Goal: Task Accomplishment & Management: Use online tool/utility

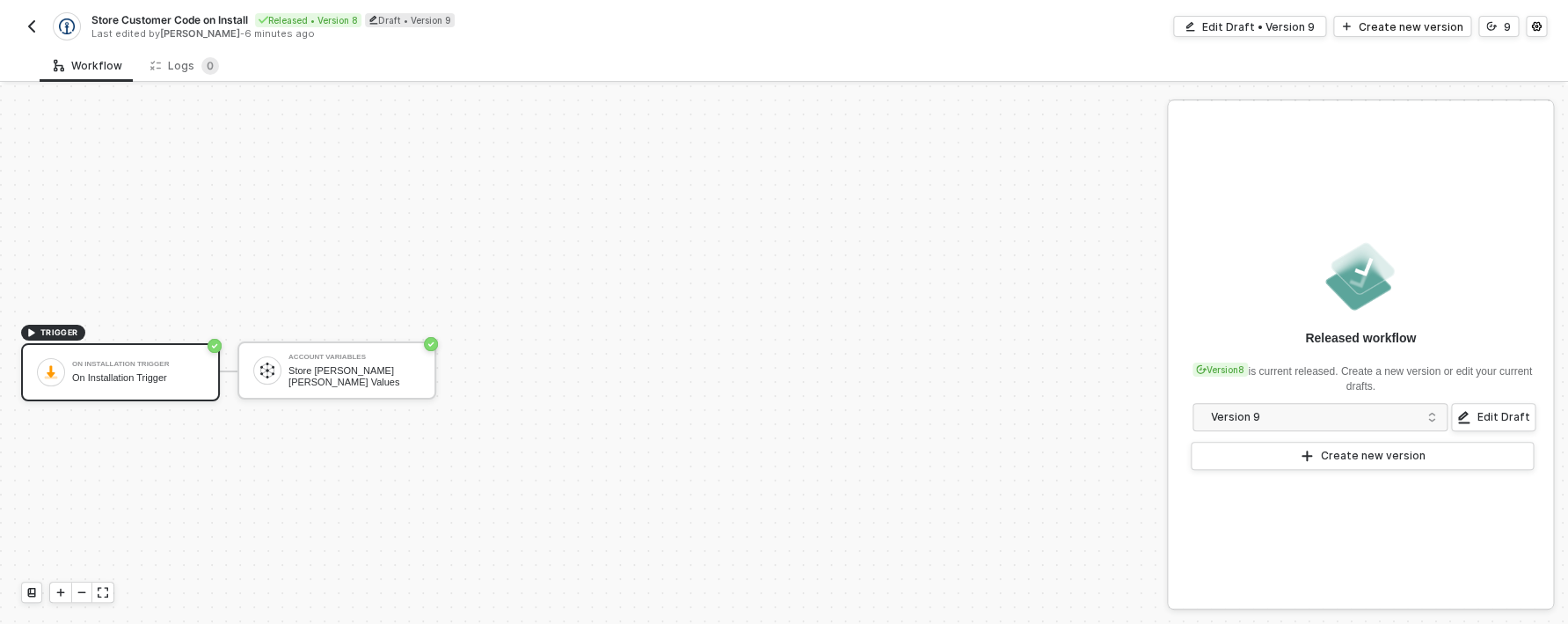
scroll to position [32, 0]
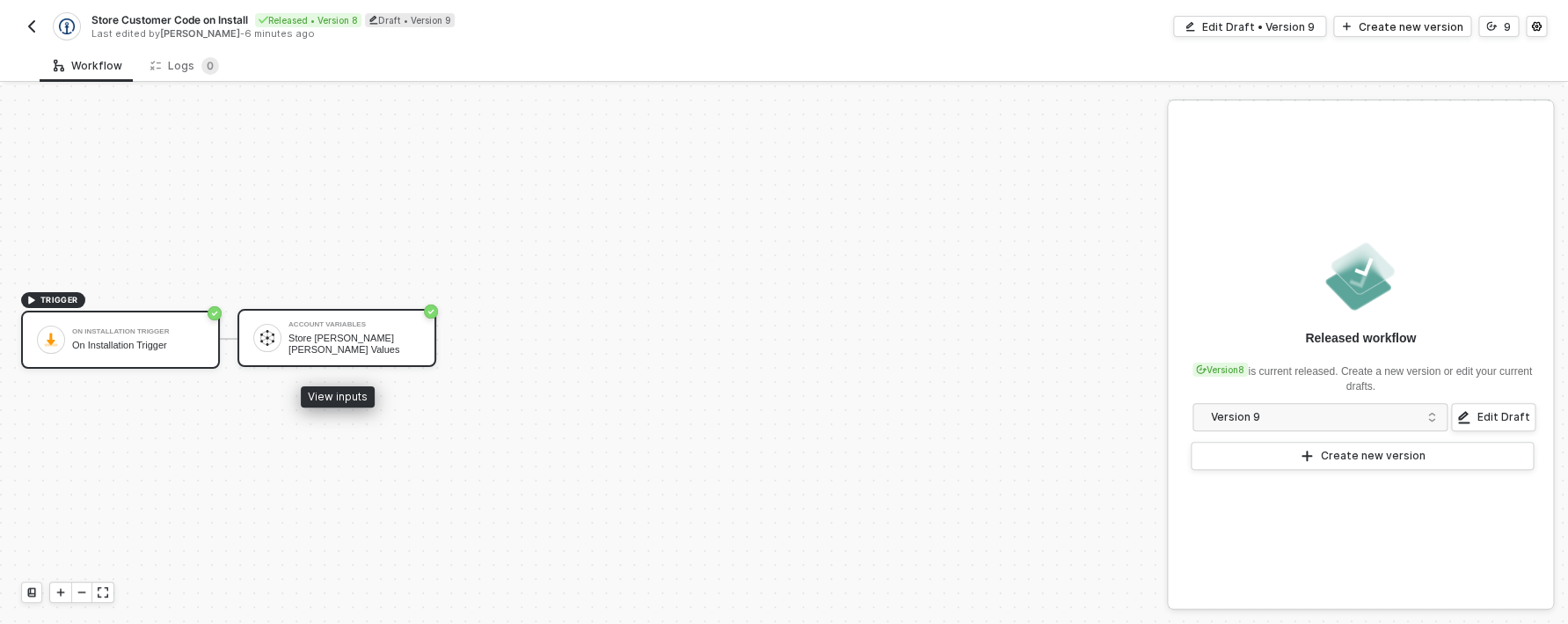
click at [372, 345] on div "Store [PERSON_NAME] [PERSON_NAME] Values" at bounding box center [354, 343] width 132 height 22
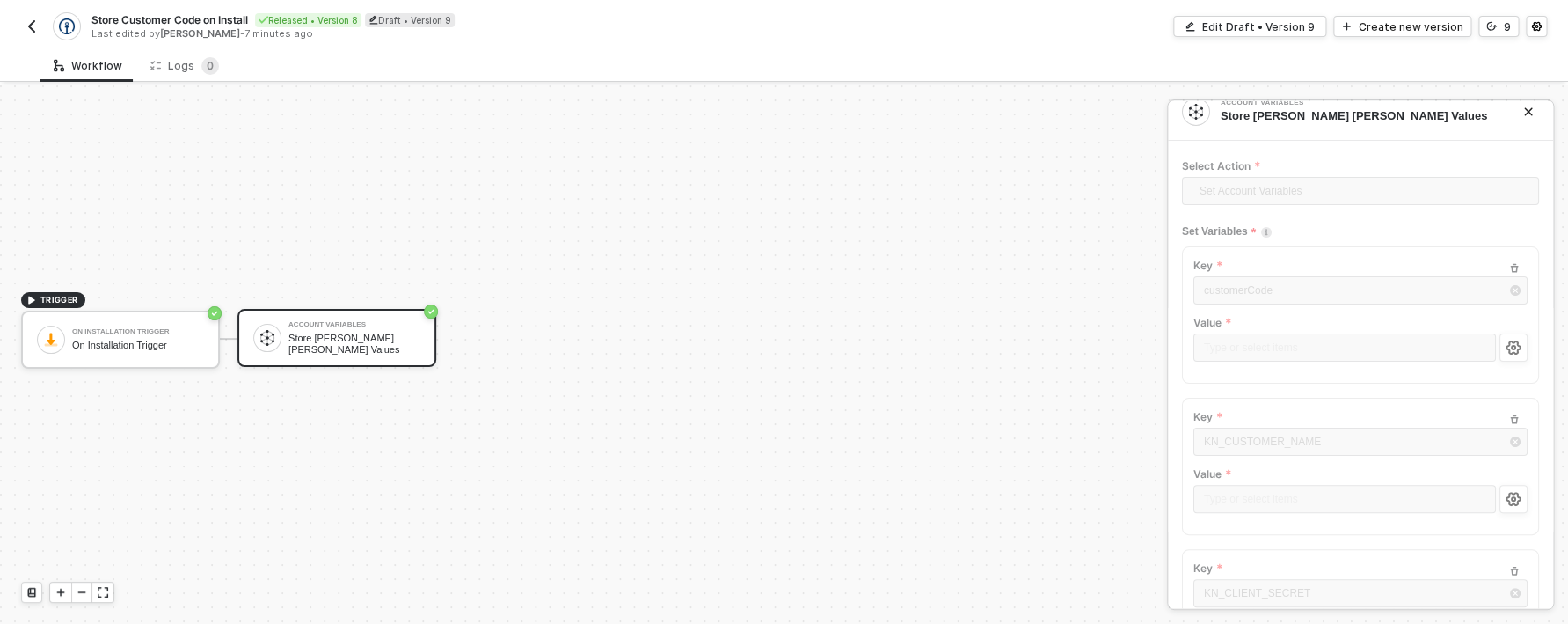
scroll to position [17, 0]
click at [1230, 25] on div "Edit Draft • Version 9" at bounding box center [1259, 27] width 113 height 15
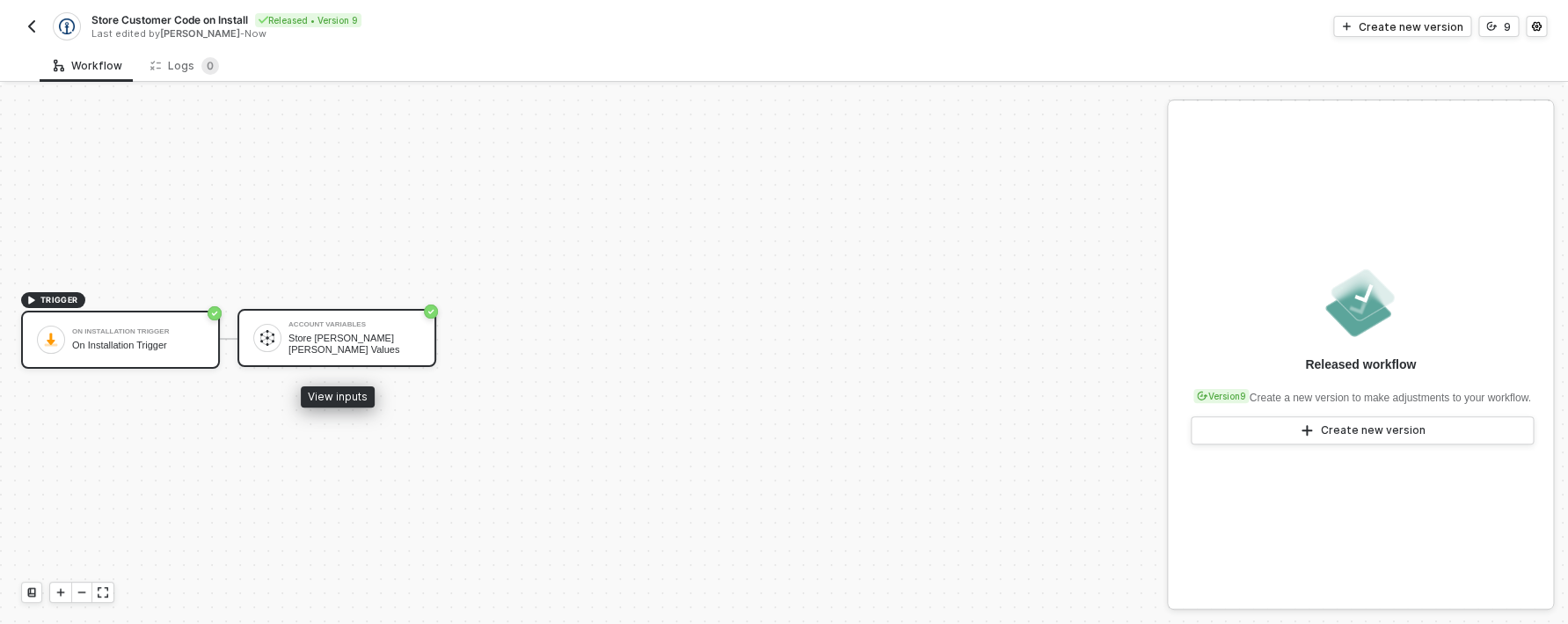
click at [302, 350] on div "Account Variables Store Kühne Nagel Values" at bounding box center [354, 337] width 132 height 33
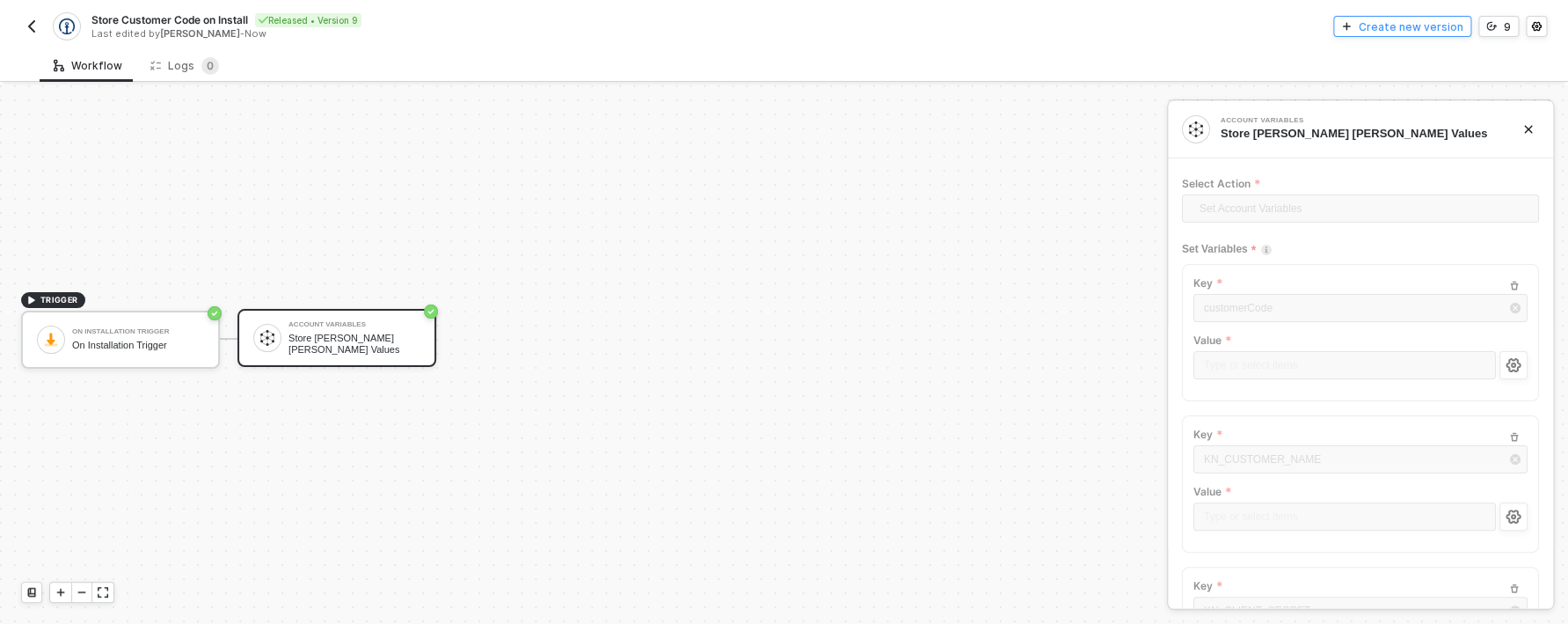
click at [1443, 28] on div "Create new version" at bounding box center [1411, 27] width 105 height 15
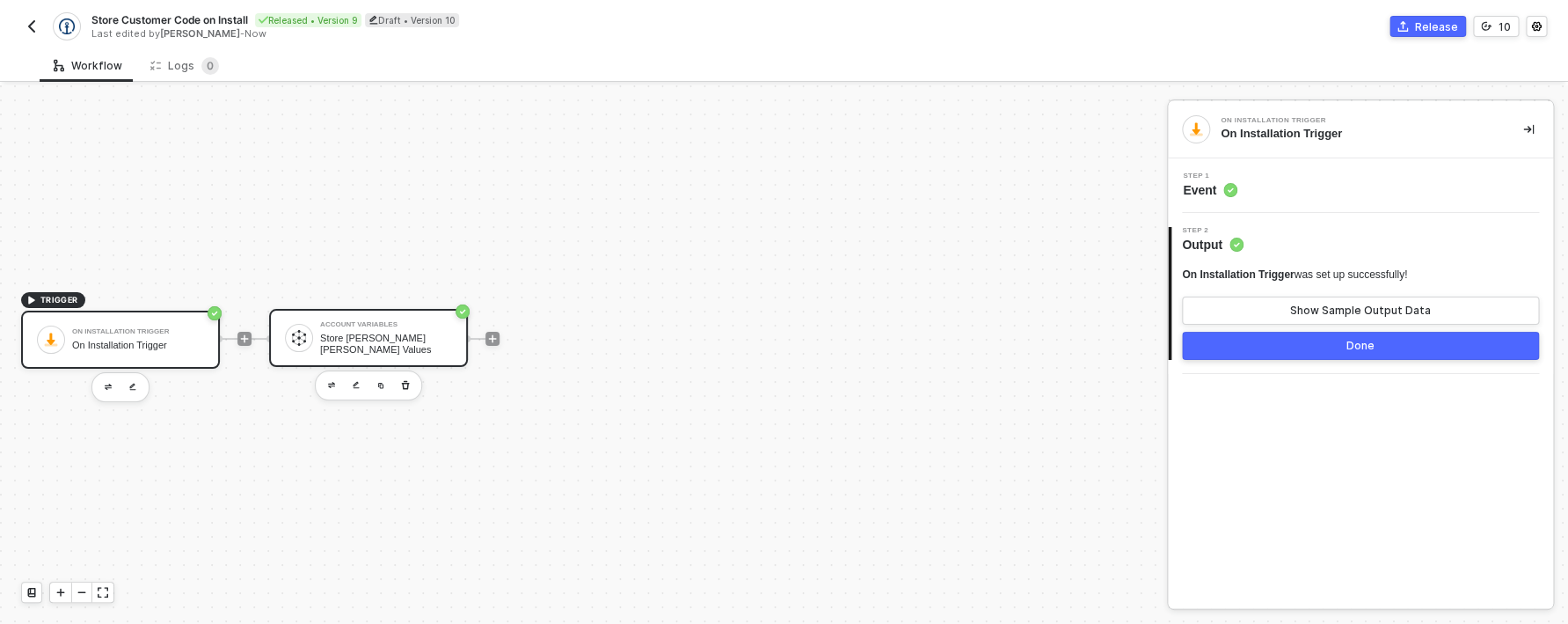
click at [399, 334] on div "Account Variables Store Kühne Nagel Values" at bounding box center [385, 337] width 132 height 33
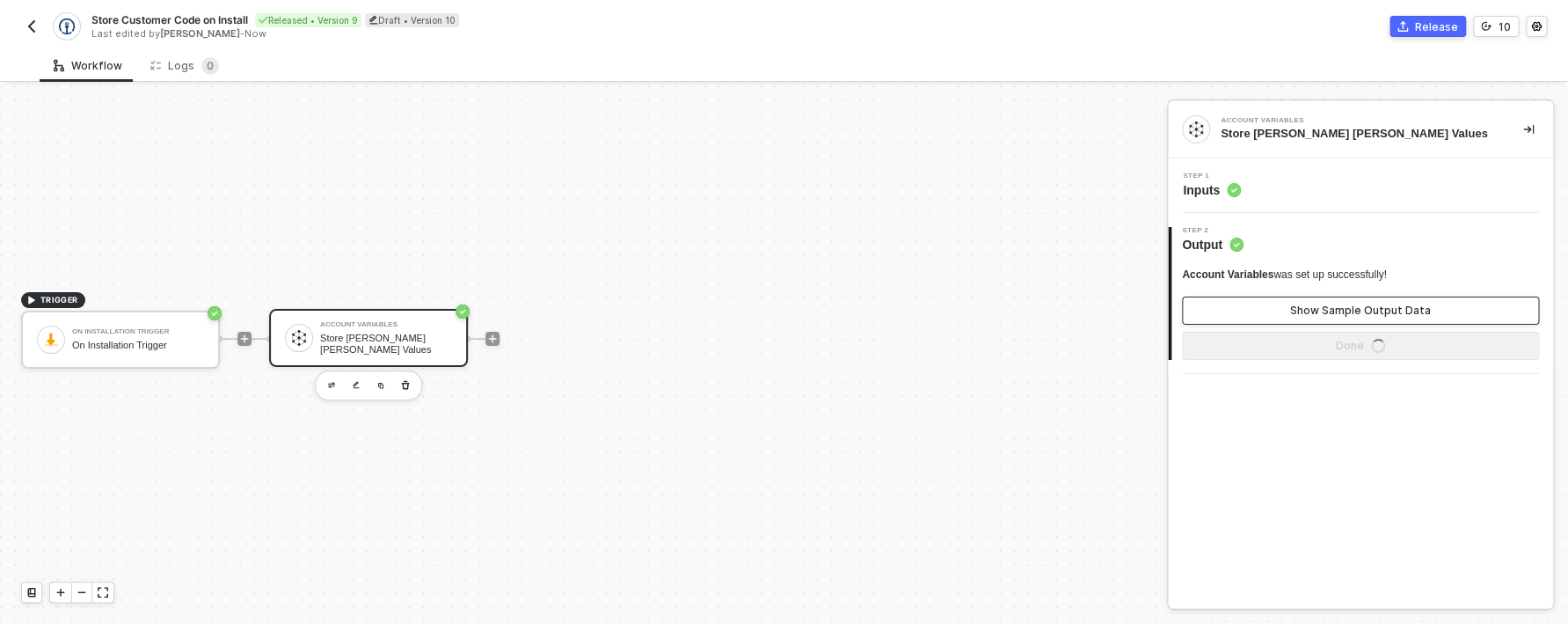
click at [1321, 310] on div "Show Sample Output Data" at bounding box center [1361, 311] width 141 height 14
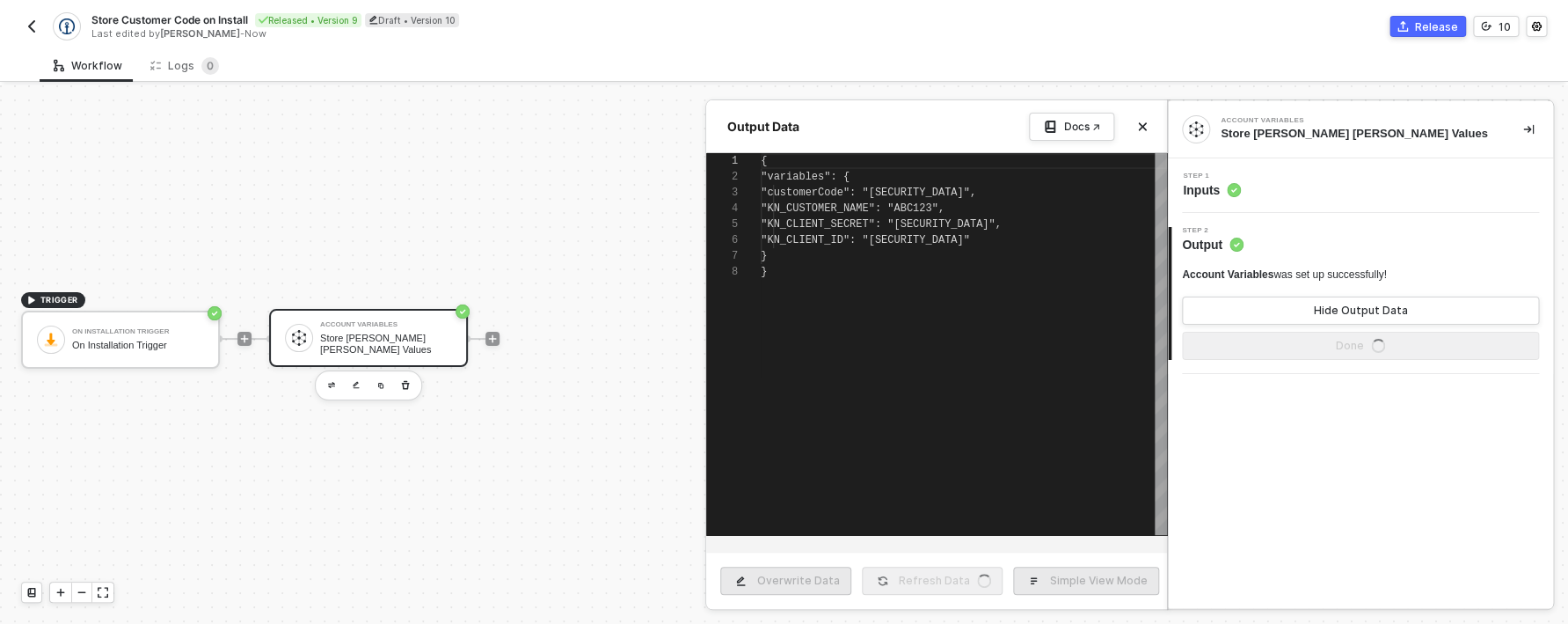
scroll to position [111, 0]
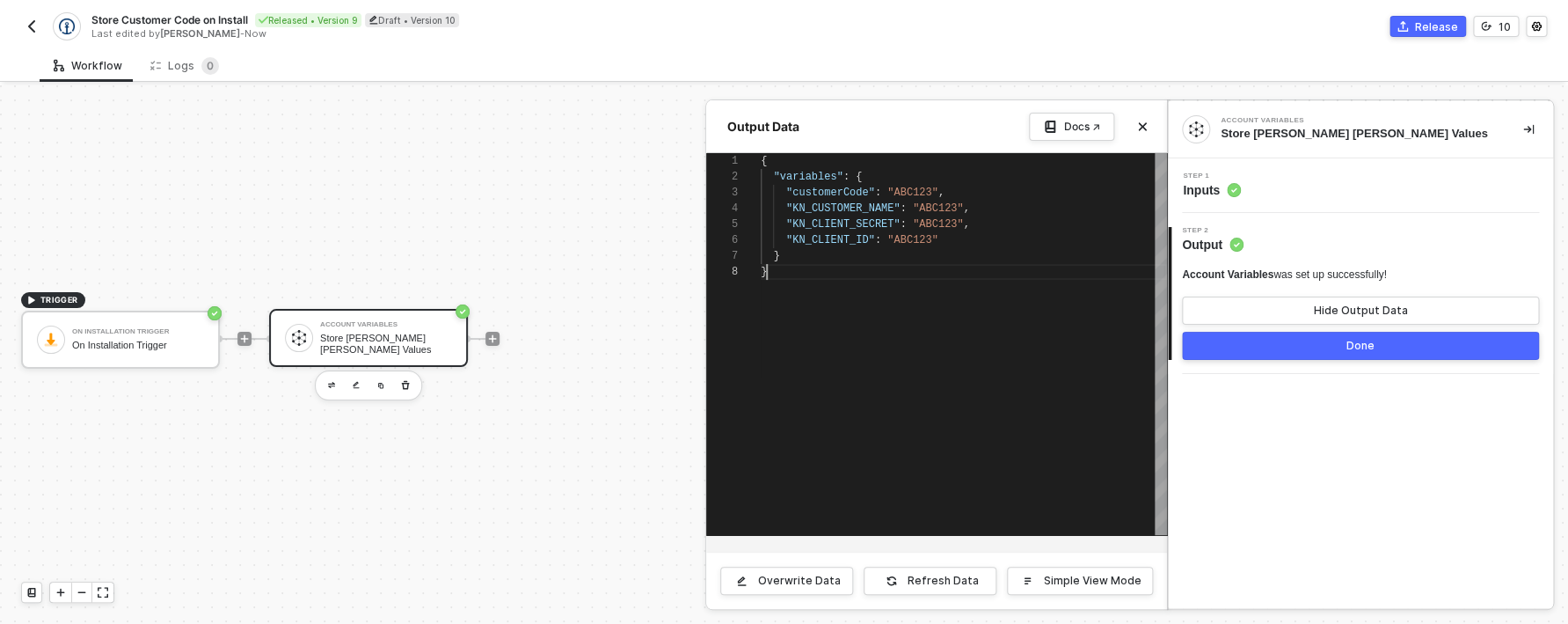
click at [1013, 318] on div "{ "variables" : { "customerCode" : "ABC123" , "KN_CUSTOMER_NAME" : "ABC123" , "…" at bounding box center [963, 344] width 406 height 382
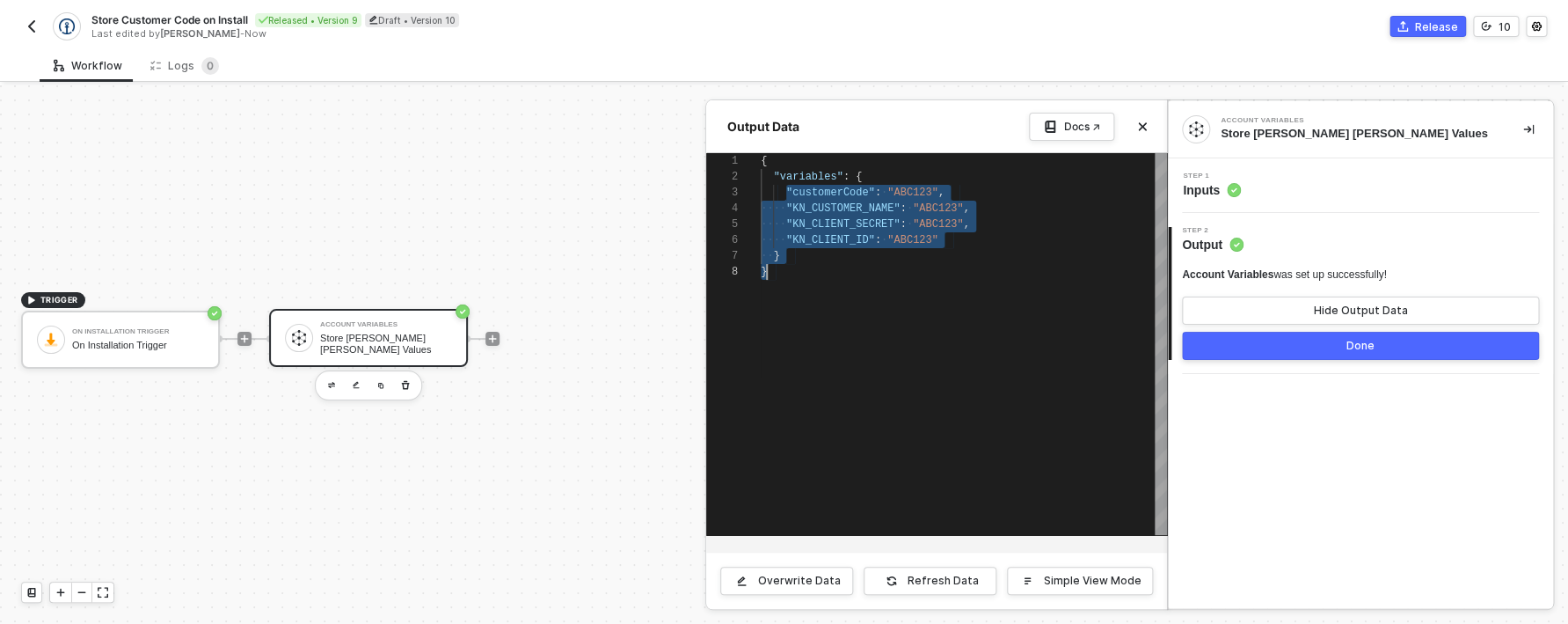
drag, startPoint x: 783, startPoint y: 194, endPoint x: 930, endPoint y: 264, distance: 162.8
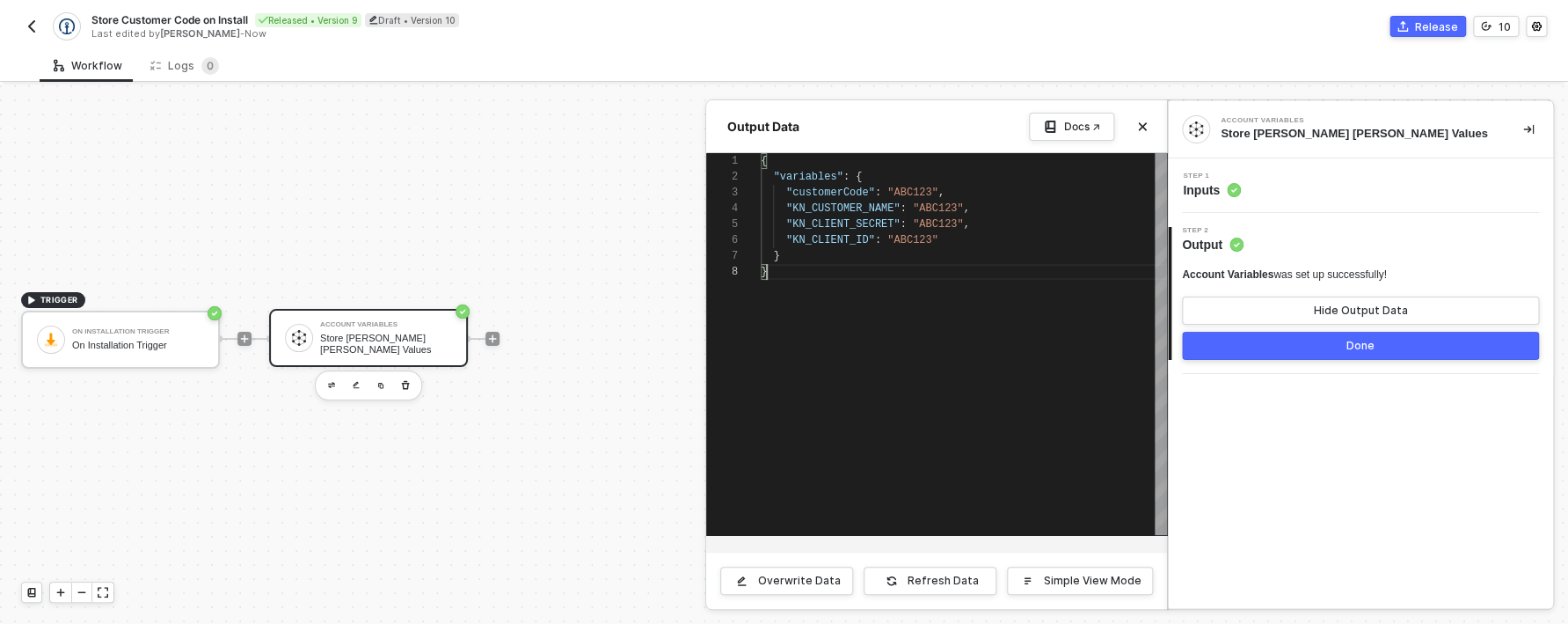
click at [957, 316] on div "{ "variables" : { "customerCode" : "ABC123" , "KN_CUSTOMER_NAME" : "ABC123" , "…" at bounding box center [963, 344] width 406 height 382
click at [945, 333] on div "{ "variables" : { "customerCode" : "ABC123" , "KN_CUSTOMER_NAME" : "ABC123" , "…" at bounding box center [963, 344] width 406 height 382
click at [20, 34] on div "Store Customer Code on Install Released • Version 9 Draft • Version 10 Last edi…" at bounding box center [784, 25] width 1568 height 49
click at [28, 30] on img "button" at bounding box center [31, 26] width 14 height 14
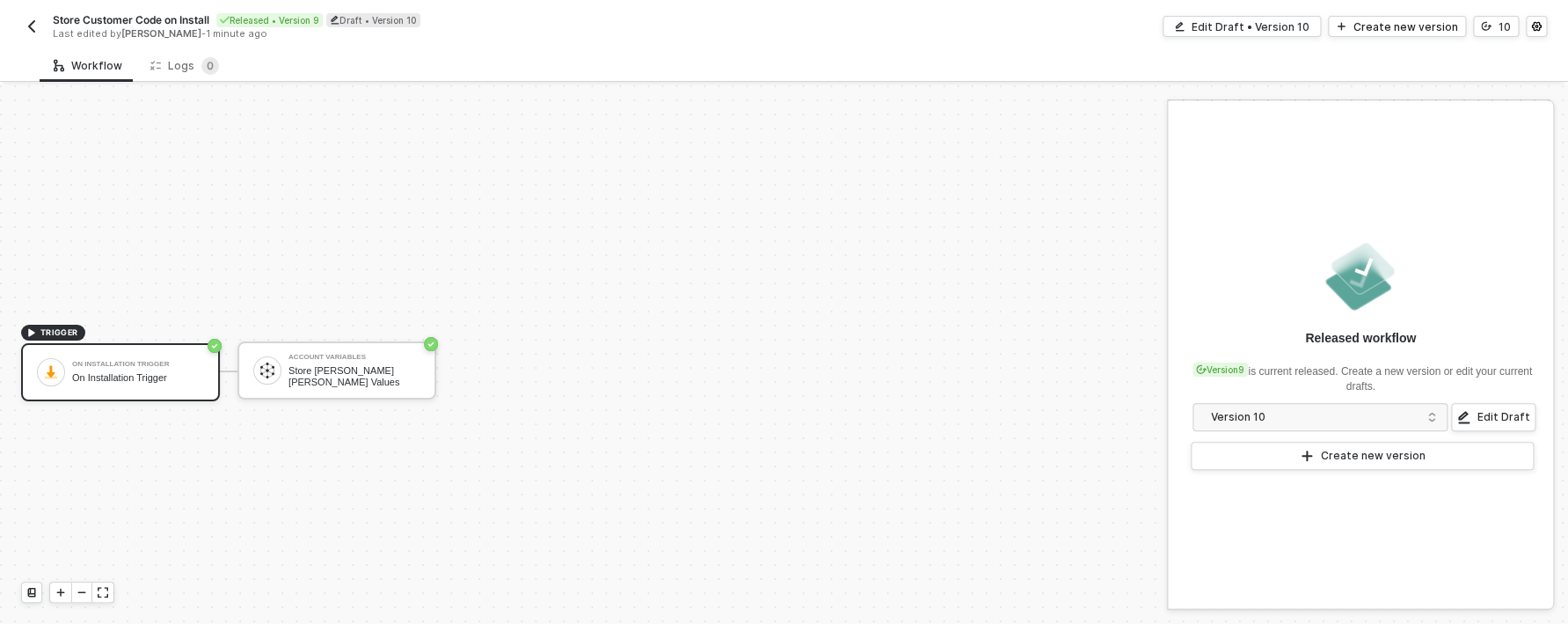
scroll to position [32, 0]
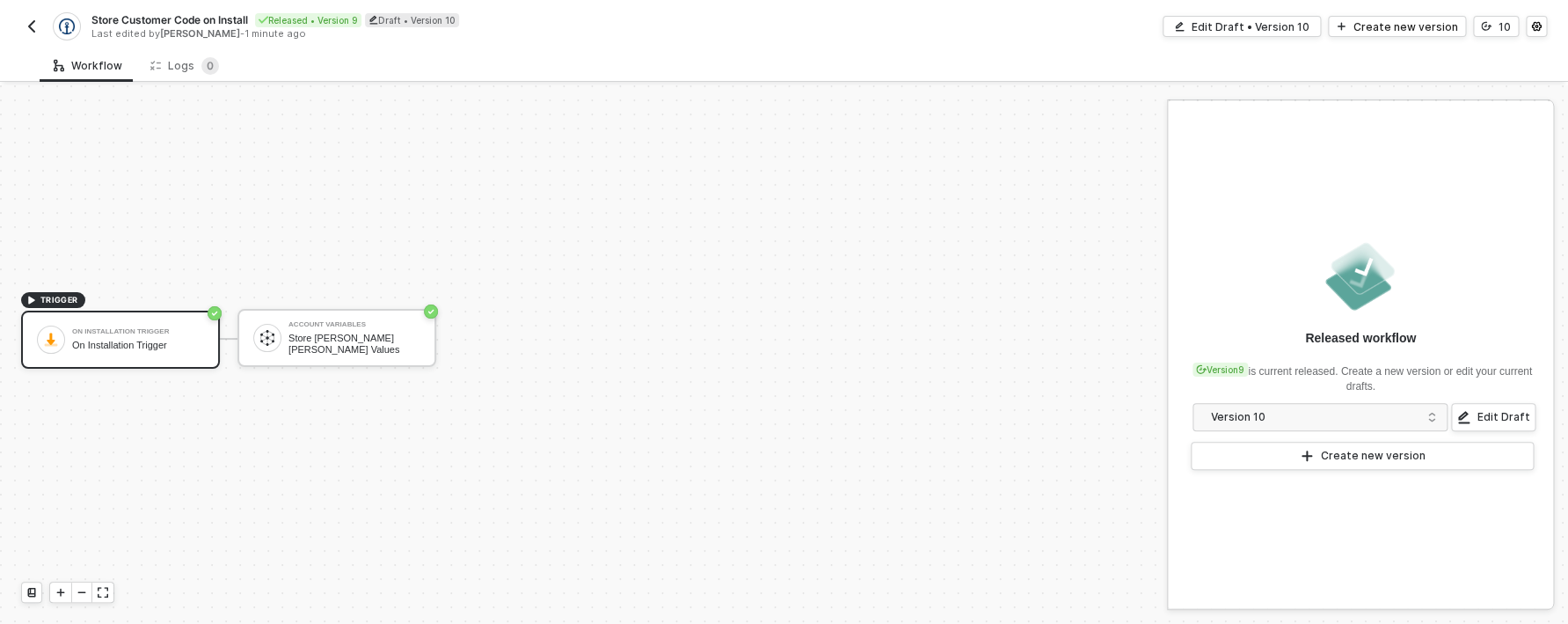
click at [31, 29] on img "button" at bounding box center [31, 26] width 14 height 14
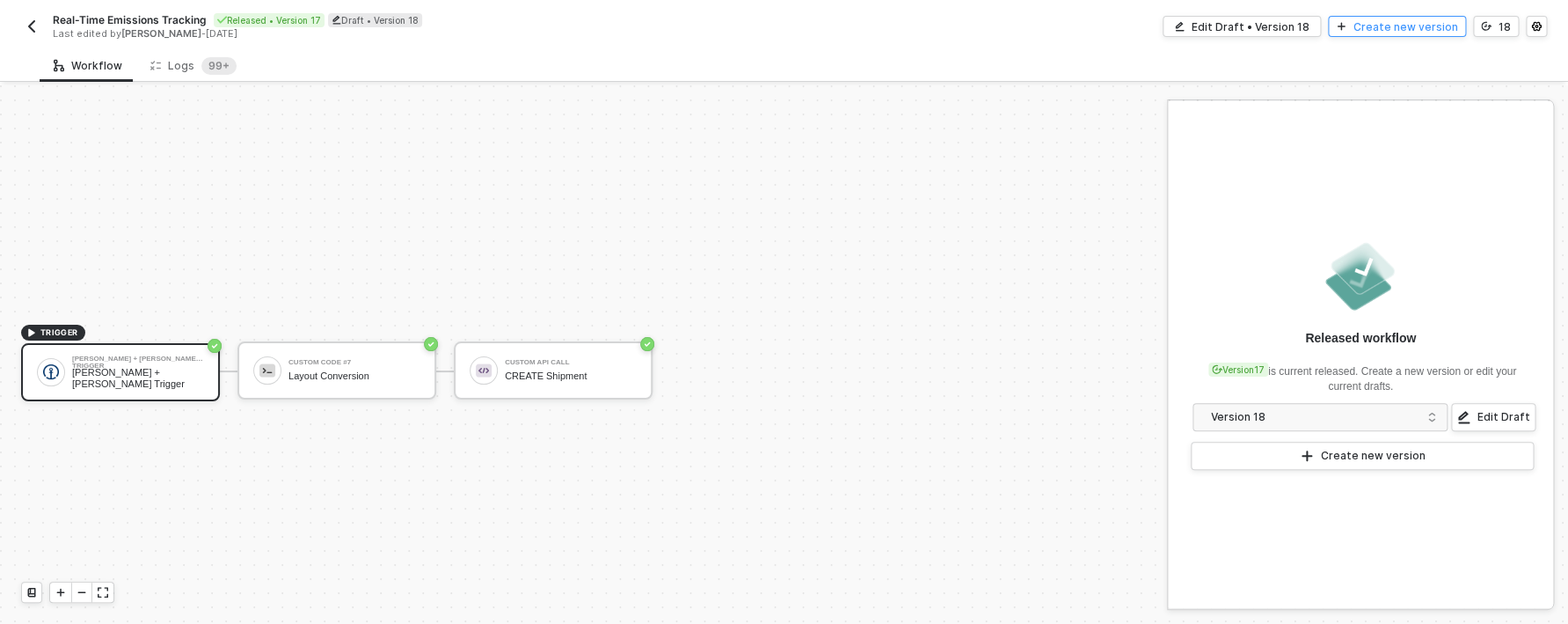
scroll to position [32, 0]
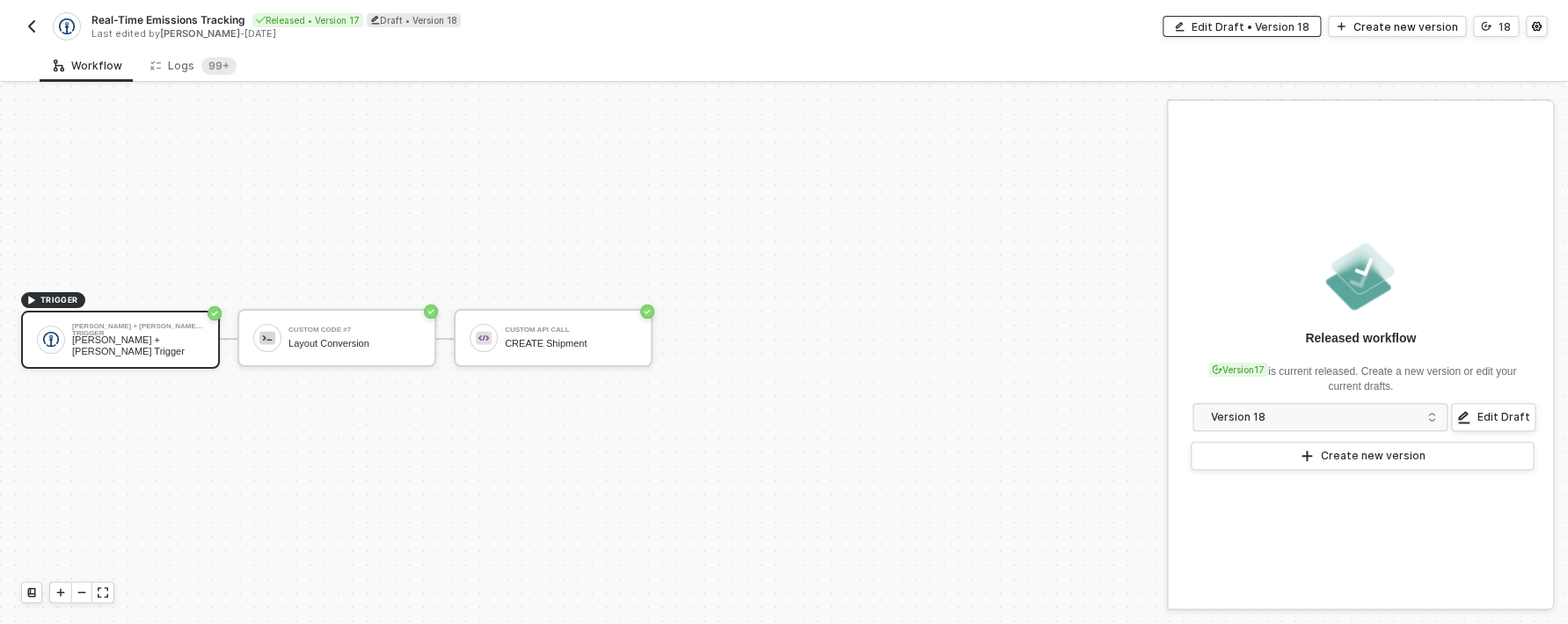
click at [1310, 25] on div "Edit Draft • Version 18" at bounding box center [1251, 27] width 118 height 15
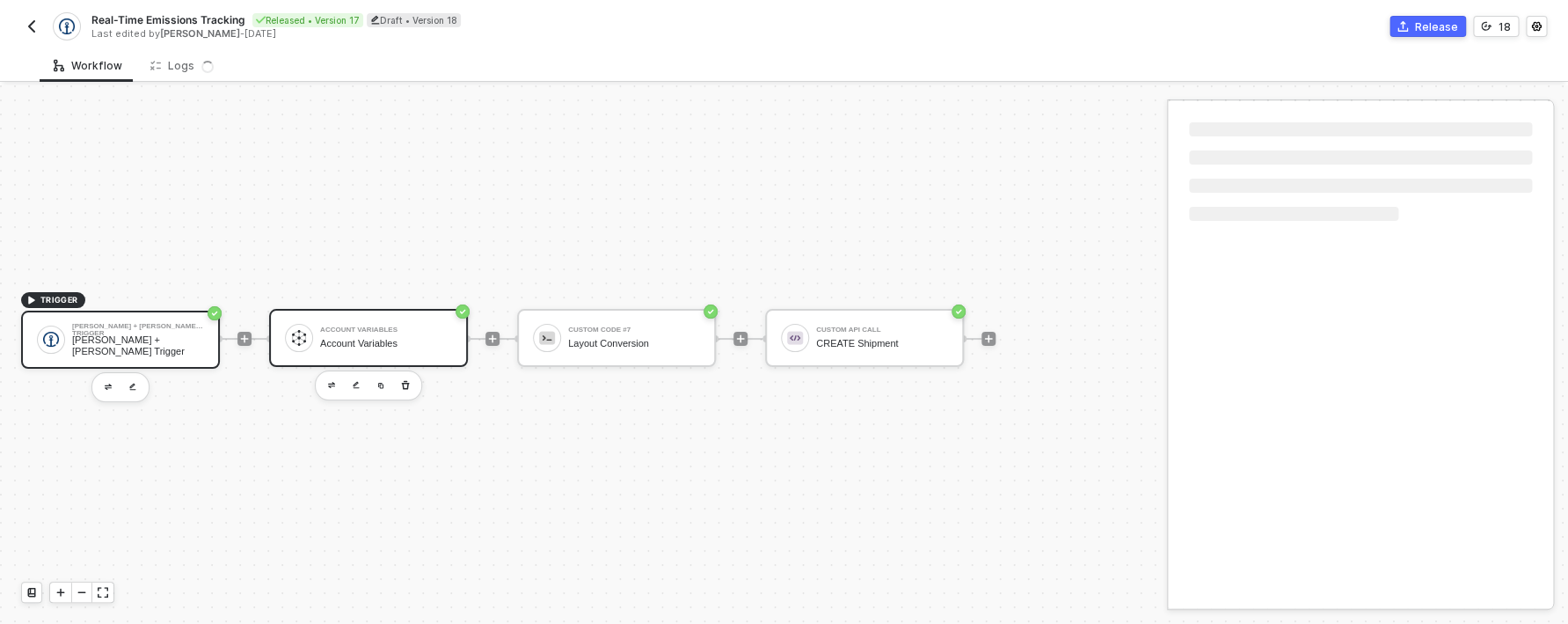
click at [415, 349] on div "Account Variables Account Variables" at bounding box center [385, 337] width 132 height 33
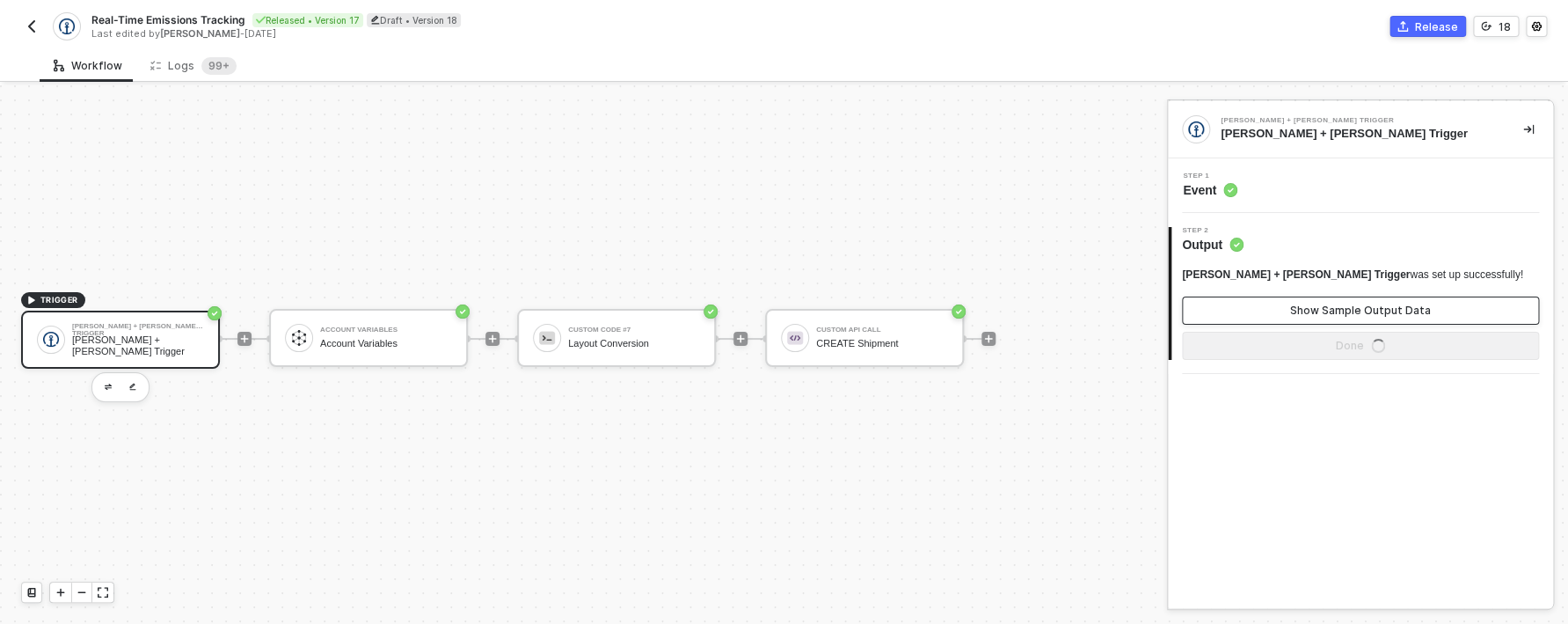
click at [1251, 300] on button "Show Sample Output Data" at bounding box center [1360, 311] width 357 height 28
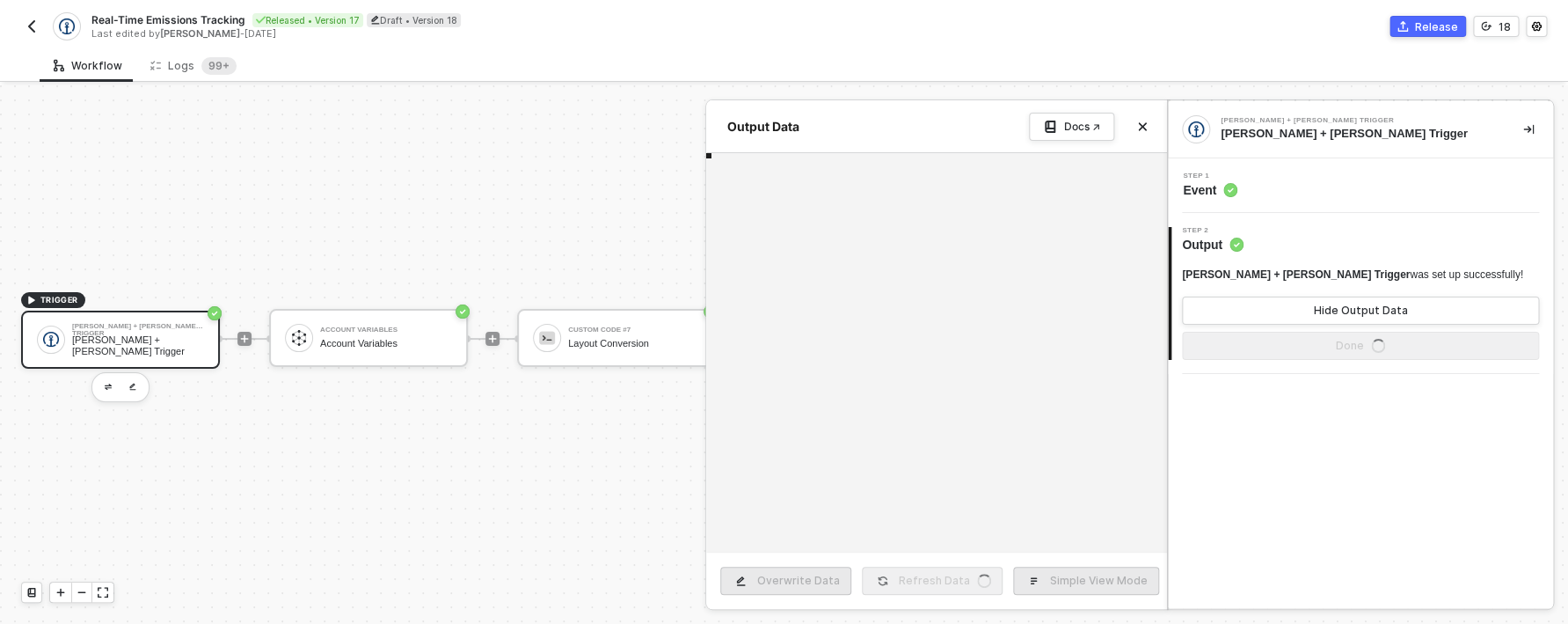
scroll to position [95, 0]
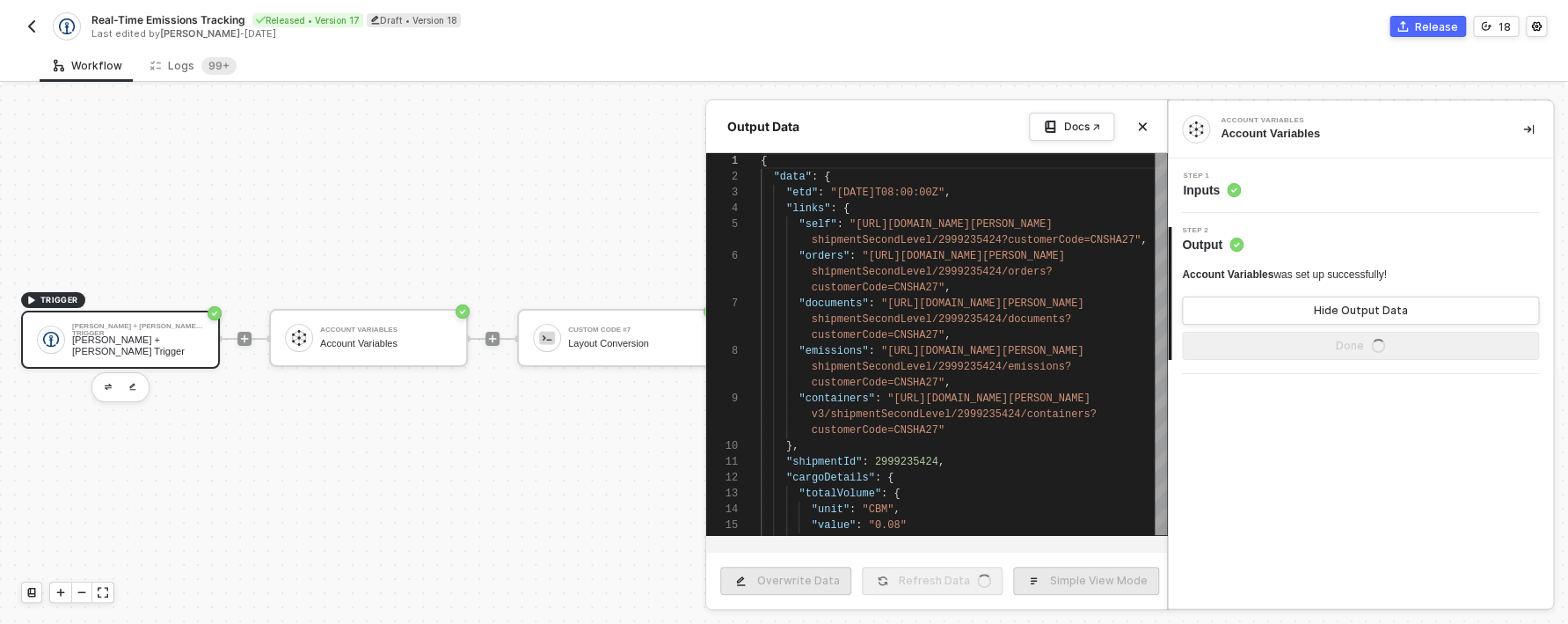
click at [1287, 396] on div "Account Variables Account Variables Step 1 Inputs 2 Step 2 Output Account Varia…" at bounding box center [1360, 354] width 385 height 507
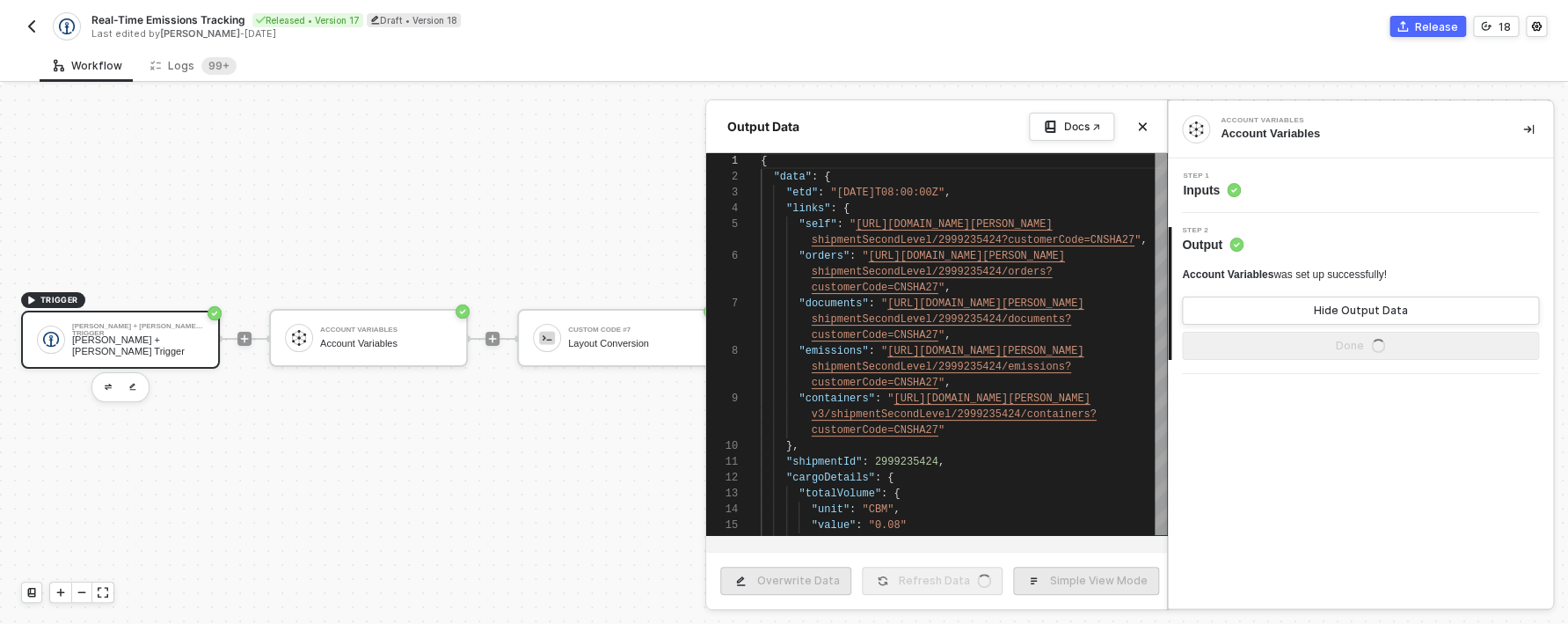
click at [1252, 198] on div "Step 1 Inputs" at bounding box center [1363, 186] width 380 height 27
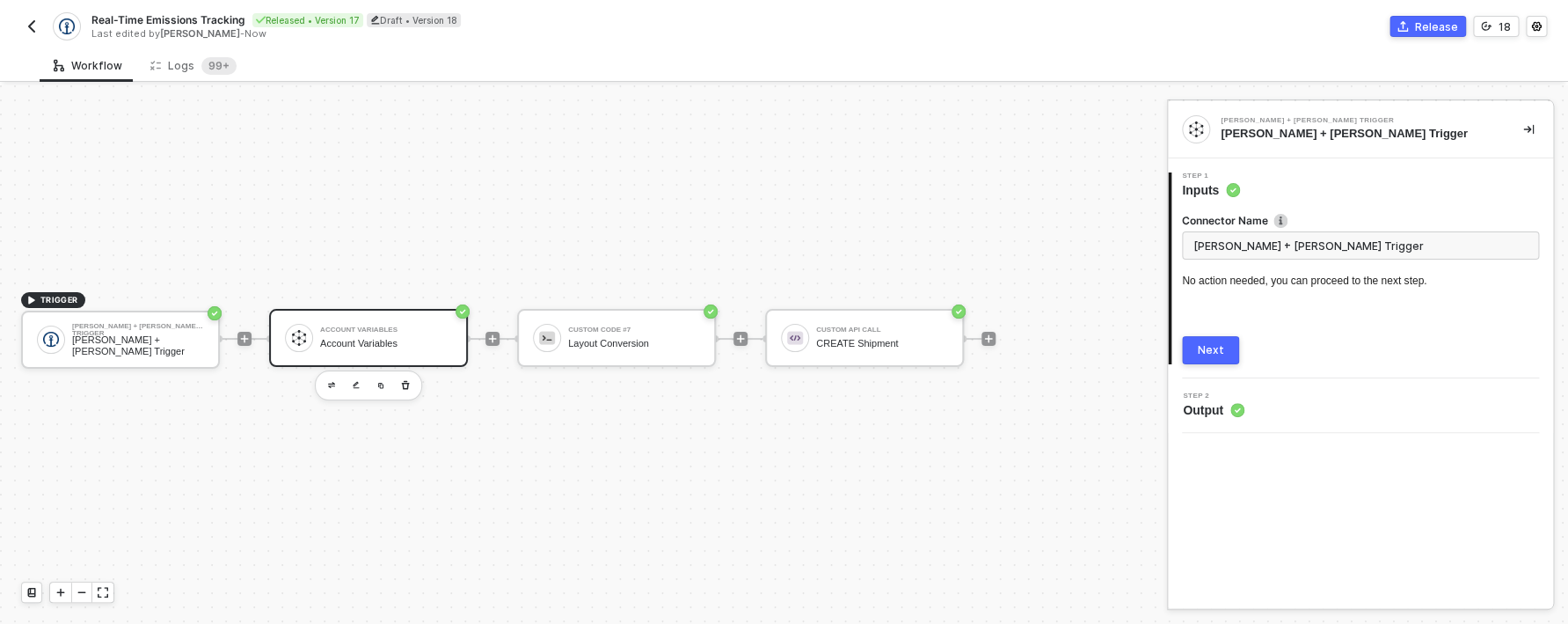
click at [1225, 348] on button "Next" at bounding box center [1210, 350] width 57 height 28
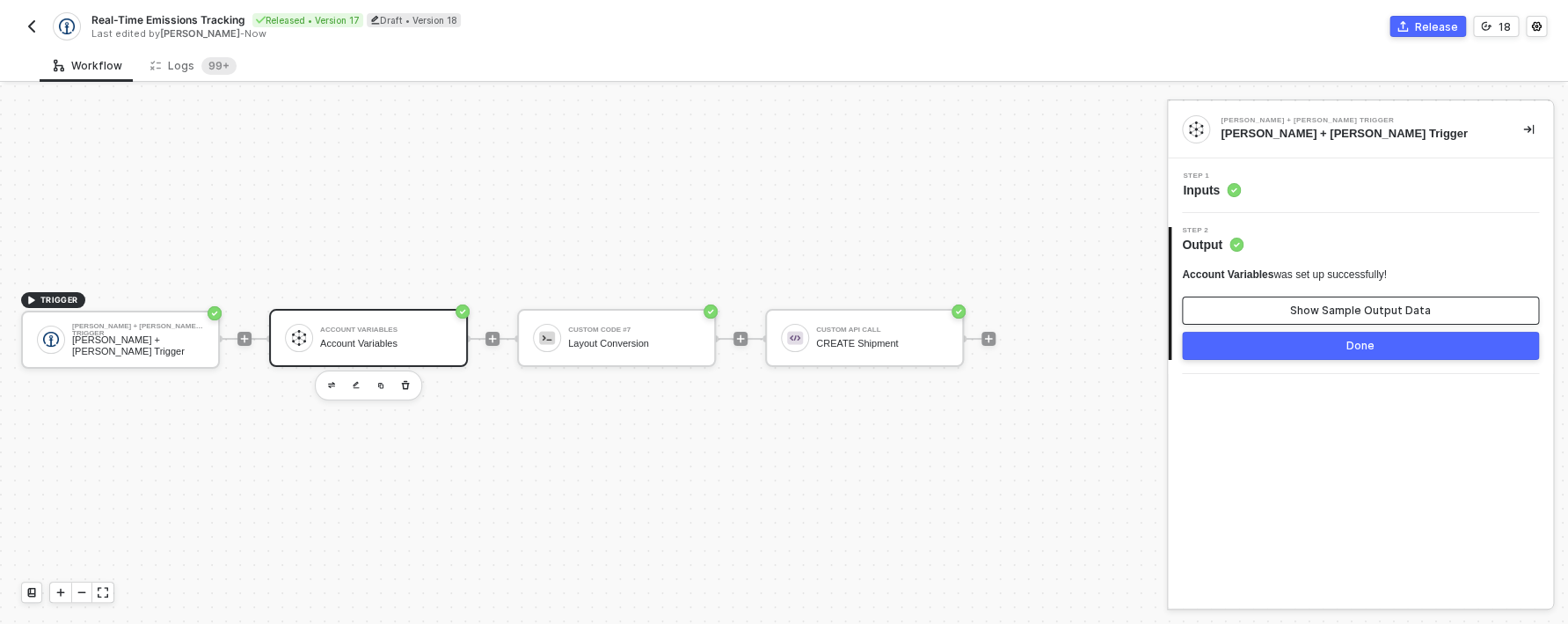
click at [1233, 316] on button "Show Sample Output Data" at bounding box center [1360, 311] width 357 height 28
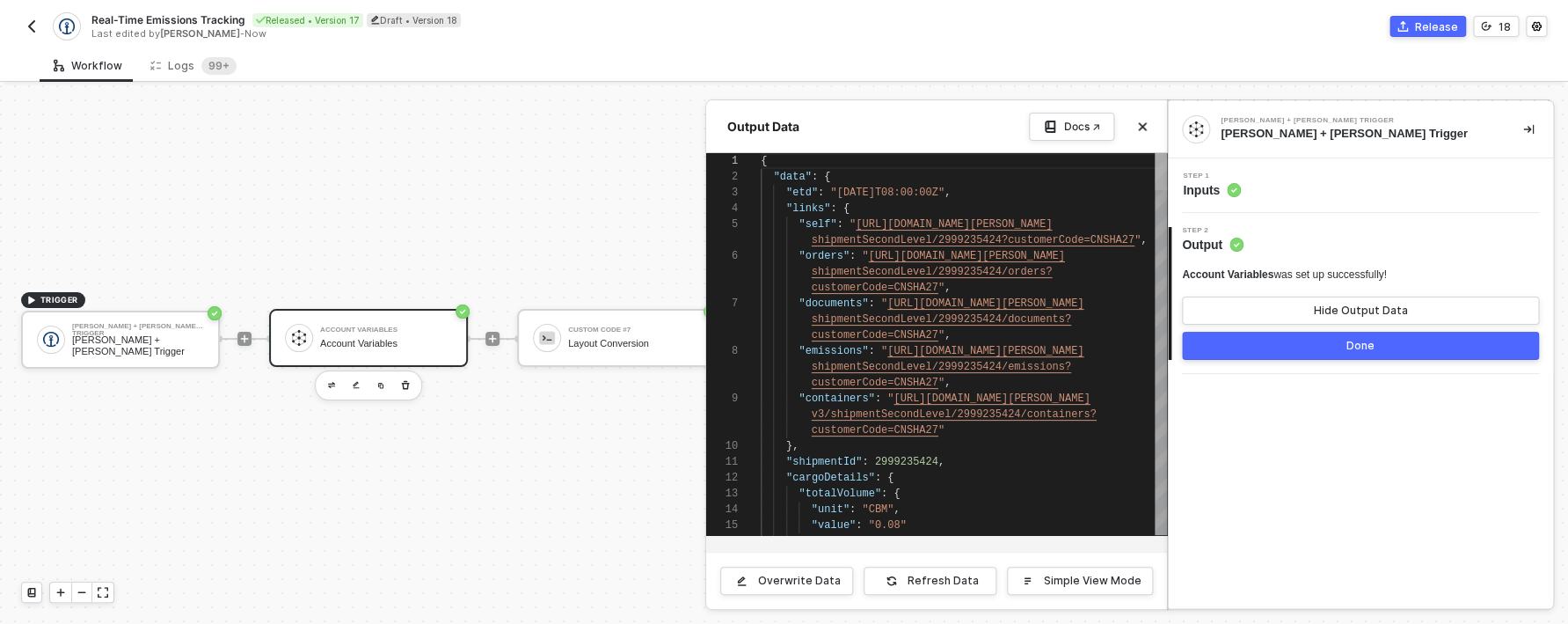
drag, startPoint x: 1157, startPoint y: 519, endPoint x: 1081, endPoint y: 74, distance: 451.4
click at [1081, 74] on div "Workflow Logs 99+ TRIGGER [PERSON_NAME] + [PERSON_NAME] Trigger [PERSON_NAME] +…" at bounding box center [784, 336] width 1568 height 575
click at [854, 463] on span ""shipmentId"" at bounding box center [824, 462] width 76 height 12
click at [573, 455] on div at bounding box center [784, 354] width 1568 height 539
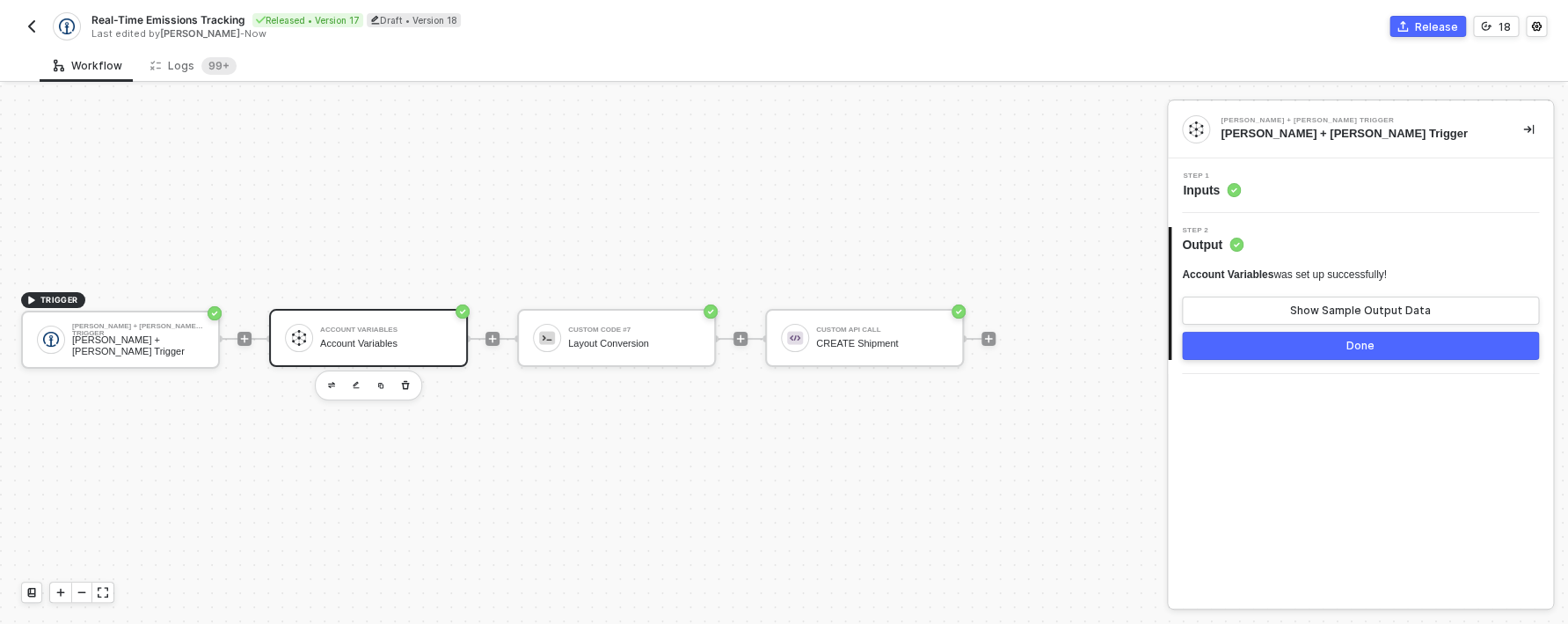
click at [584, 303] on div at bounding box center [492, 338] width 234 height 137
click at [593, 359] on div "Custom Code #7 Layout Conversion" at bounding box center [617, 337] width 199 height 58
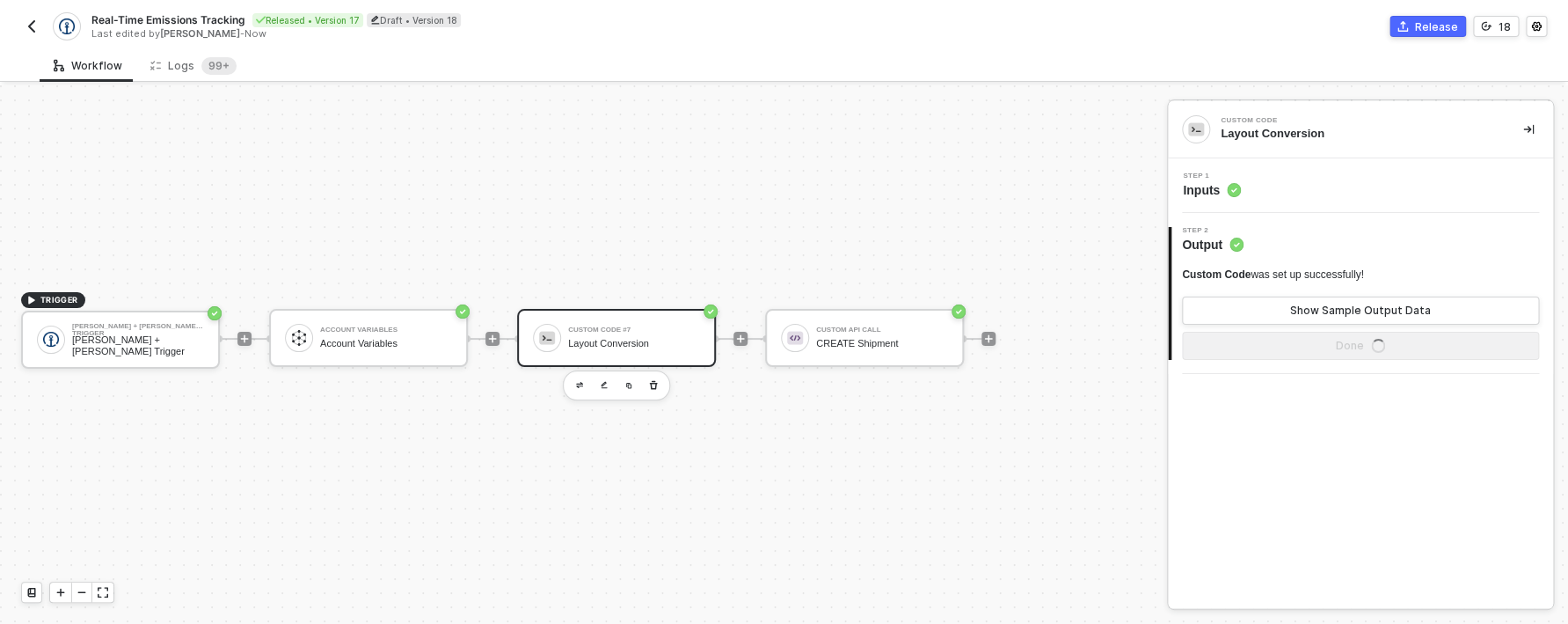
click at [1245, 194] on div "Step 1 Inputs" at bounding box center [1363, 186] width 380 height 27
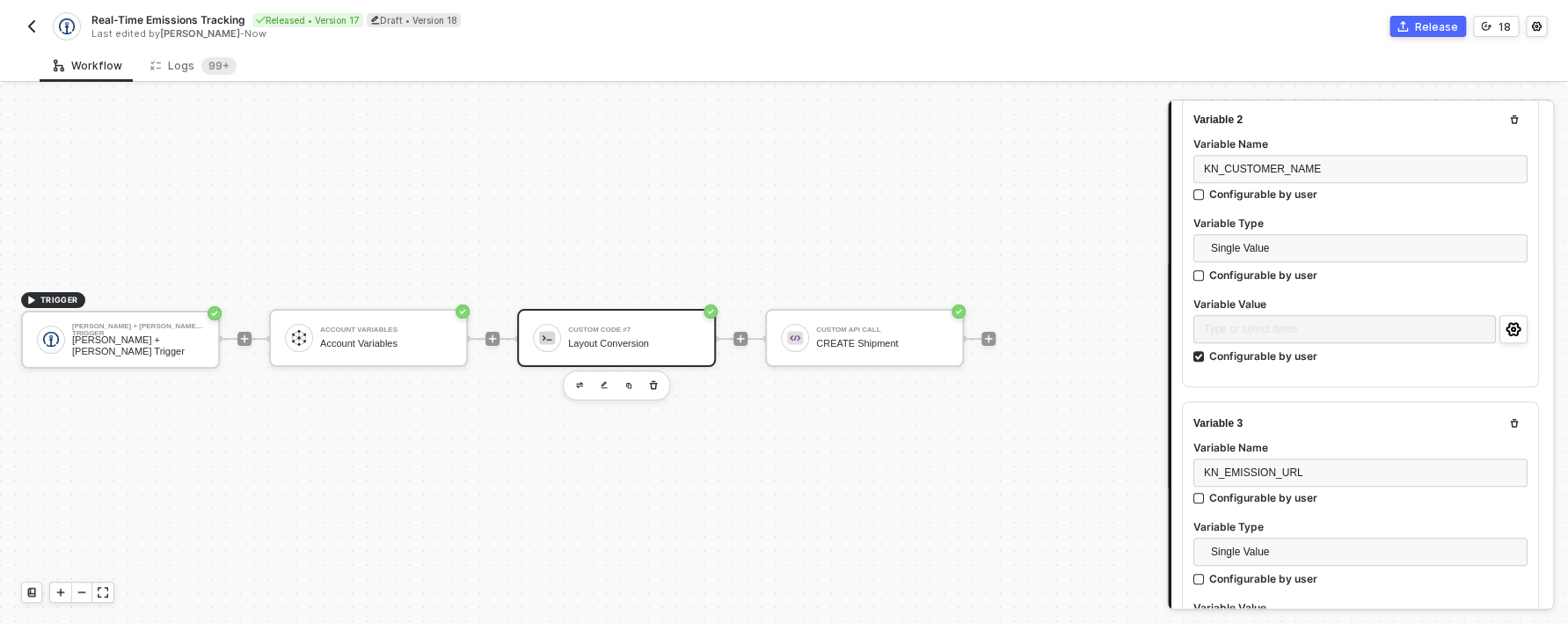
scroll to position [479, 0]
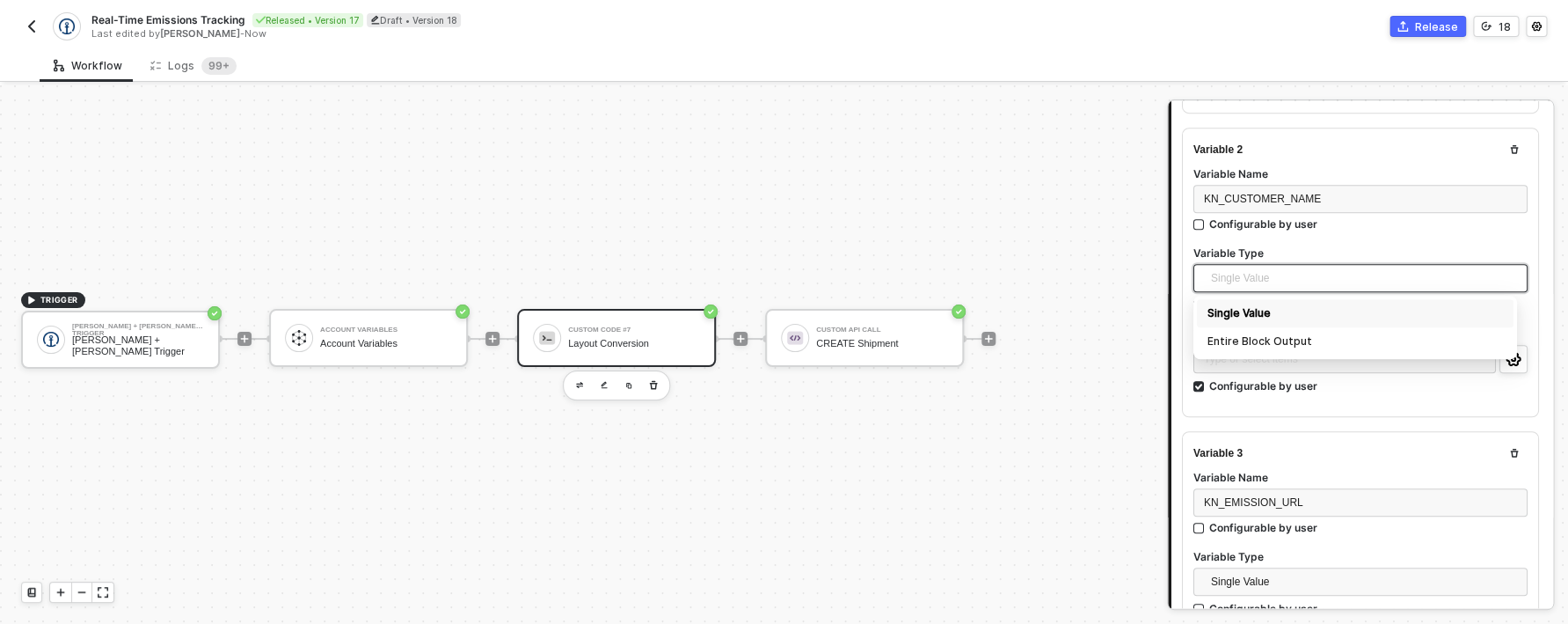
click at [1229, 273] on span "Single Value" at bounding box center [1364, 278] width 306 height 27
click at [1244, 308] on div "Configurable by user" at bounding box center [1263, 305] width 108 height 15
click at [1206, 308] on input "Configurable by user" at bounding box center [1199, 306] width 12 height 12
click at [1279, 304] on div "Configurable by user" at bounding box center [1263, 305] width 108 height 15
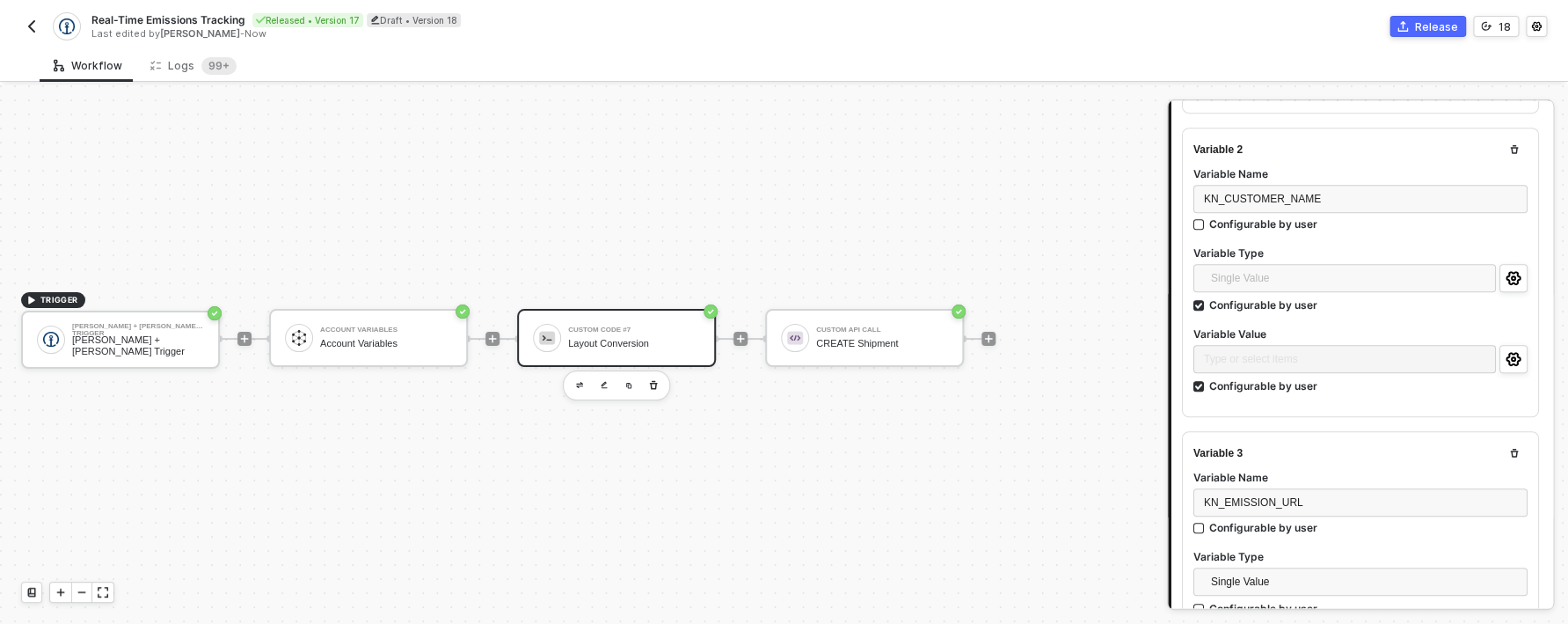
click at [1206, 304] on input "Configurable by user" at bounding box center [1199, 306] width 12 height 12
checkbox input "false"
click at [1280, 379] on div "Configurable by user" at bounding box center [1263, 386] width 108 height 15
click at [1206, 381] on input "Configurable by user" at bounding box center [1199, 386] width 12 height 12
checkbox input "false"
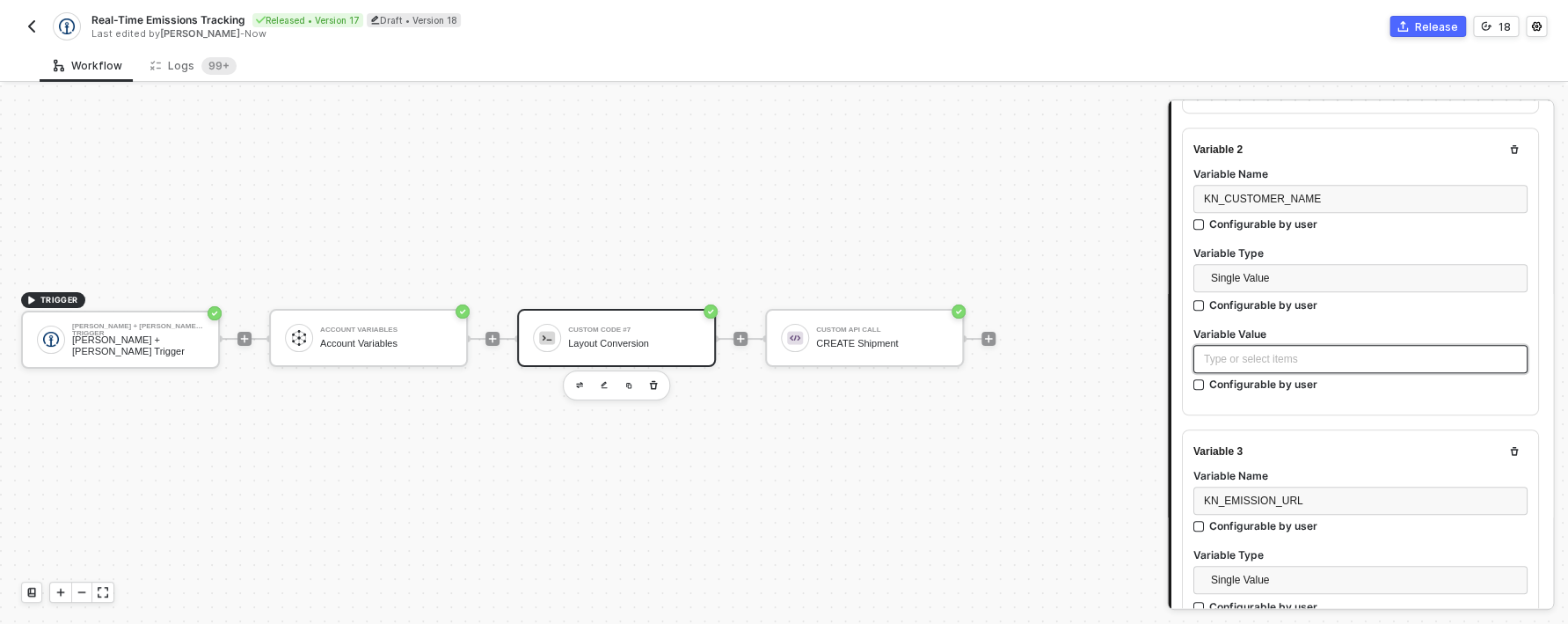
click at [1418, 358] on div "Type or select items ﻿" at bounding box center [1361, 360] width 313 height 17
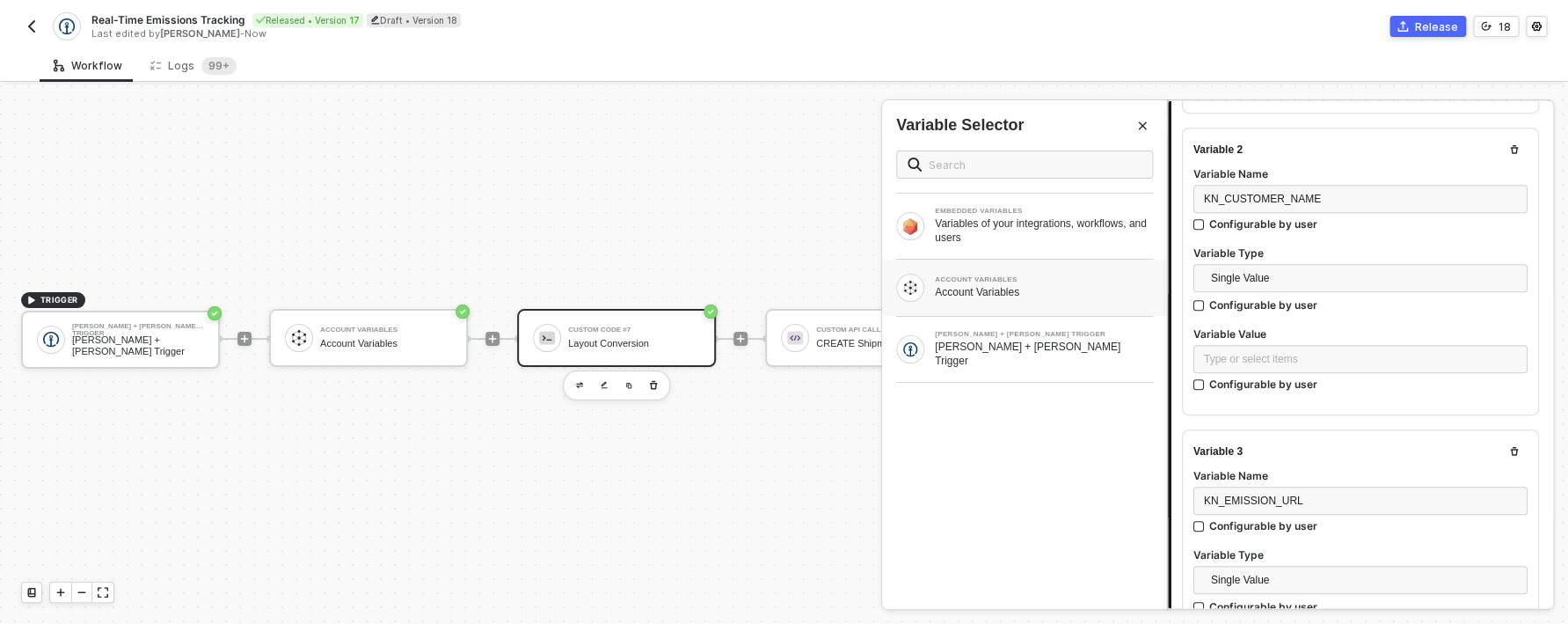
click at [1043, 293] on div "Account Variables" at bounding box center [1044, 292] width 219 height 14
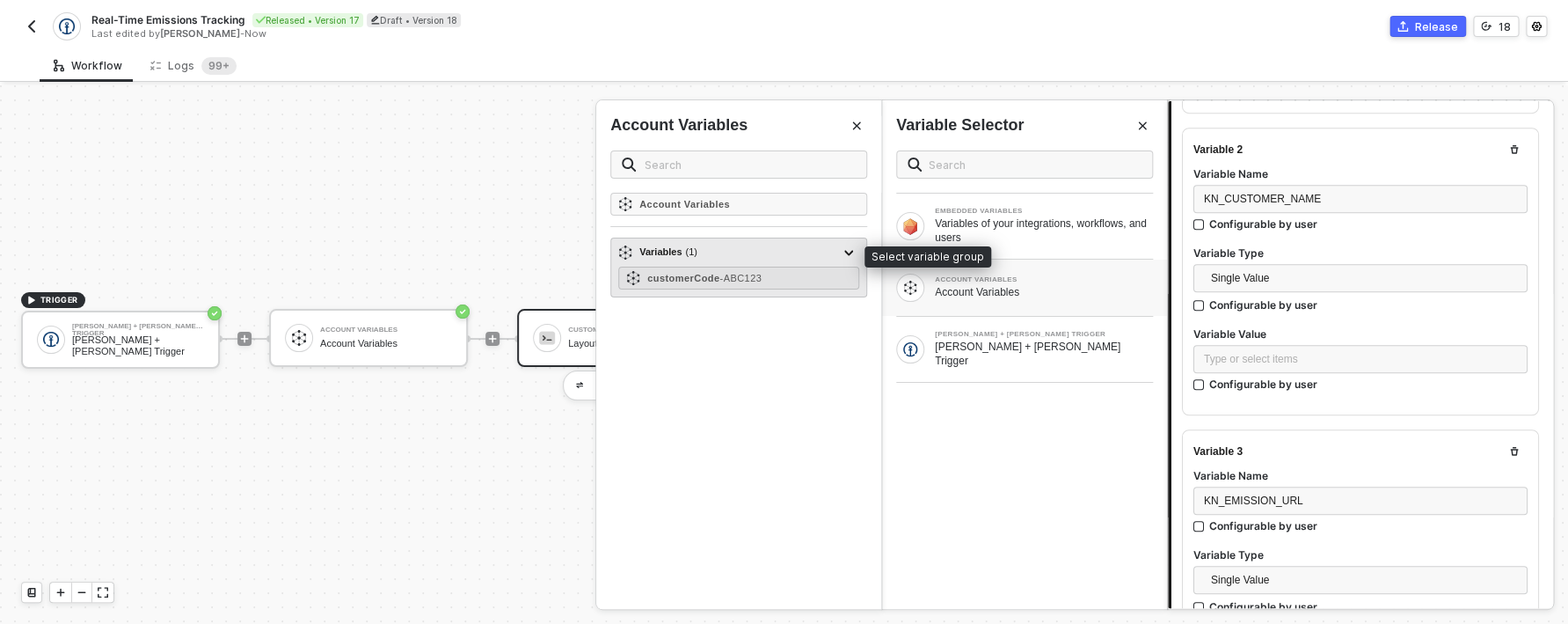
click at [792, 259] on div "Variables ( 1 )" at bounding box center [728, 253] width 220 height 21
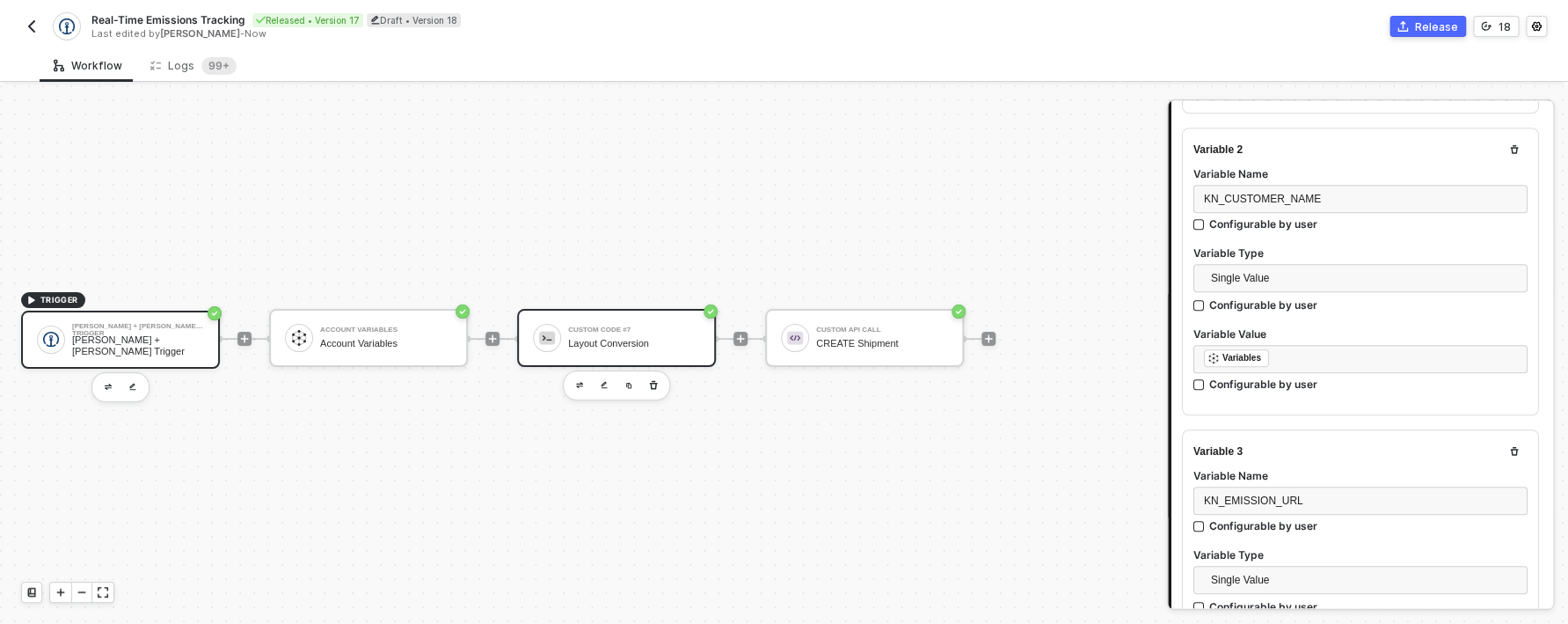
click at [100, 344] on div "[PERSON_NAME] + [PERSON_NAME] Trigger" at bounding box center [137, 345] width 132 height 22
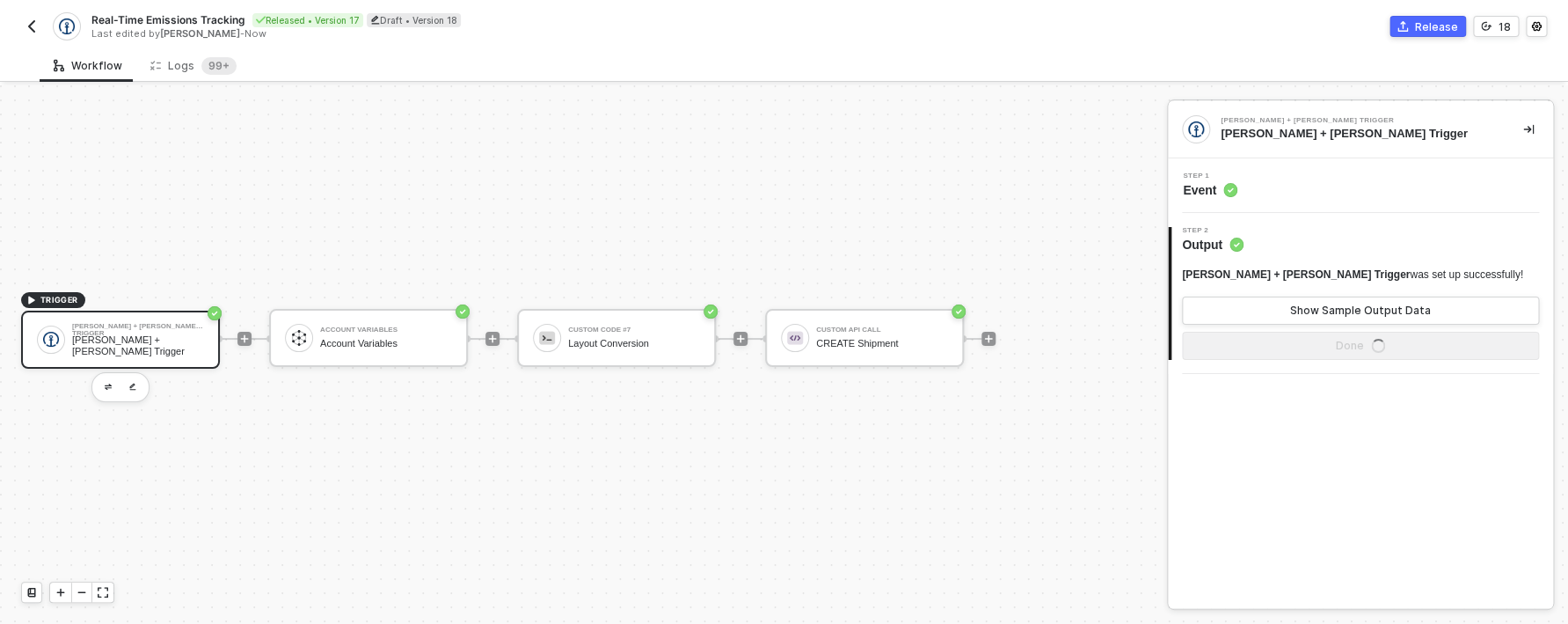
click at [1226, 196] on icon at bounding box center [1230, 189] width 14 height 14
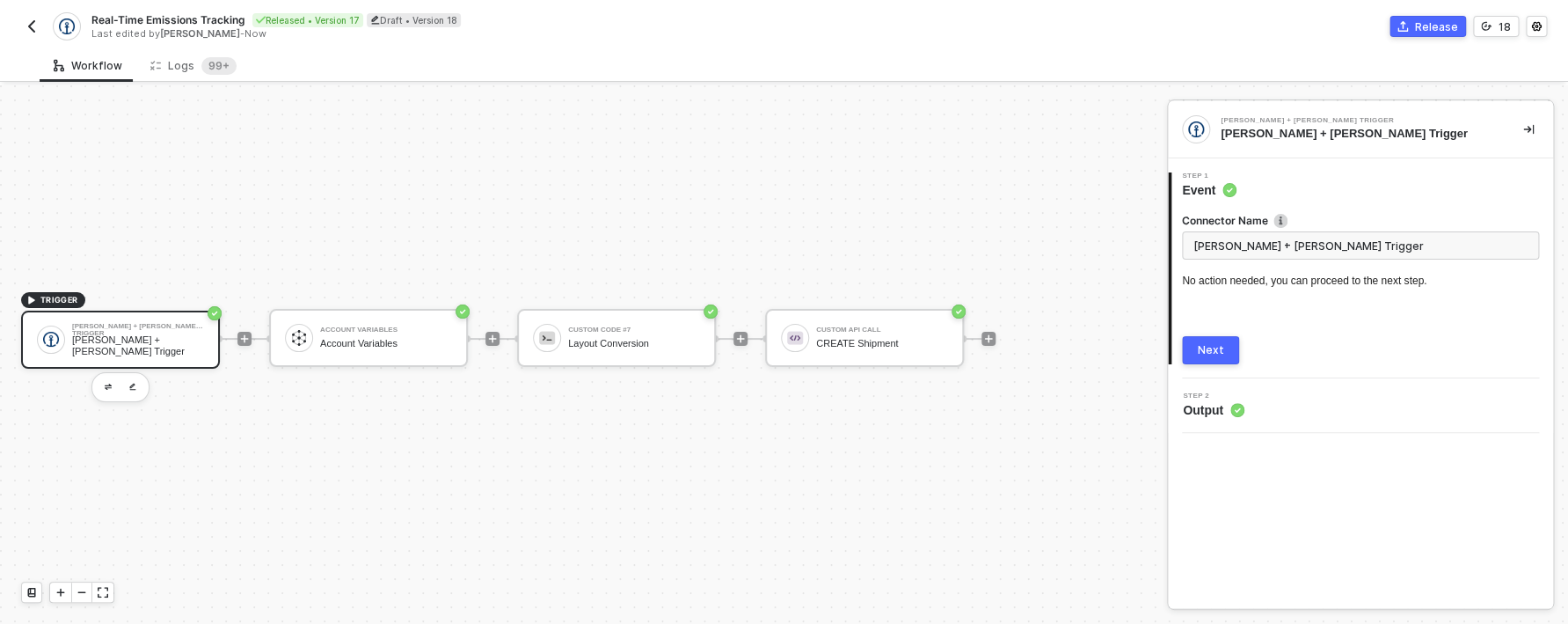
click at [1211, 359] on button "Next" at bounding box center [1210, 350] width 57 height 28
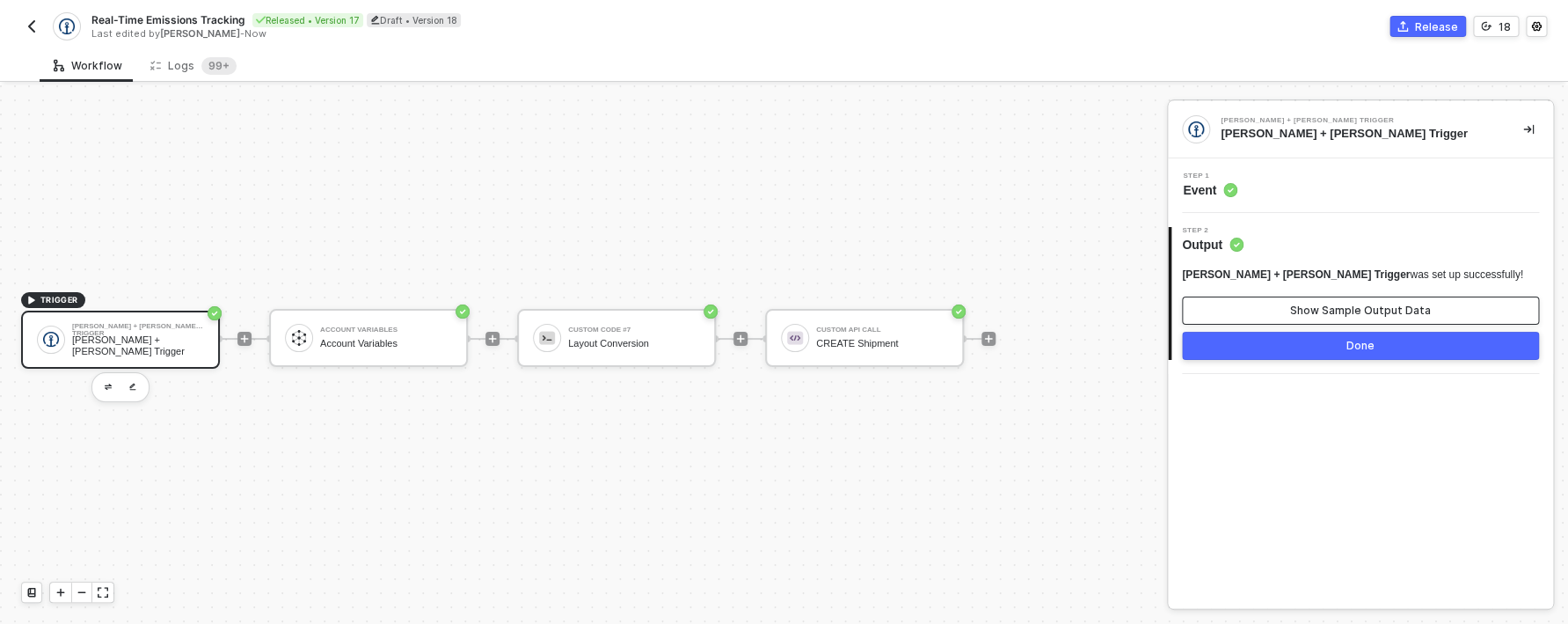
click at [1255, 314] on button "Show Sample Output Data" at bounding box center [1360, 311] width 357 height 28
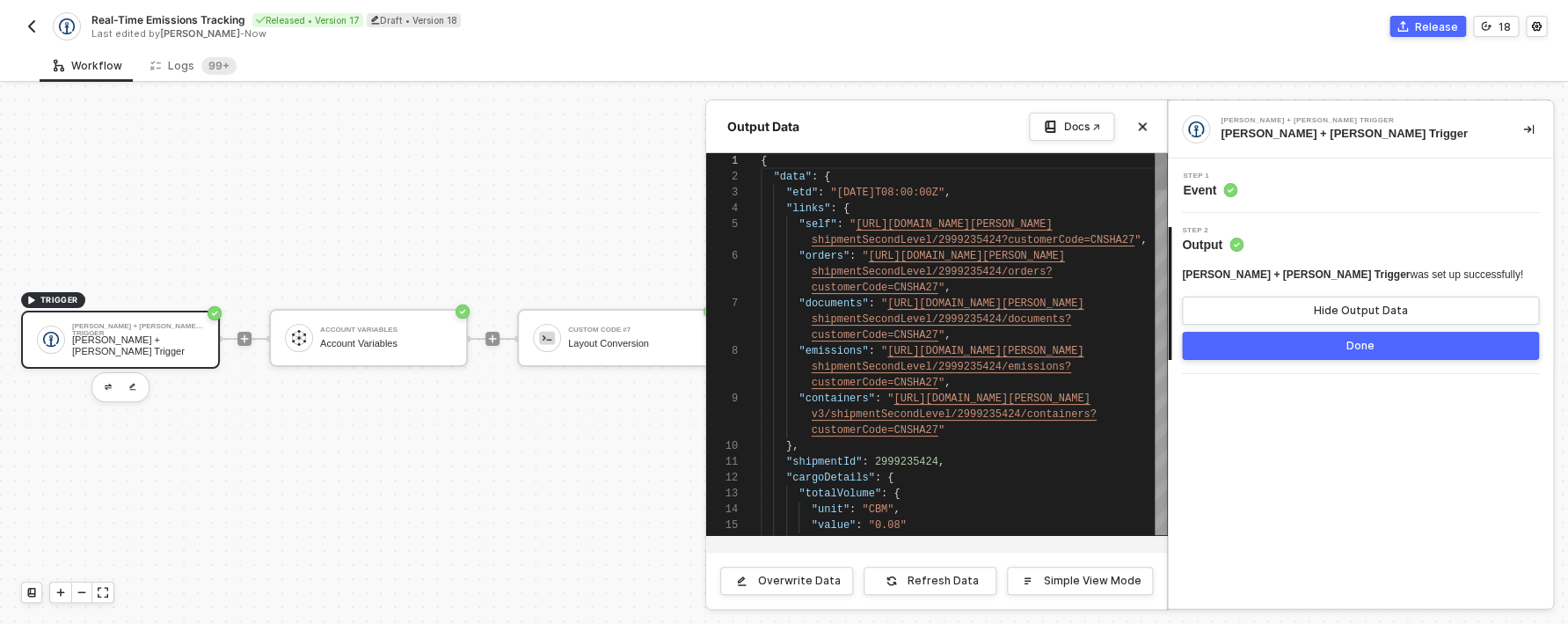
scroll to position [95, 0]
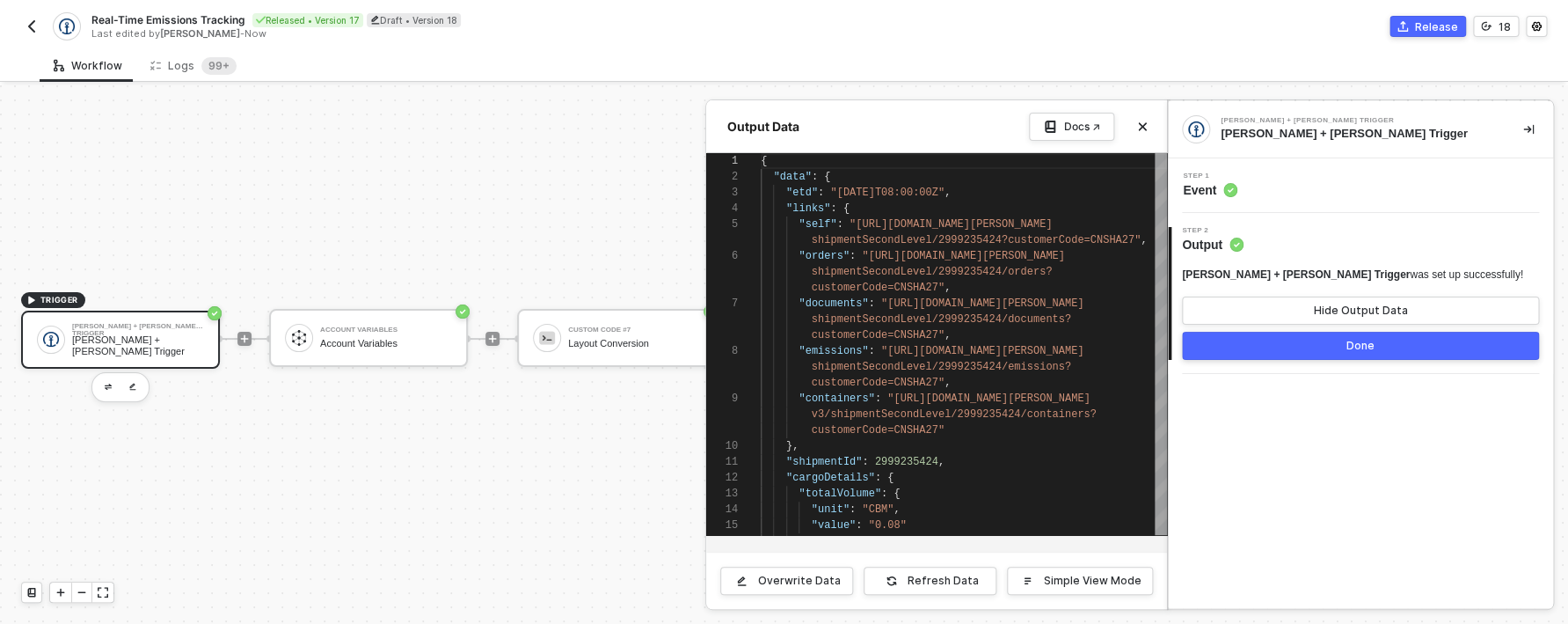
click at [358, 501] on div at bounding box center [784, 354] width 1568 height 539
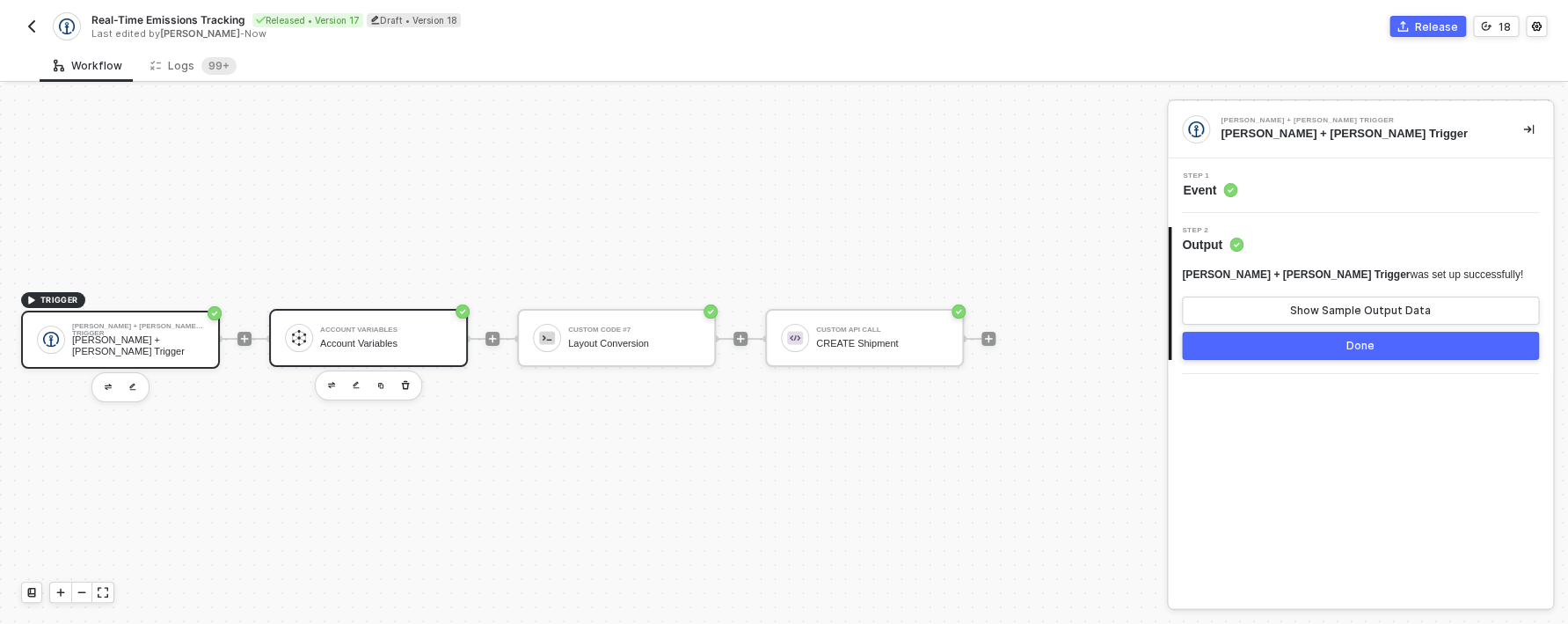
click at [334, 348] on div "Account Variables" at bounding box center [385, 344] width 132 height 11
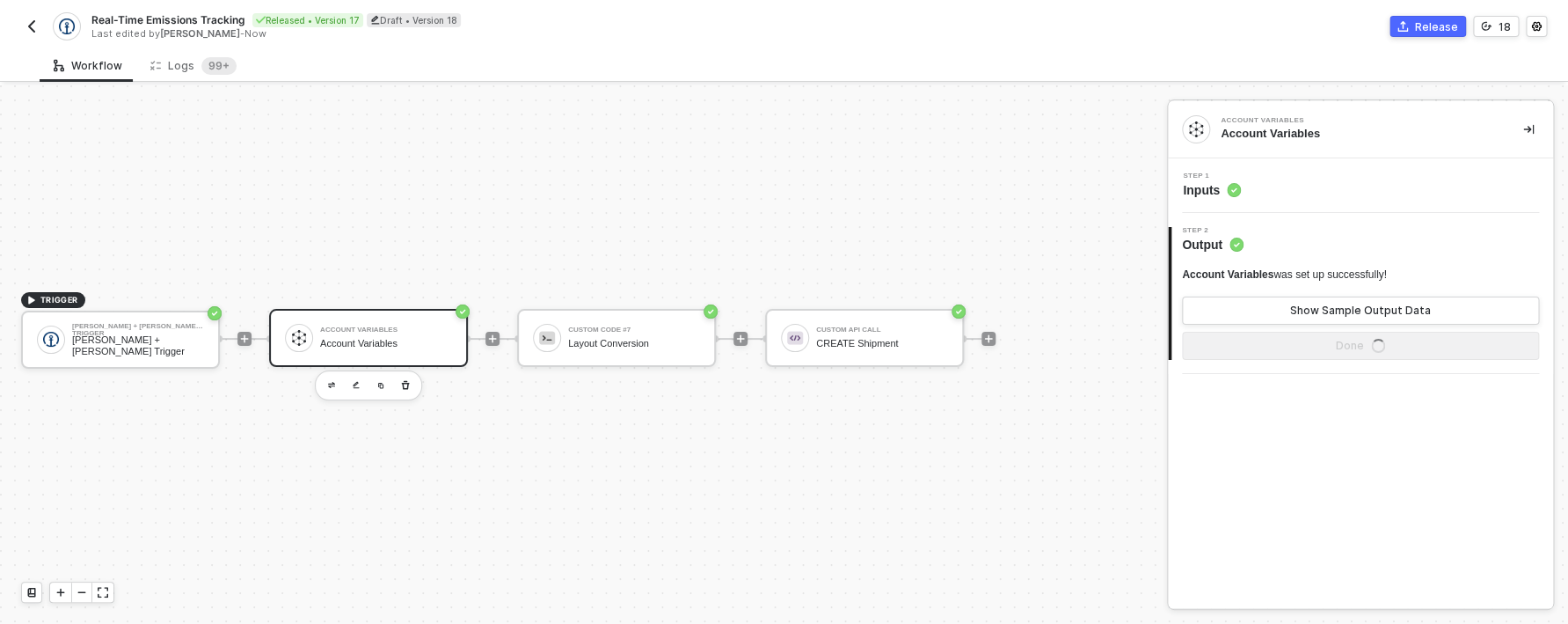
click at [1268, 181] on div "Step 1 Inputs" at bounding box center [1363, 186] width 380 height 27
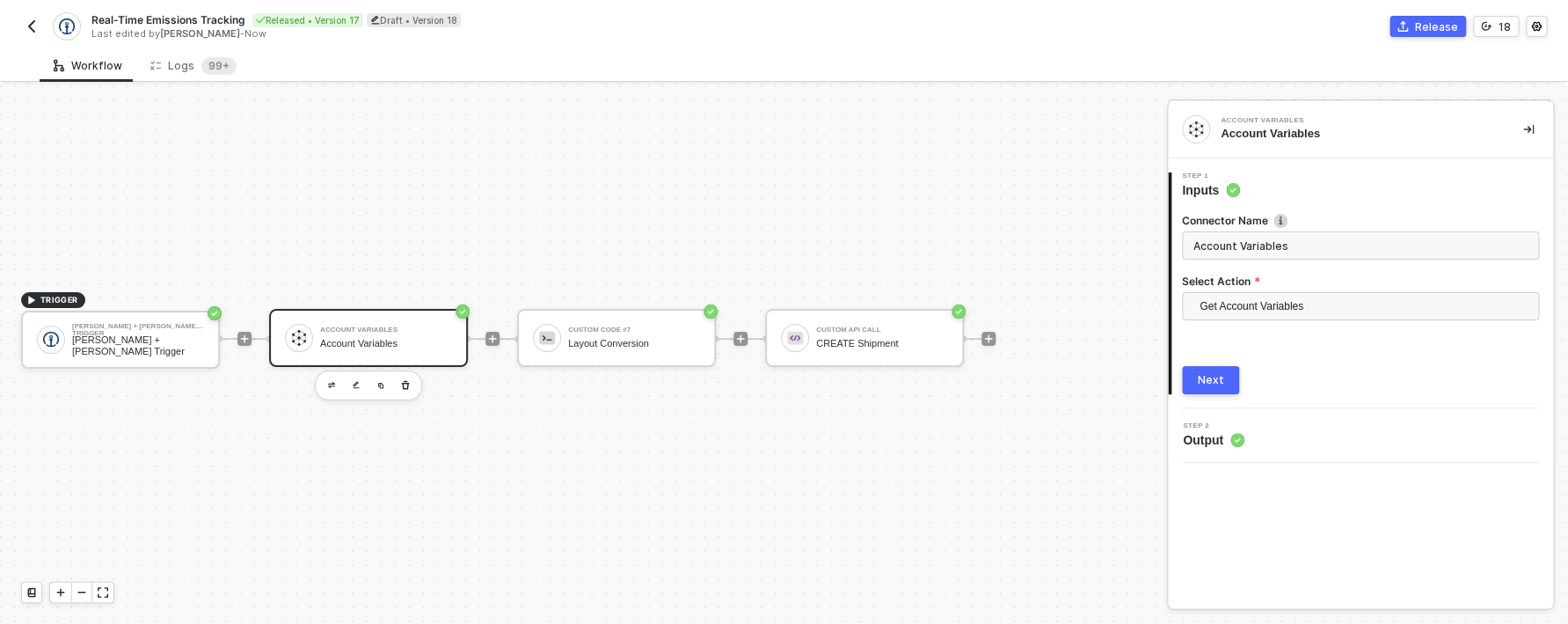
click at [1206, 383] on div "Next" at bounding box center [1211, 380] width 26 height 14
click at [1252, 290] on div "Select Action" at bounding box center [1360, 283] width 357 height 19
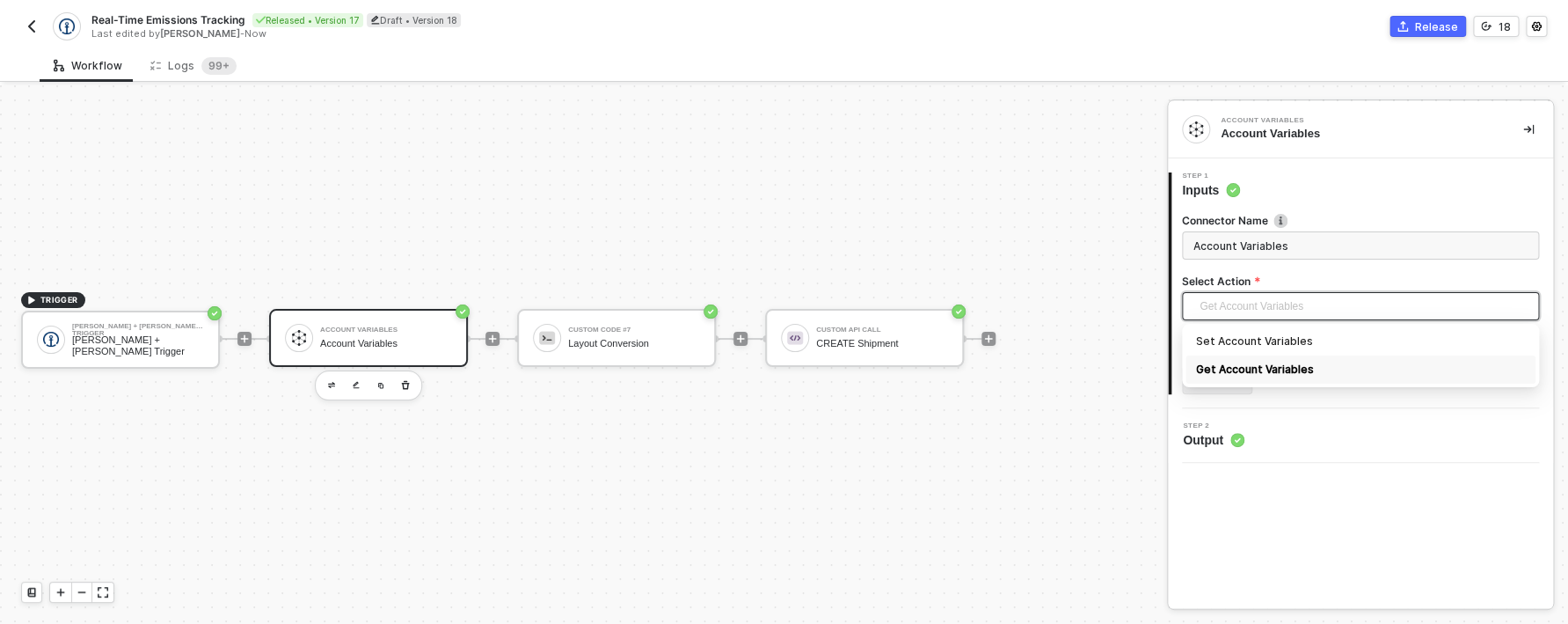
click at [1255, 306] on span "Get Account Variables" at bounding box center [1365, 307] width 329 height 27
click at [1309, 269] on form "Connector Name Account Variables Select Action Get Account Variables Get Accoun…" at bounding box center [1360, 273] width 357 height 119
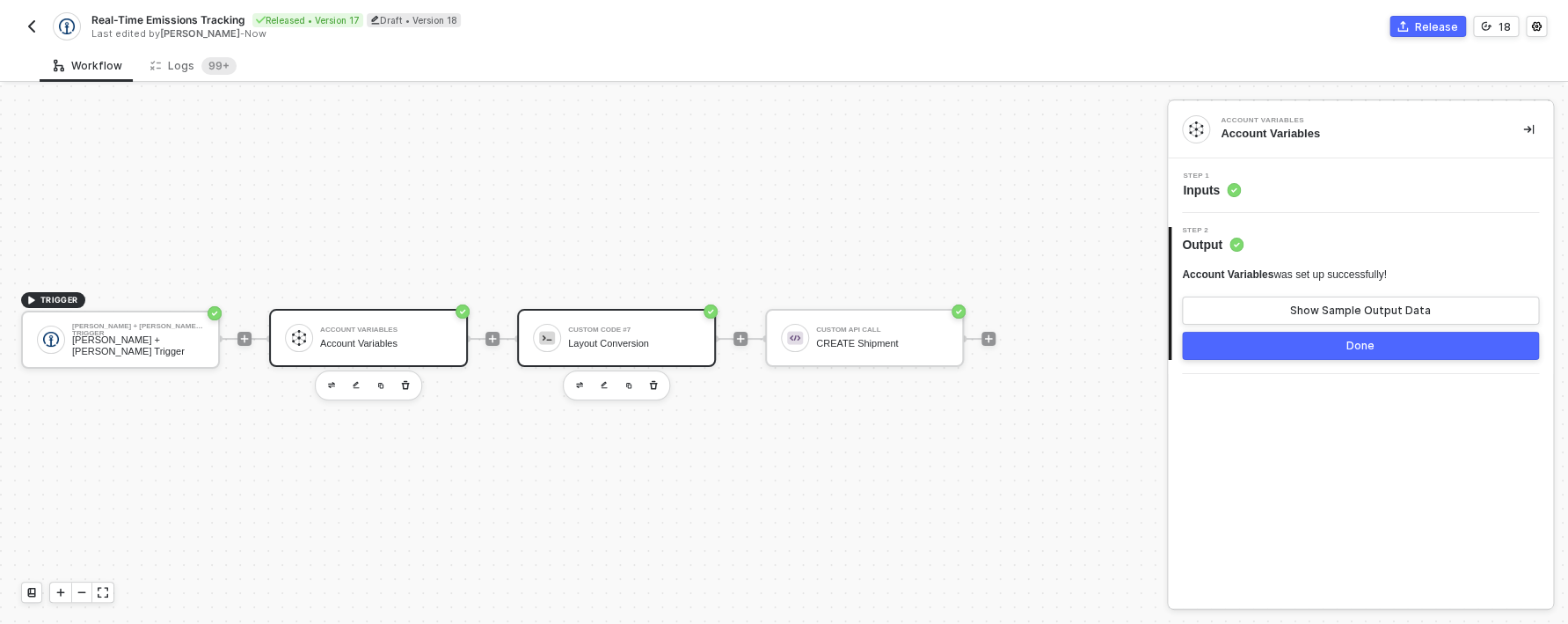
click at [629, 340] on div "Layout Conversion" at bounding box center [633, 344] width 132 height 11
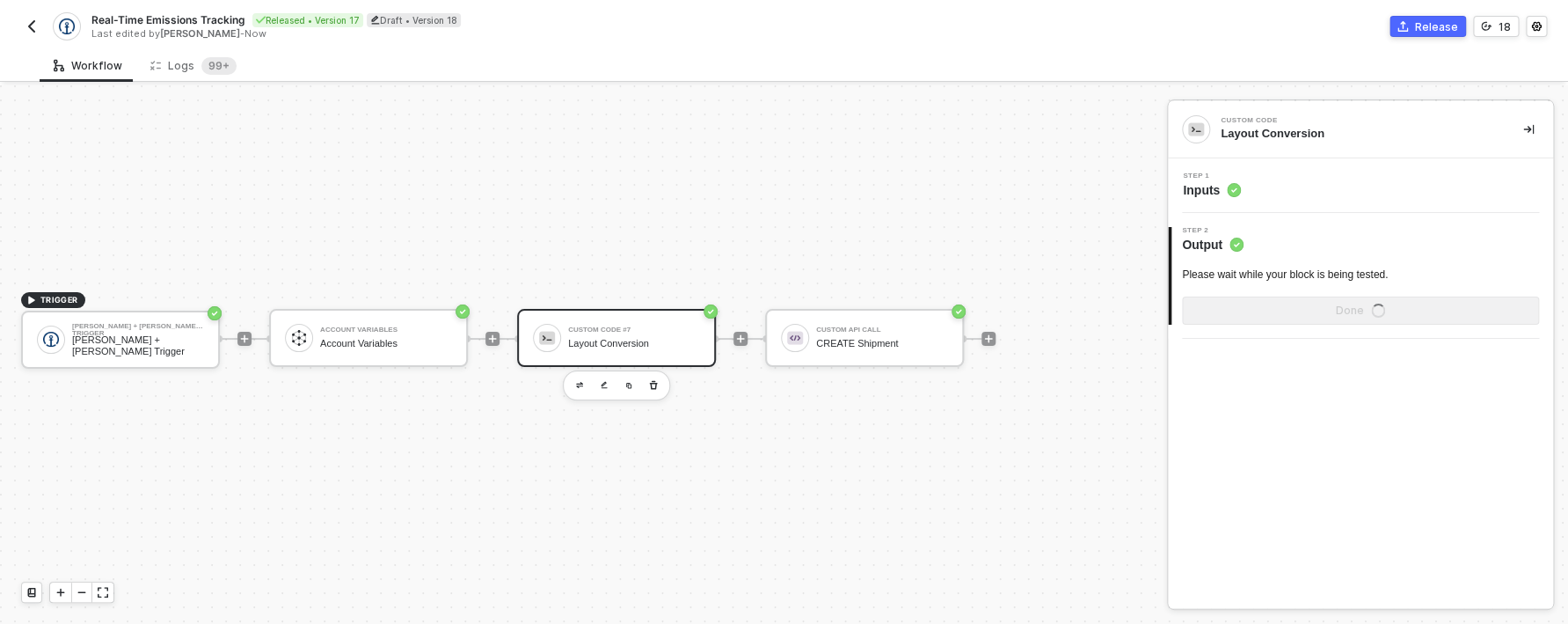
click at [1267, 196] on div "Step 1 Inputs" at bounding box center [1363, 186] width 380 height 27
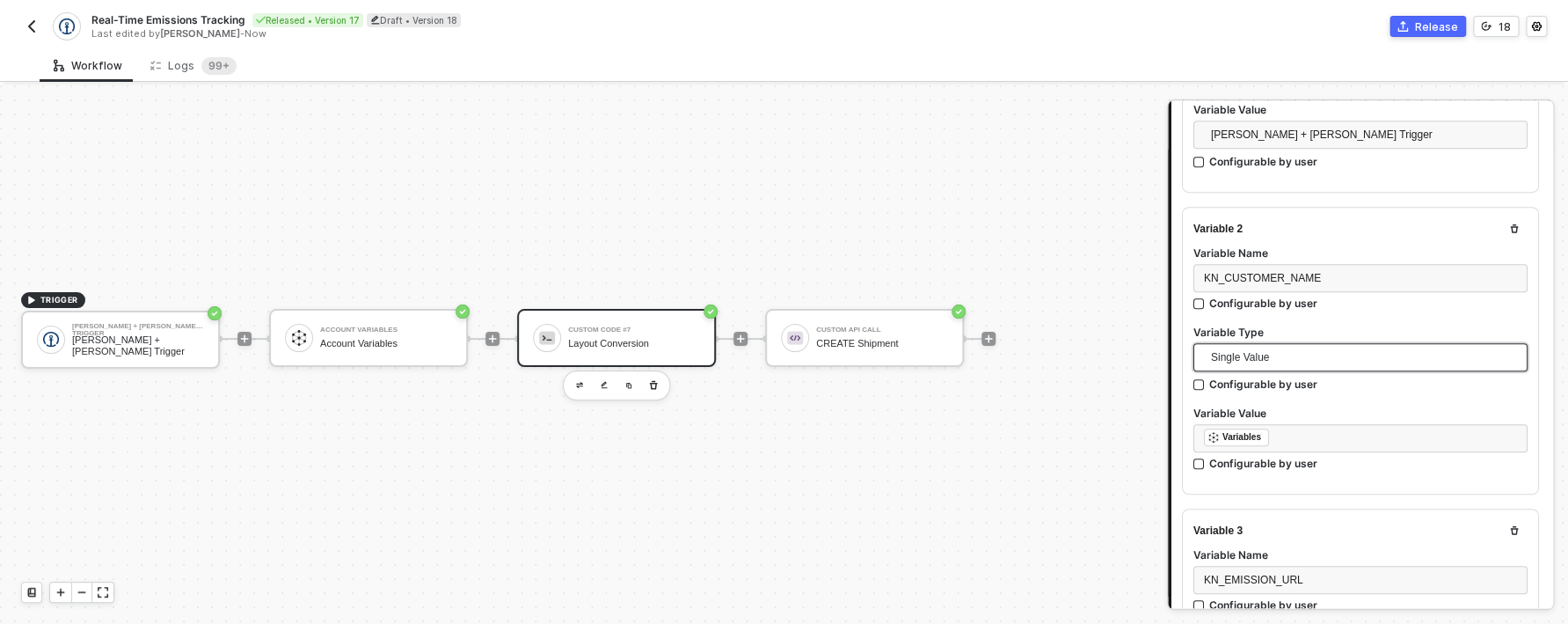
scroll to position [404, 0]
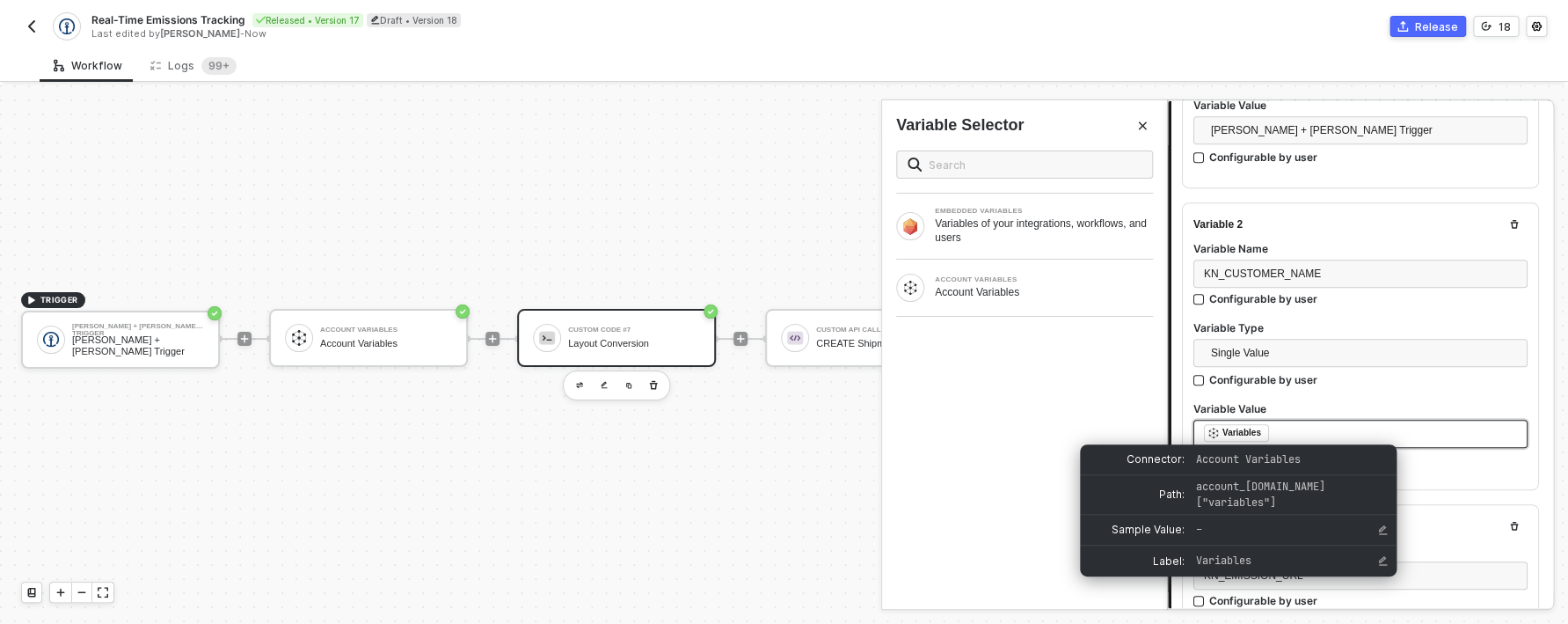
click at [1261, 433] on div "Variables" at bounding box center [1242, 433] width 39 height 16
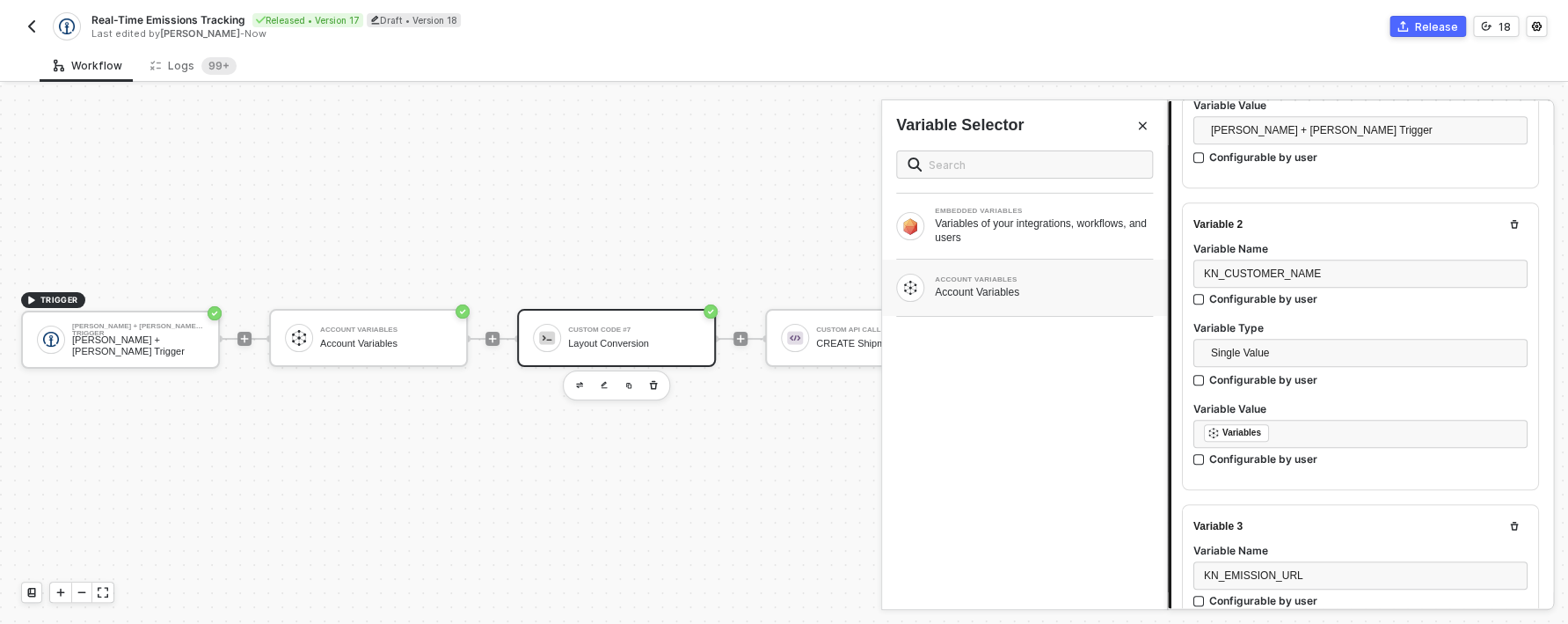
click at [1058, 269] on div "ACCOUNT VARIABLES Account Variables" at bounding box center [1024, 287] width 285 height 56
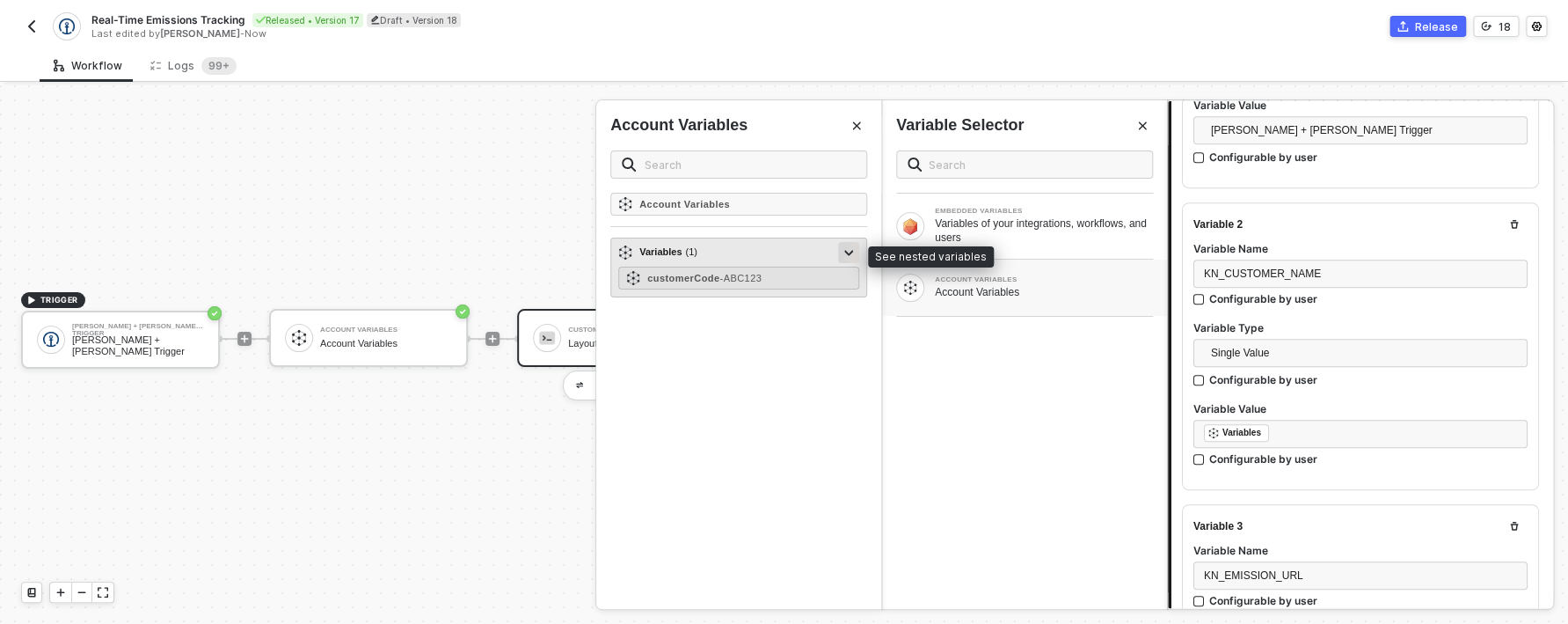
click at [847, 250] on div at bounding box center [848, 252] width 9 height 19
click at [847, 250] on icon at bounding box center [849, 252] width 6 height 9
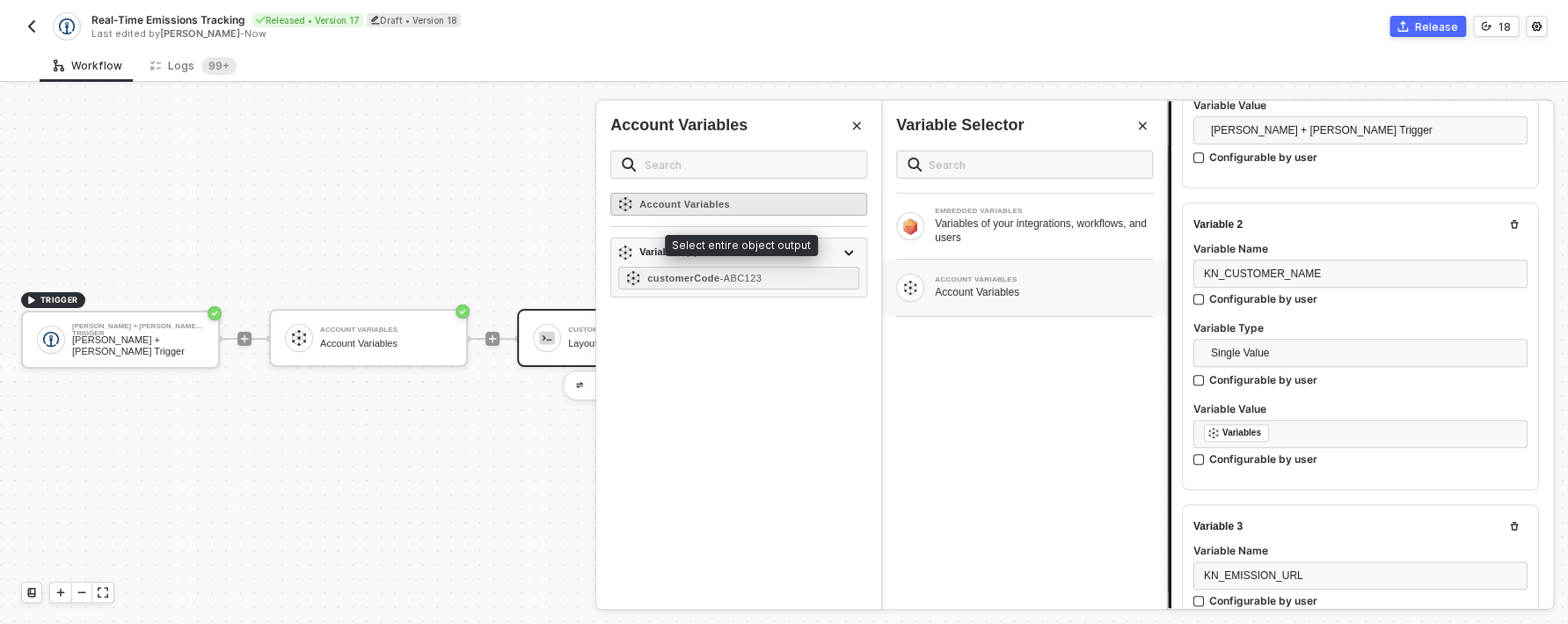
click at [771, 206] on div "Account Variables" at bounding box center [738, 205] width 256 height 23
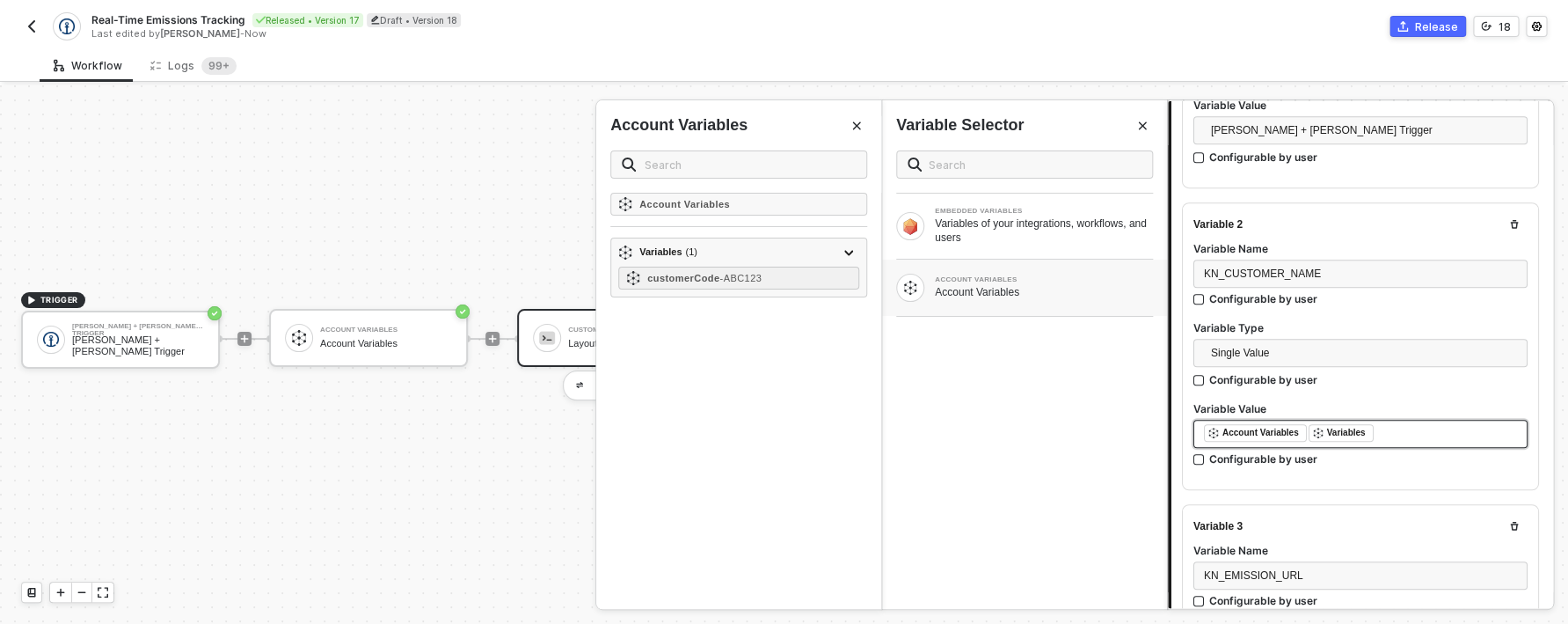
click at [1350, 443] on div "﻿ ﻿ Account Variables ﻿ ﻿ Variables ﻿" at bounding box center [1360, 434] width 334 height 28
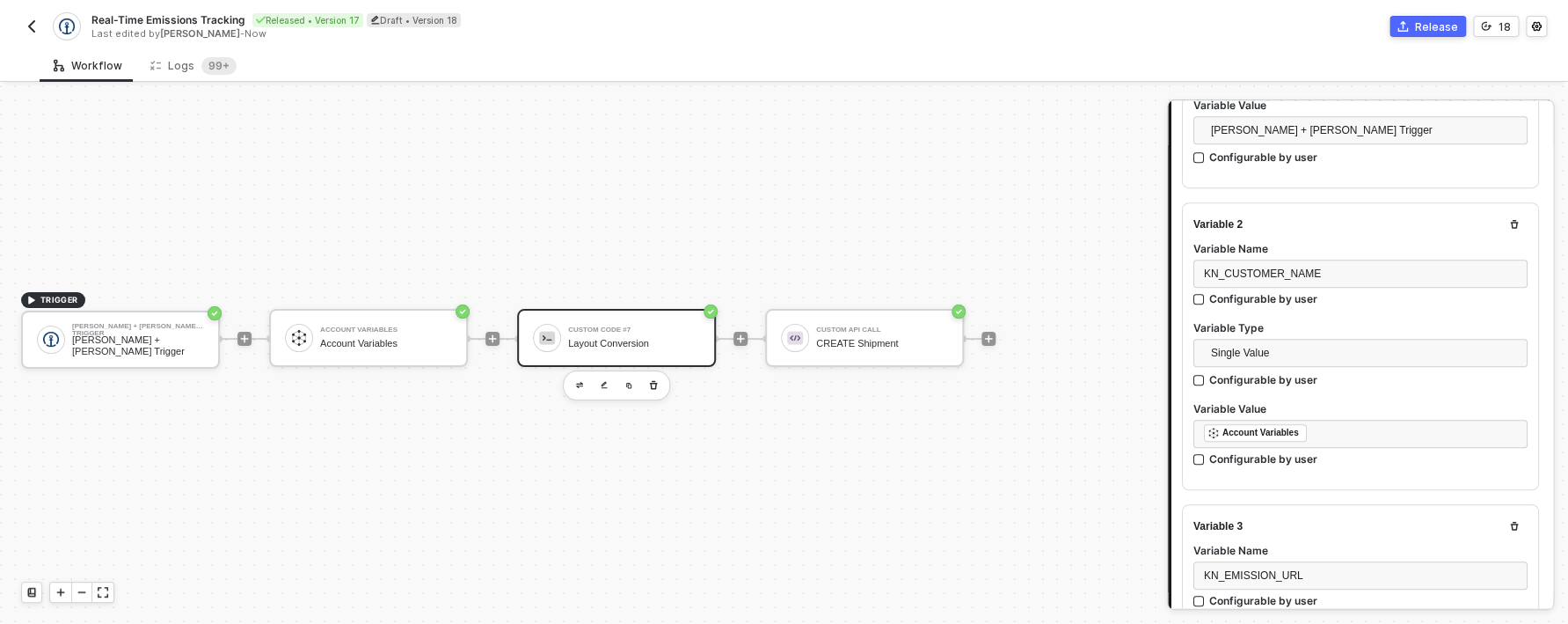
click at [770, 426] on div "TRIGGER [PERSON_NAME] + [PERSON_NAME] Trigger [PERSON_NAME] + [PERSON_NAME] Tri…" at bounding box center [579, 338] width 1158 height 571
click at [848, 346] on div "CREATE Shipment" at bounding box center [882, 344] width 132 height 11
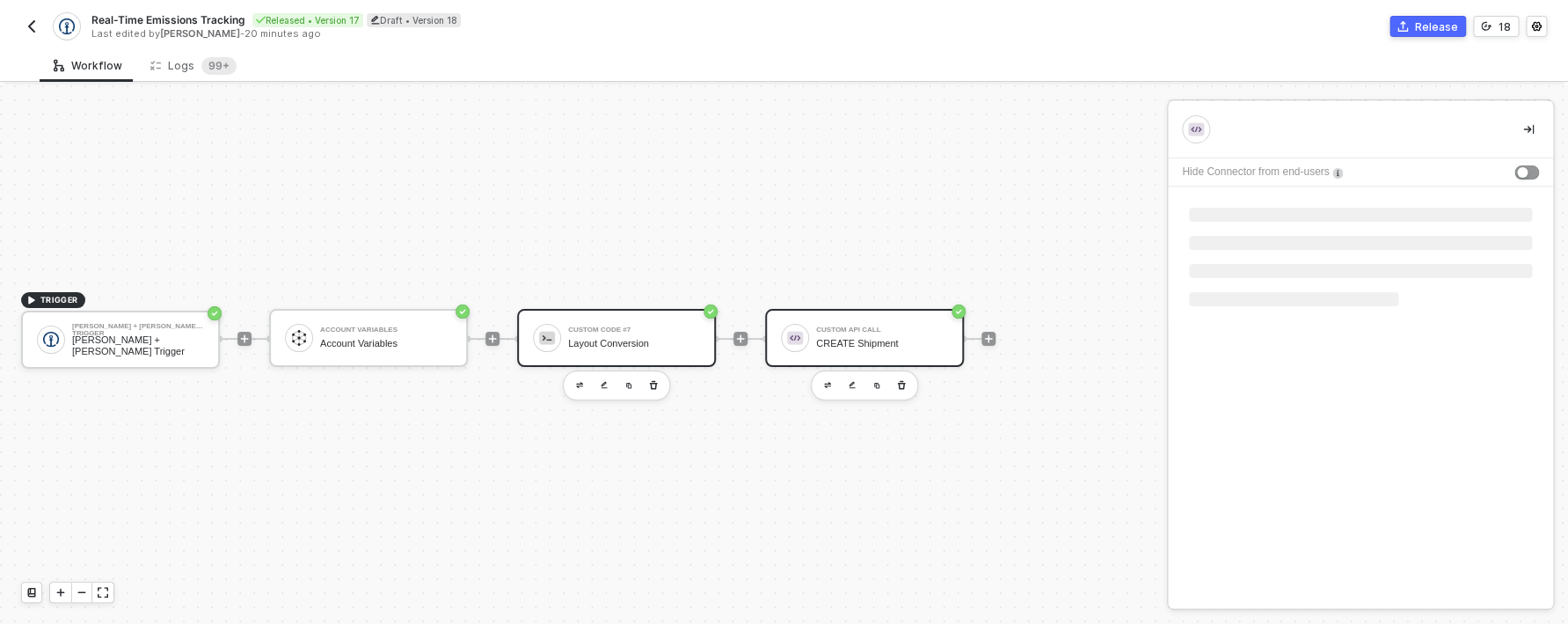
scroll to position [0, 0]
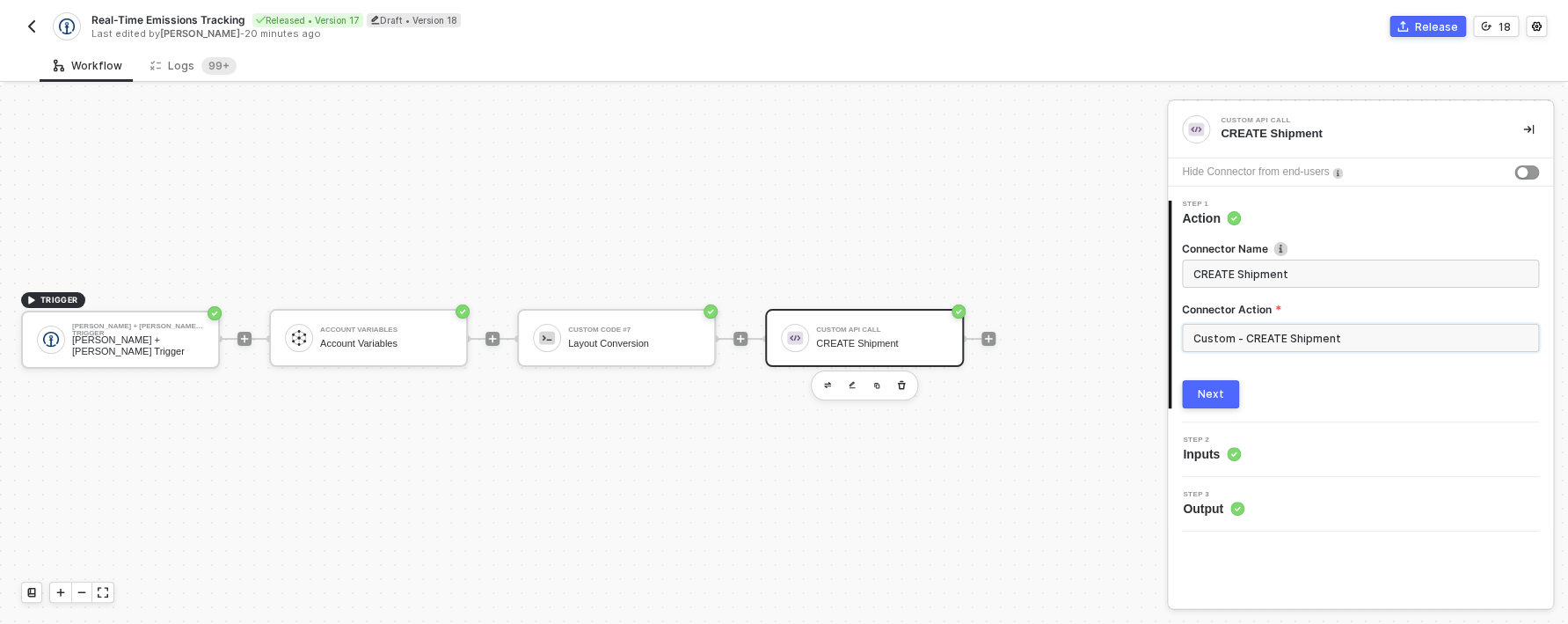
click at [1253, 337] on input "Custom - CREATE Shipment" at bounding box center [1360, 338] width 357 height 28
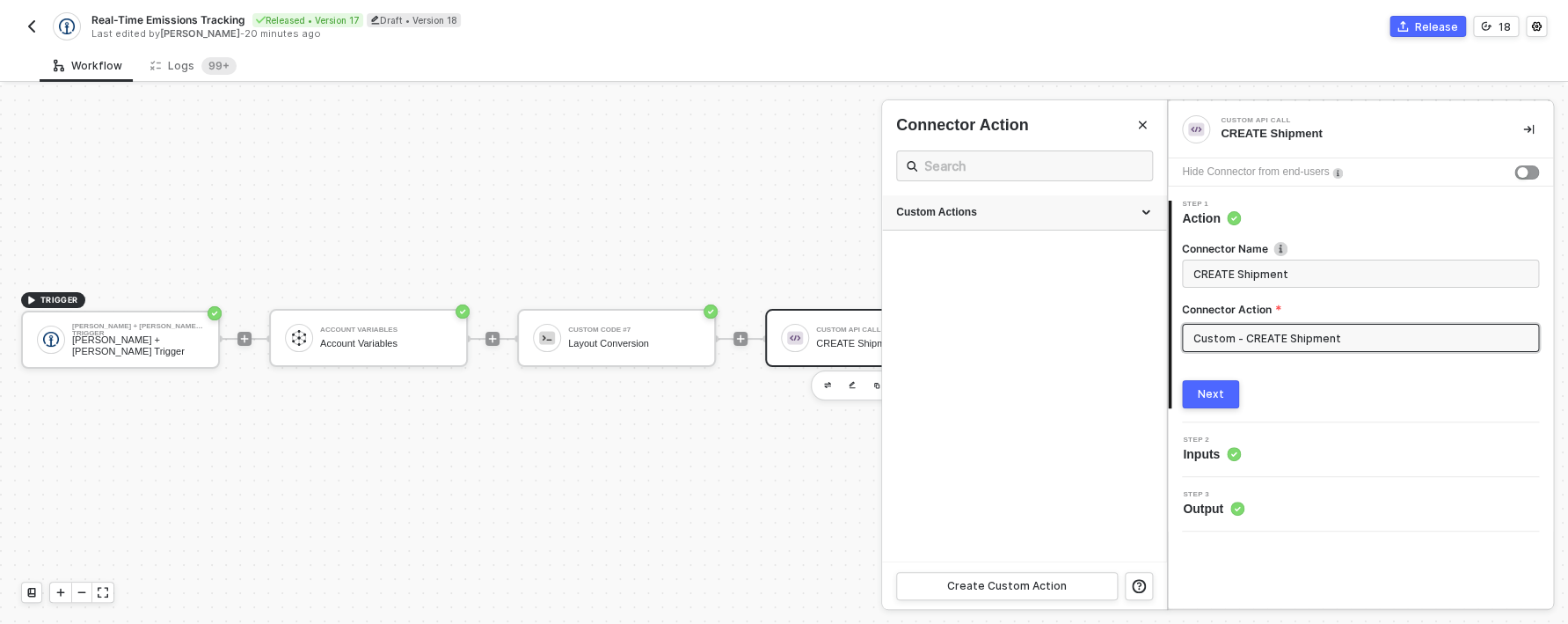
click at [1093, 223] on div "Custom Actions" at bounding box center [1024, 212] width 284 height 35
click at [1095, 291] on button "button" at bounding box center [1096, 298] width 21 height 21
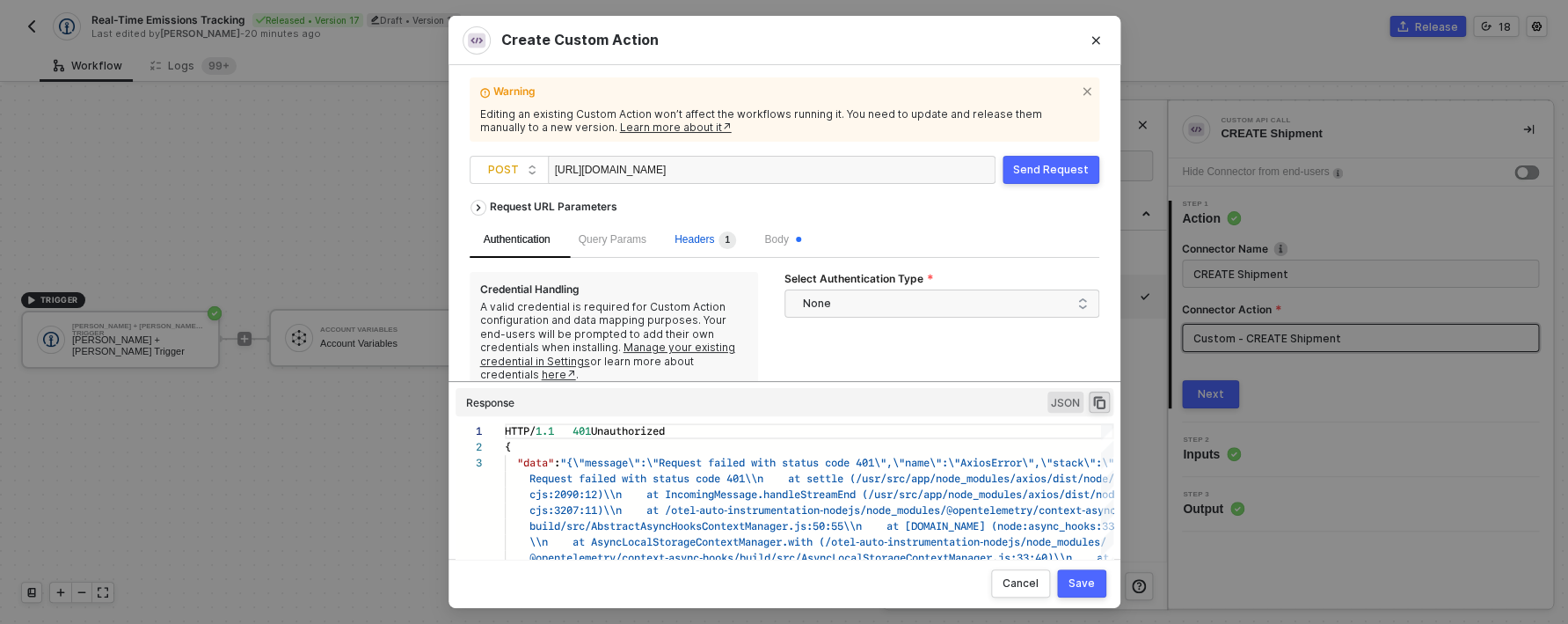
click at [736, 243] on sup "1" at bounding box center [727, 240] width 18 height 18
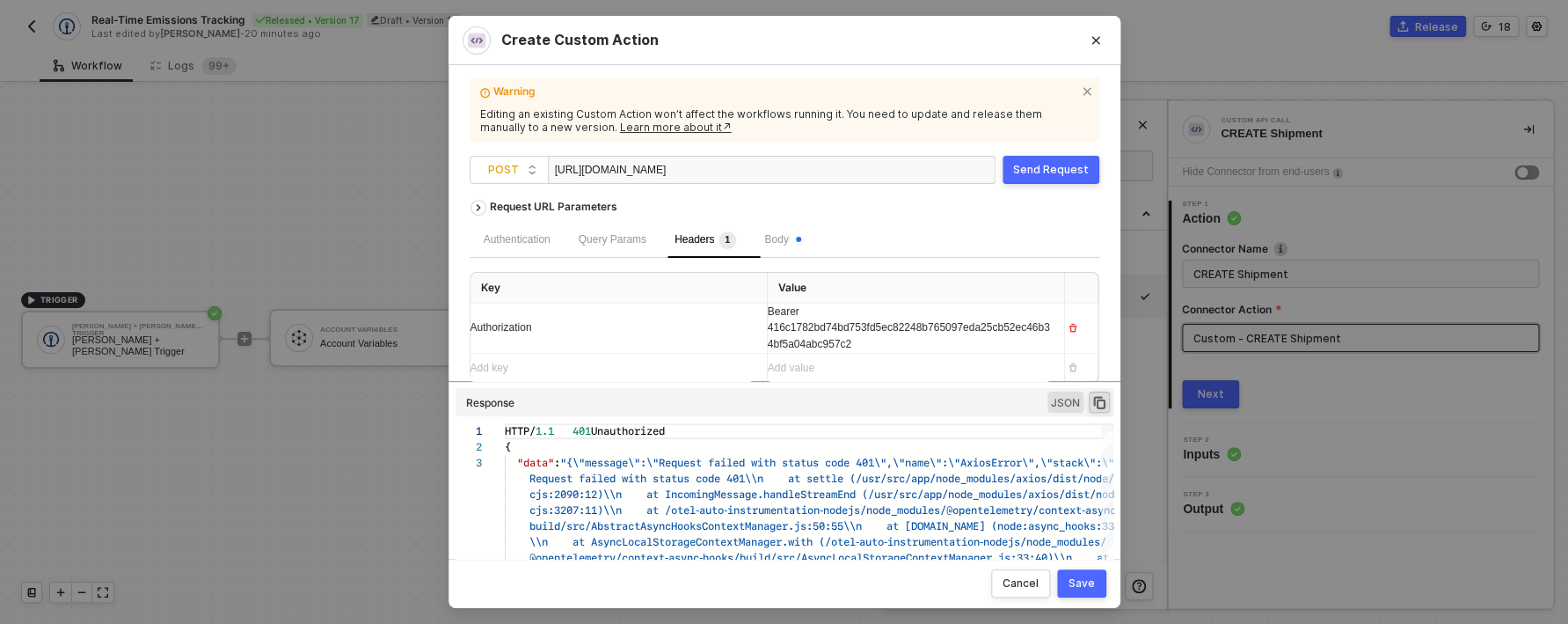
click at [853, 337] on div "Bearer 416c1782bd74bd753fd5ec82248b765097eda25cb52ec46b34bf5a04abc957c2" at bounding box center [909, 329] width 282 height 50
click at [845, 337] on div "Bearer 416c1782bd74bd753fd5ec82248b765097eda25cb52ec46b34bf5a04abc957c2" at bounding box center [909, 329] width 282 height 50
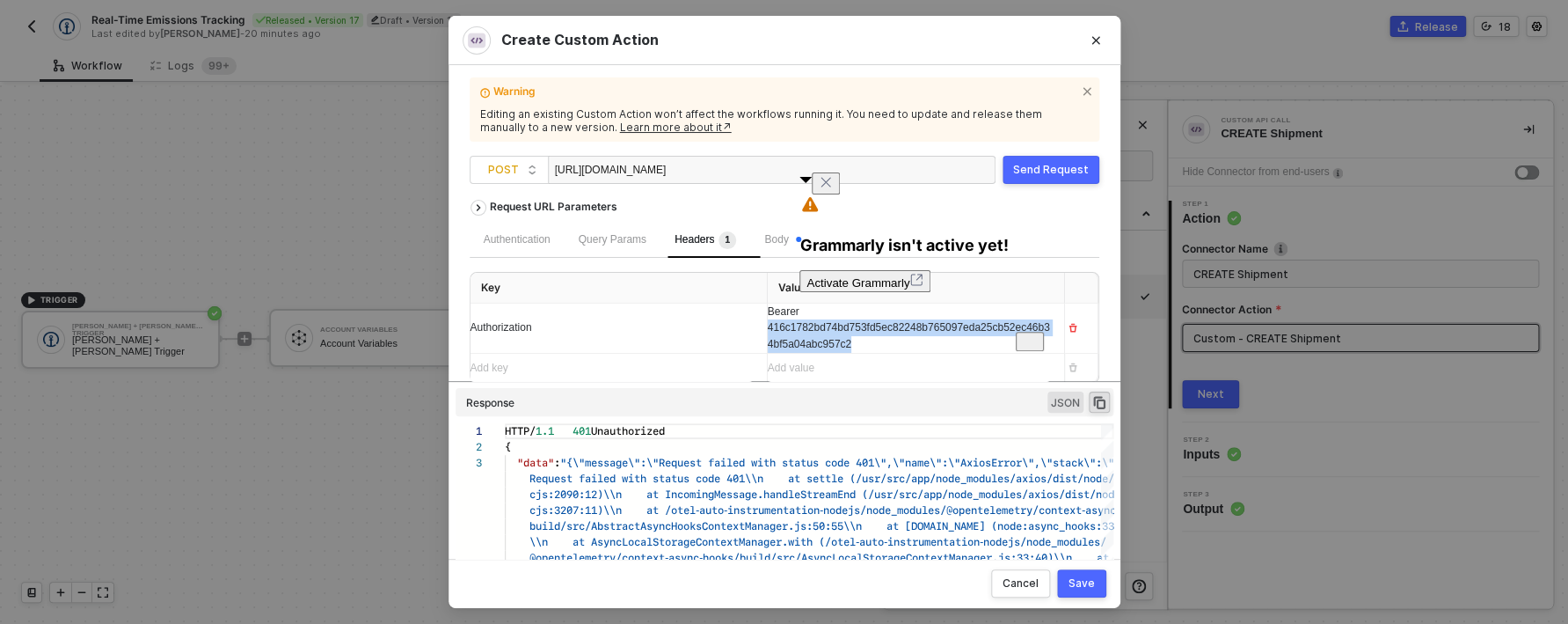
drag, startPoint x: 857, startPoint y: 342, endPoint x: 752, endPoint y: 336, distance: 105.2
click at [752, 336] on tr "Authorization Bearer 416c1782bd74bd753fd5ec82248b765097eda25cb52ec46b34bf5a04ab…" at bounding box center [784, 330] width 628 height 51
click at [1055, 174] on div "Send Request" at bounding box center [1051, 169] width 76 height 14
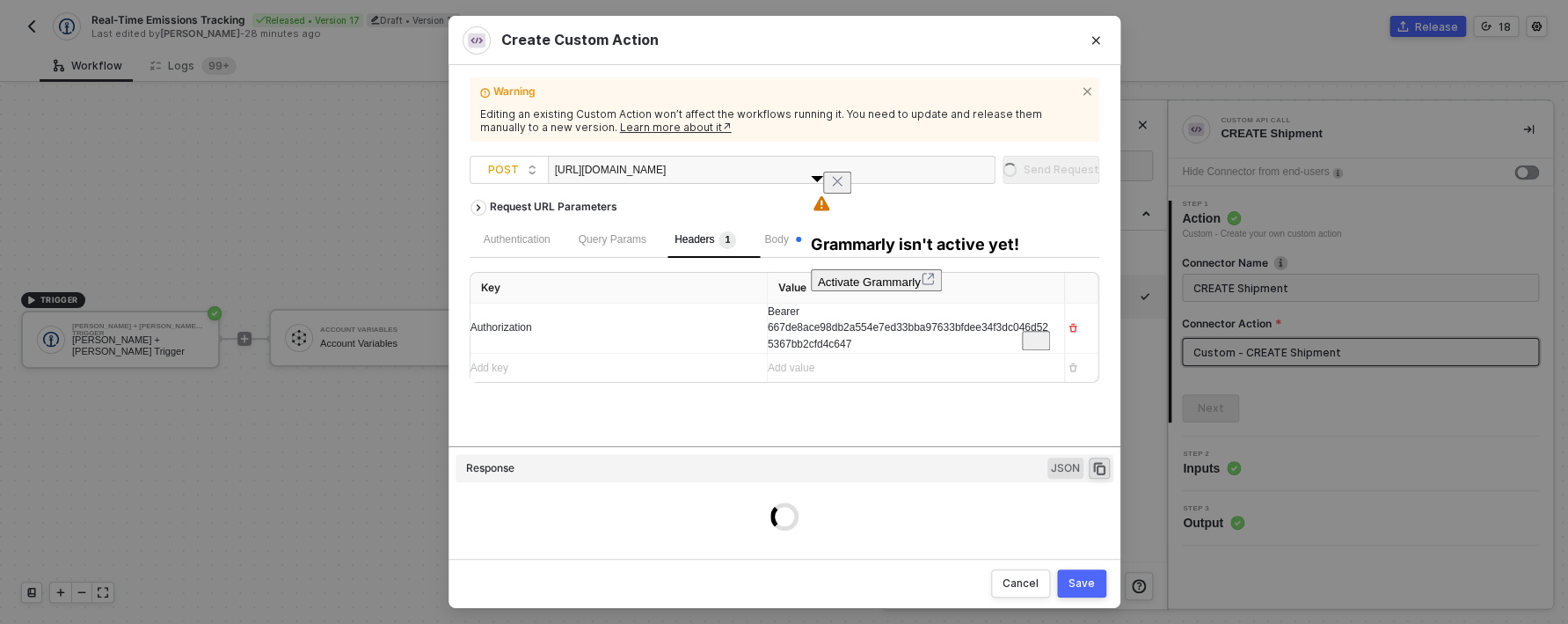
click at [842, 186] on icon "Close" at bounding box center [837, 181] width 9 height 9
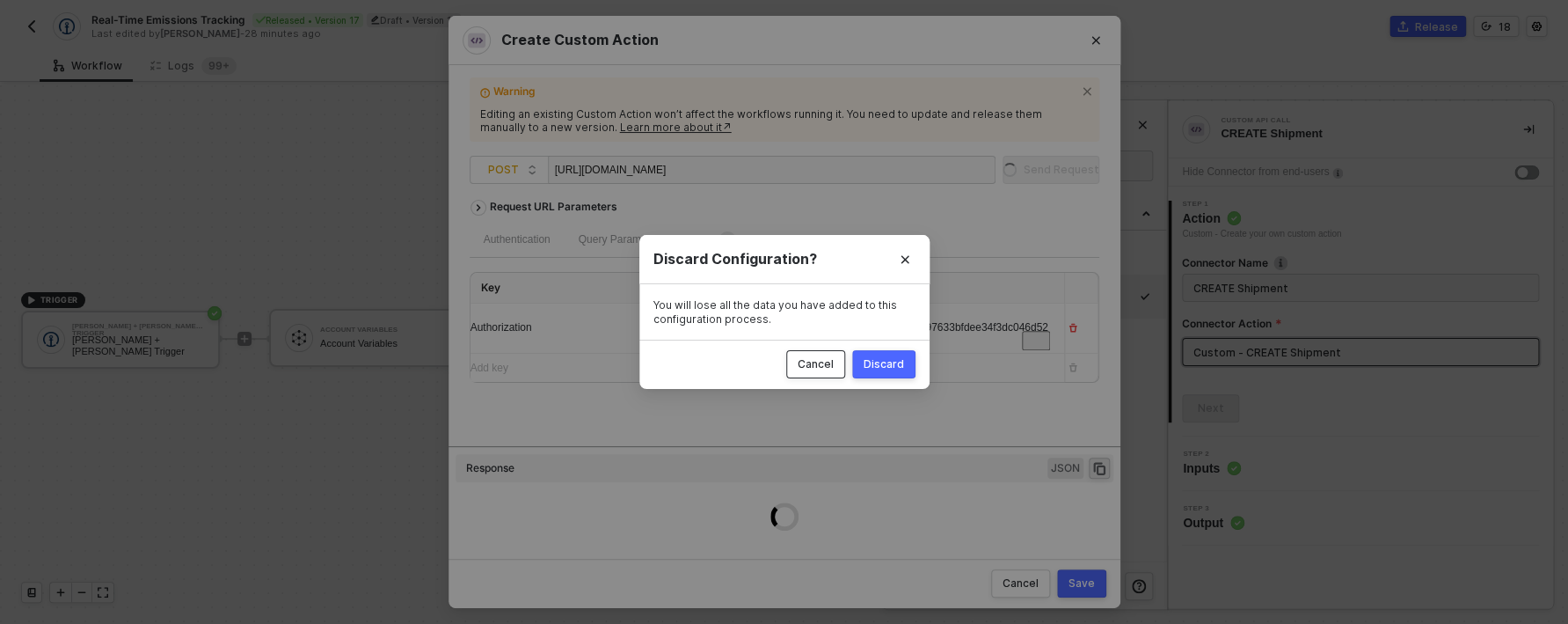
click at [843, 356] on button "Cancel" at bounding box center [816, 365] width 59 height 28
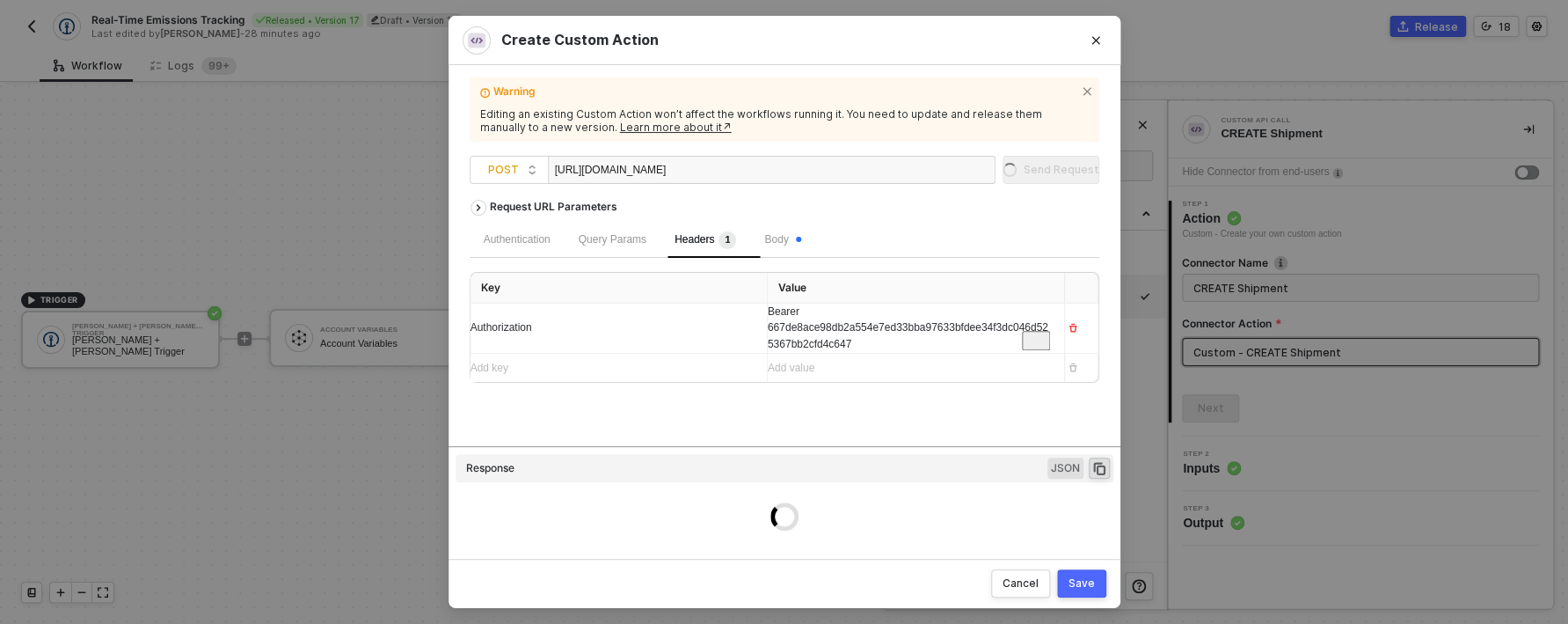
click at [819, 332] on span "Bearer 667de8ace98db2a554e7ed33bba97633bfdee34f3dc046d525367bb2cfd4c647" at bounding box center [908, 329] width 281 height 45
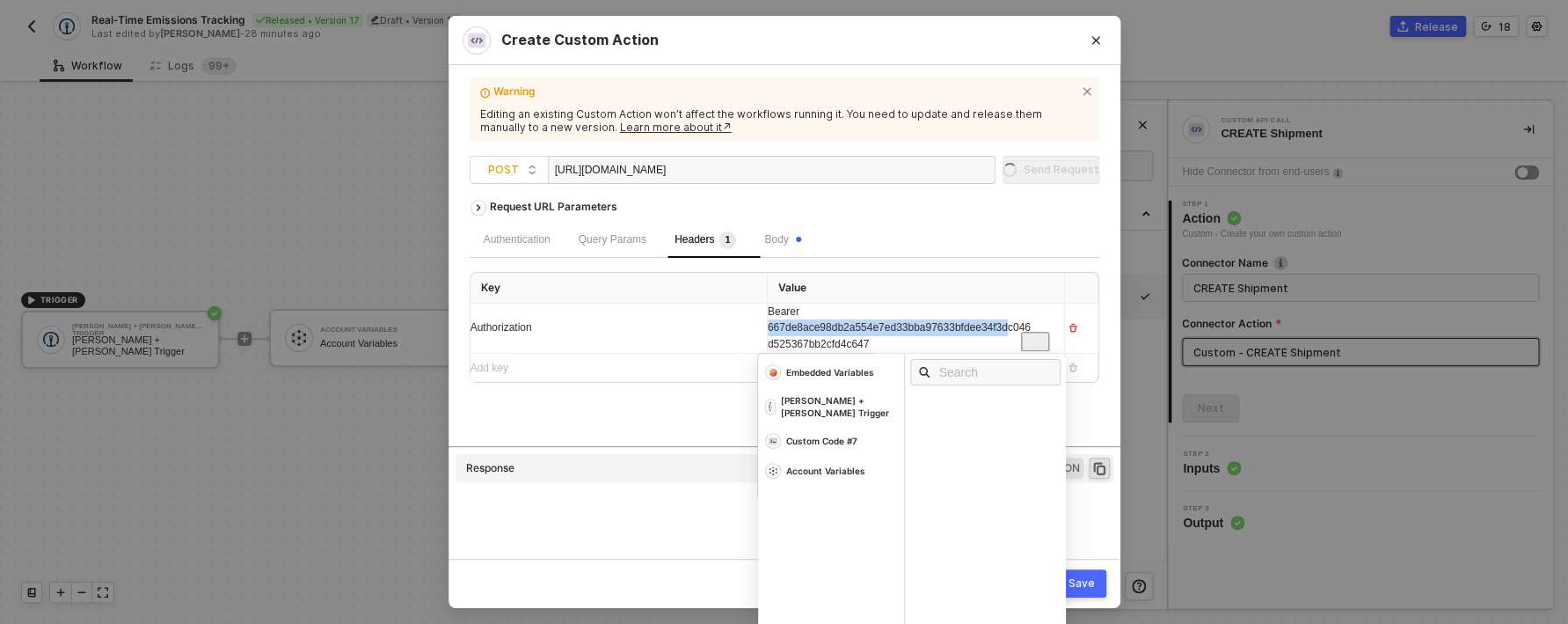
click at [819, 332] on span "Bearer 667de8ace98db2a554e7ed33bba97633bfdee34f3dc046d525367bb2cfd4c647" at bounding box center [900, 329] width 263 height 45
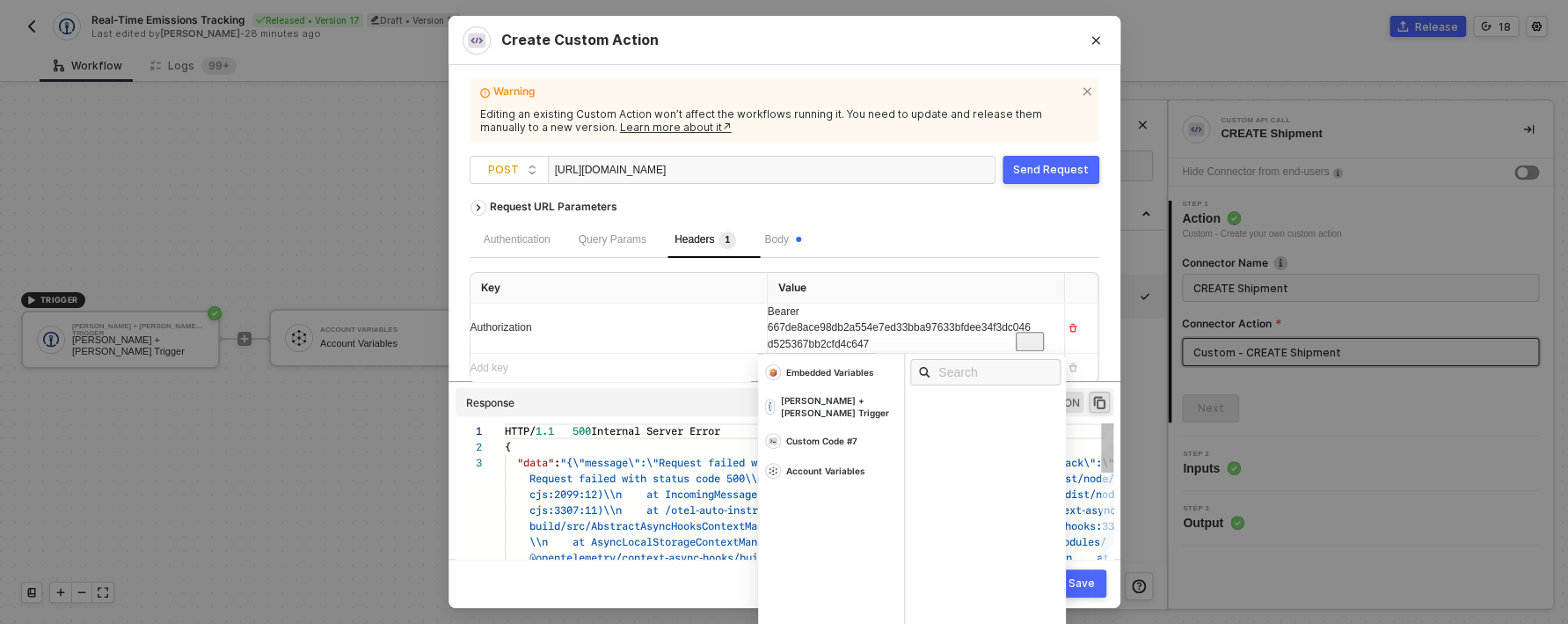
click at [625, 491] on span "cjs:2099:12)\\n at IncomingMessage.handleStream" at bounding box center [683, 494] width 308 height 17
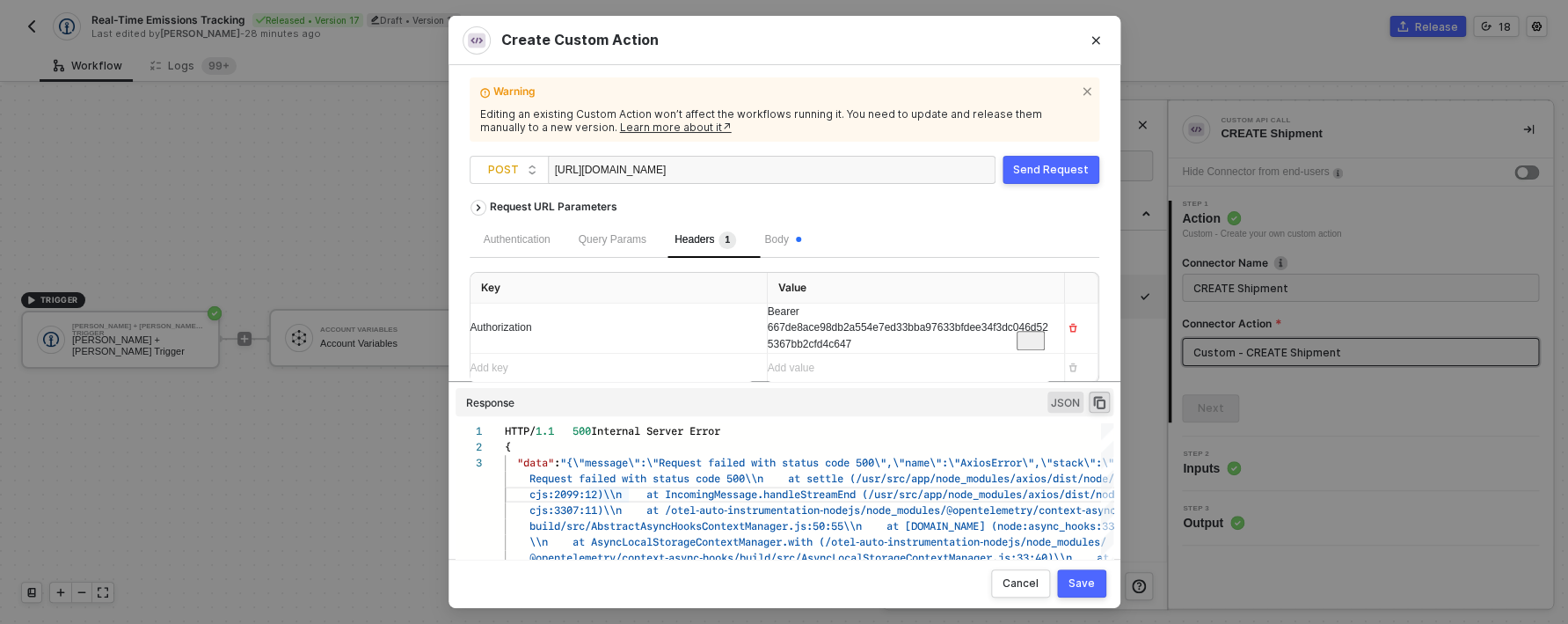
drag, startPoint x: 659, startPoint y: 169, endPoint x: 553, endPoint y: 150, distance: 107.7
click at [555, 159] on div "[URL][DOMAIN_NAME]" at bounding box center [643, 170] width 176 height 28
paste div
click at [1014, 171] on button "Send Request" at bounding box center [1051, 170] width 97 height 28
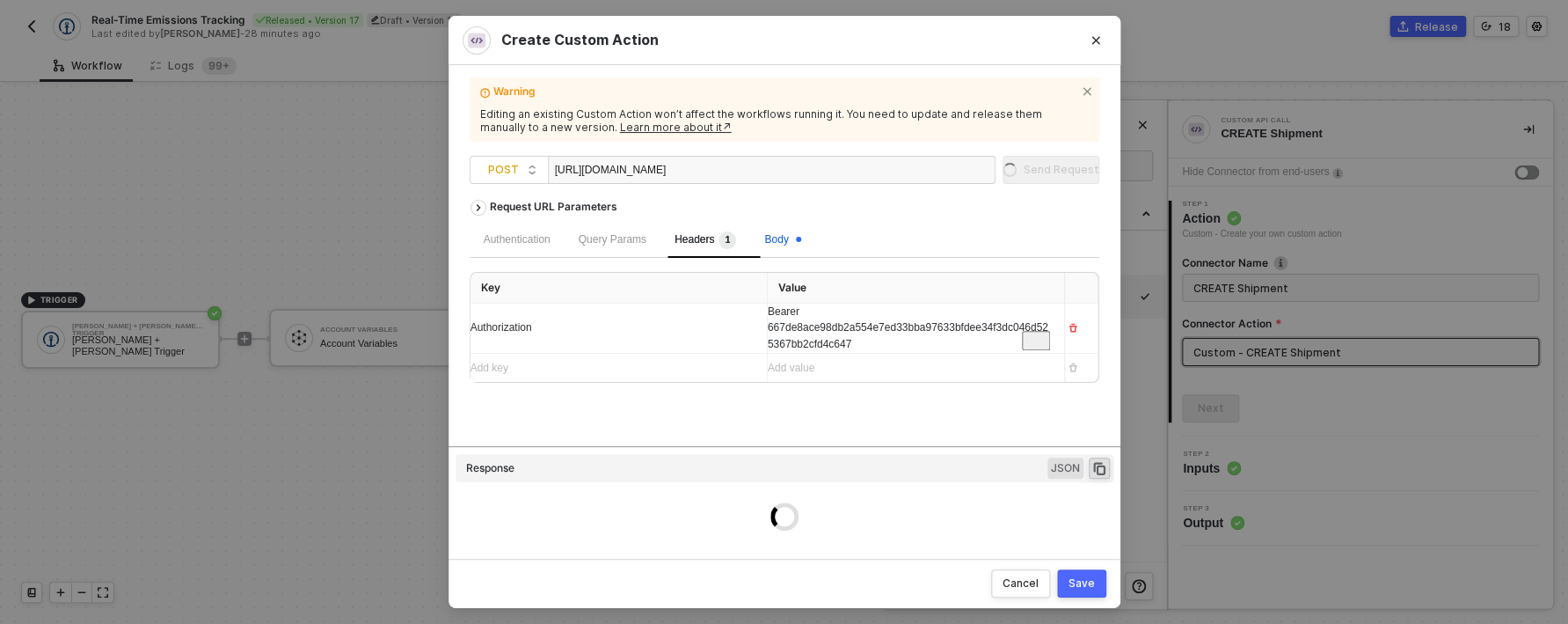
click at [783, 237] on span "Body" at bounding box center [783, 239] width 36 height 12
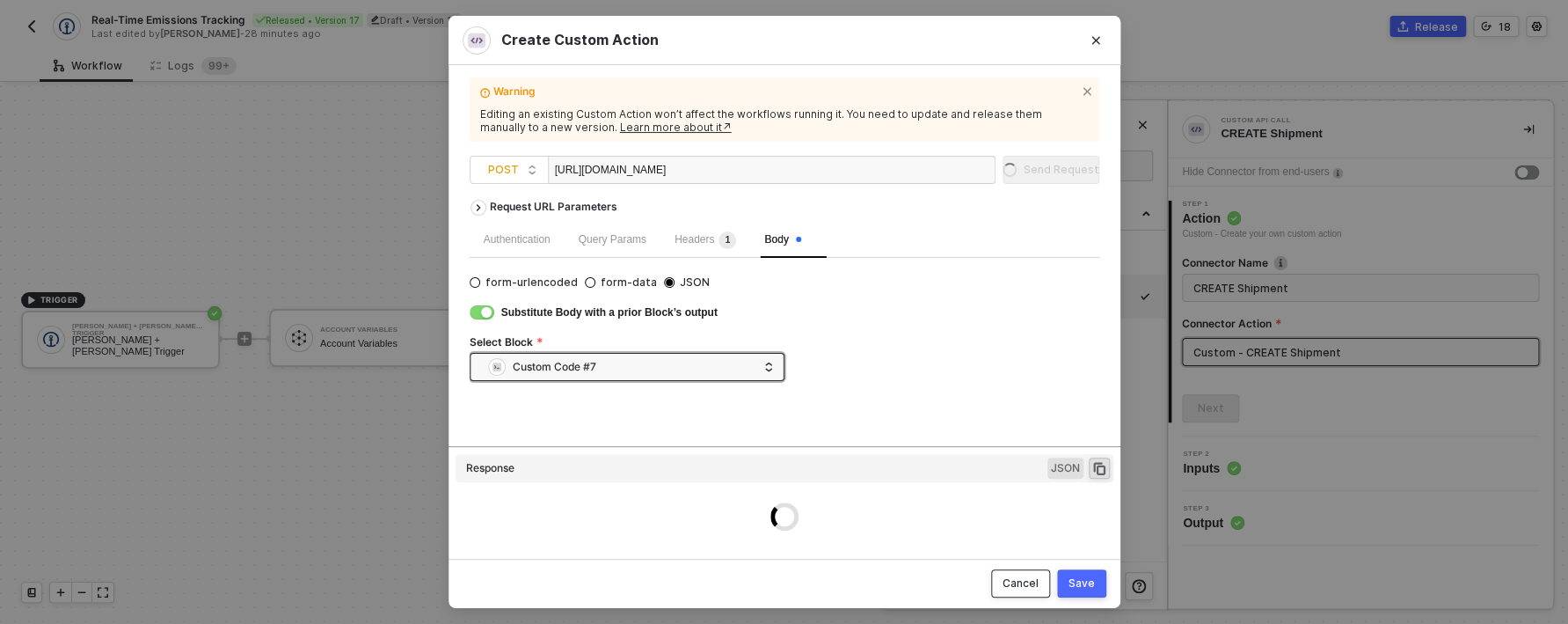
click at [1024, 578] on div "Cancel" at bounding box center [1021, 583] width 36 height 14
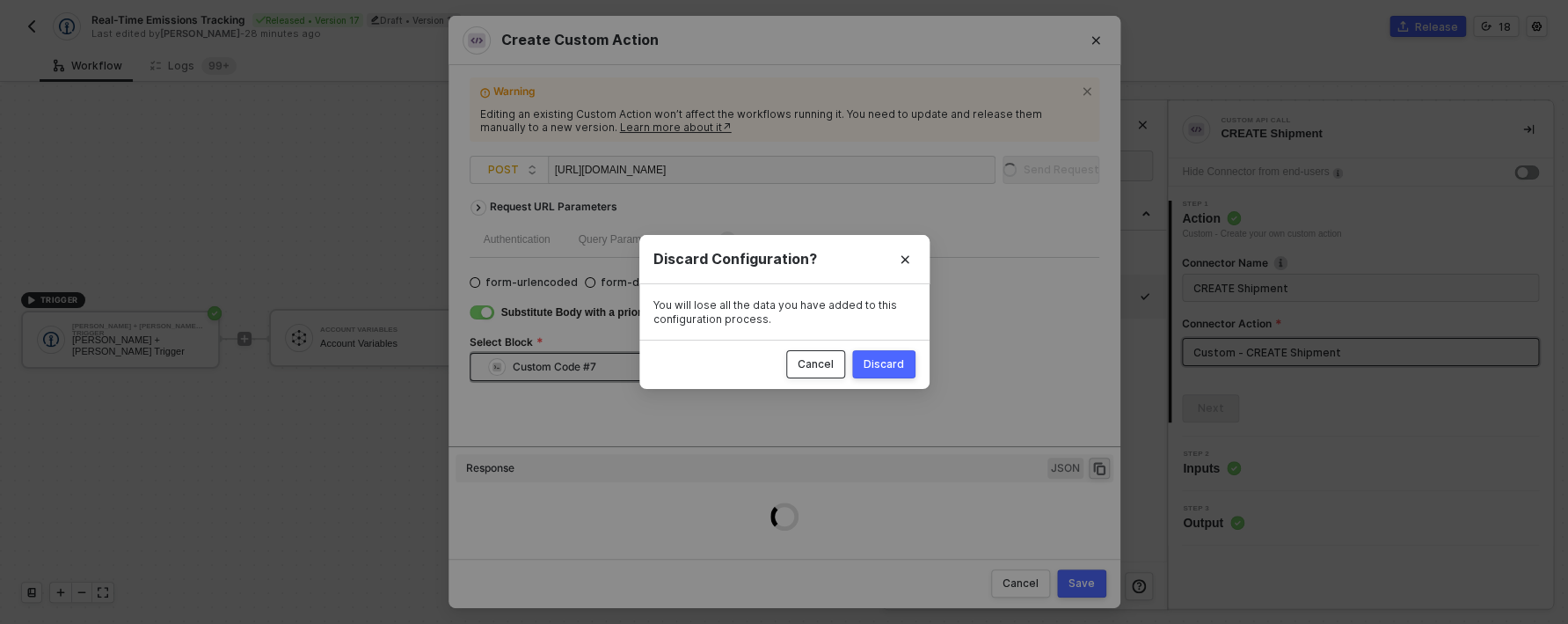
click at [826, 366] on div "Cancel" at bounding box center [816, 364] width 36 height 14
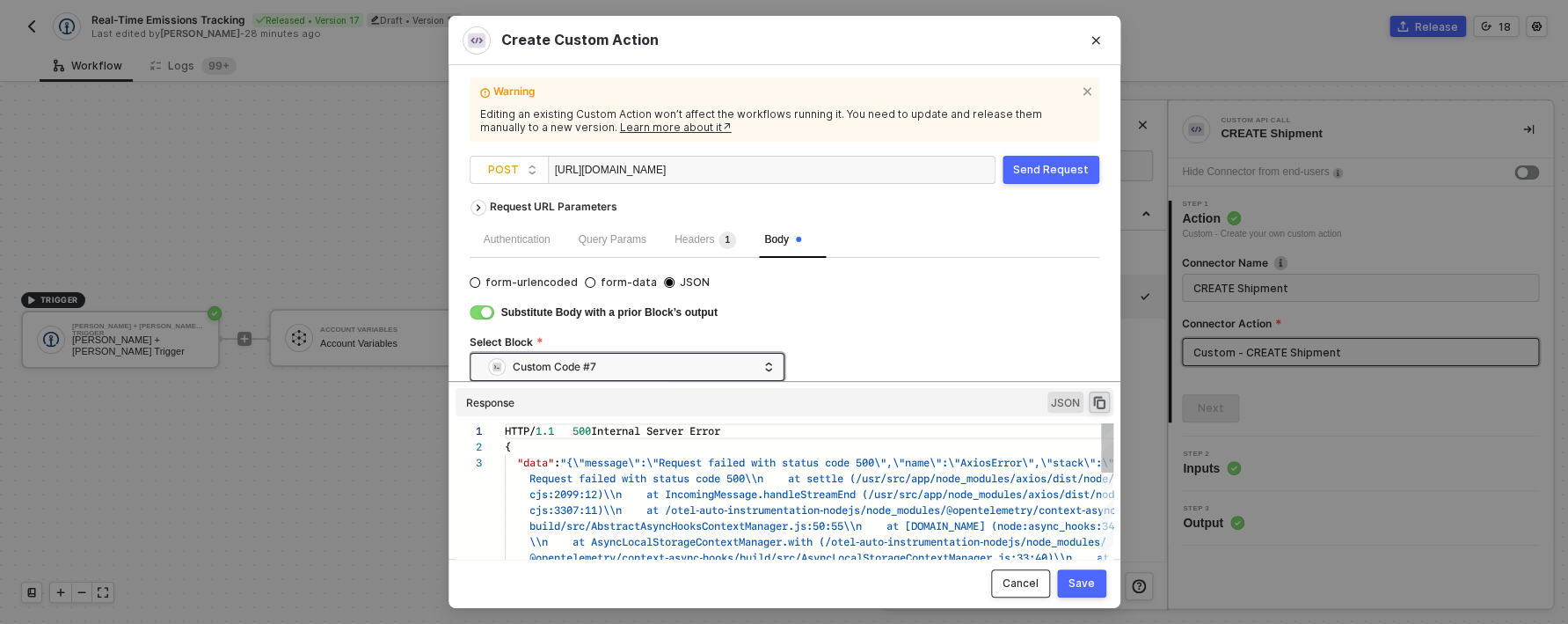
scroll to position [15, 0]
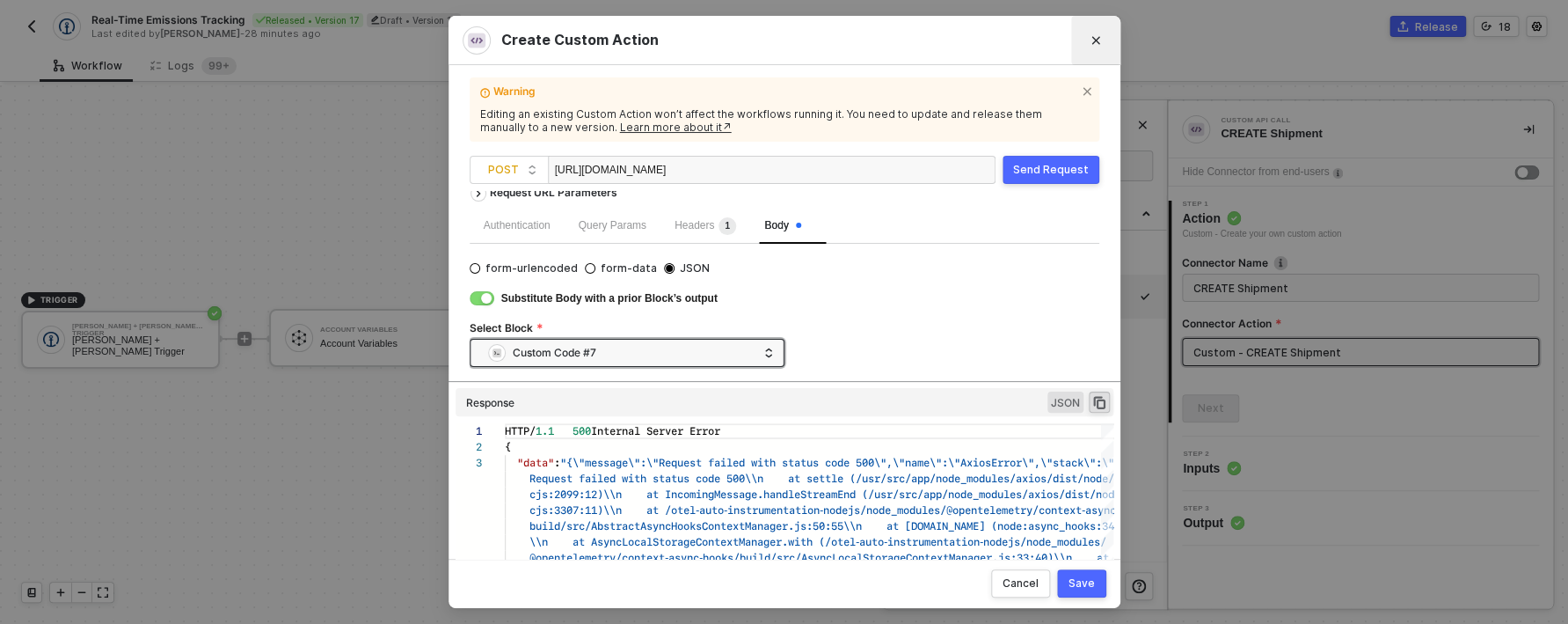
click at [1085, 35] on button "Close" at bounding box center [1096, 41] width 28 height 28
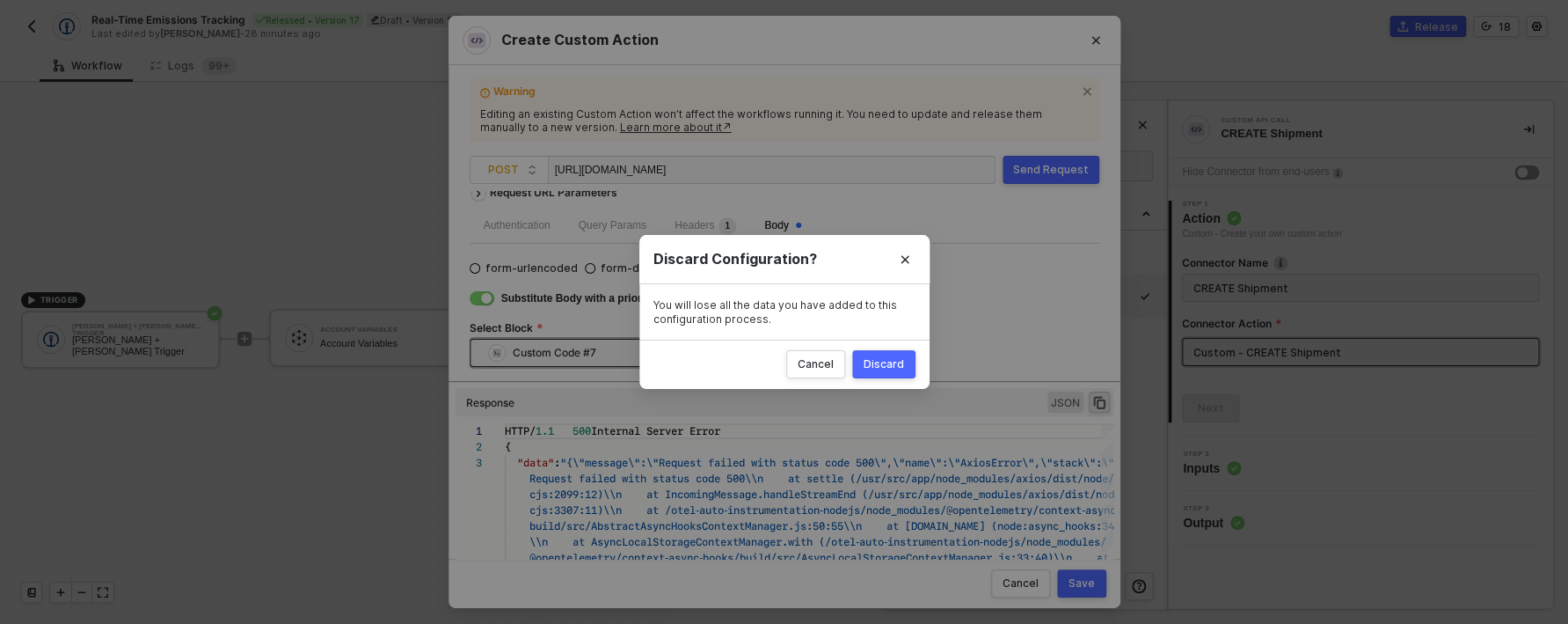
click at [875, 354] on button "Discard" at bounding box center [884, 365] width 63 height 28
radio input "true"
radio input "false"
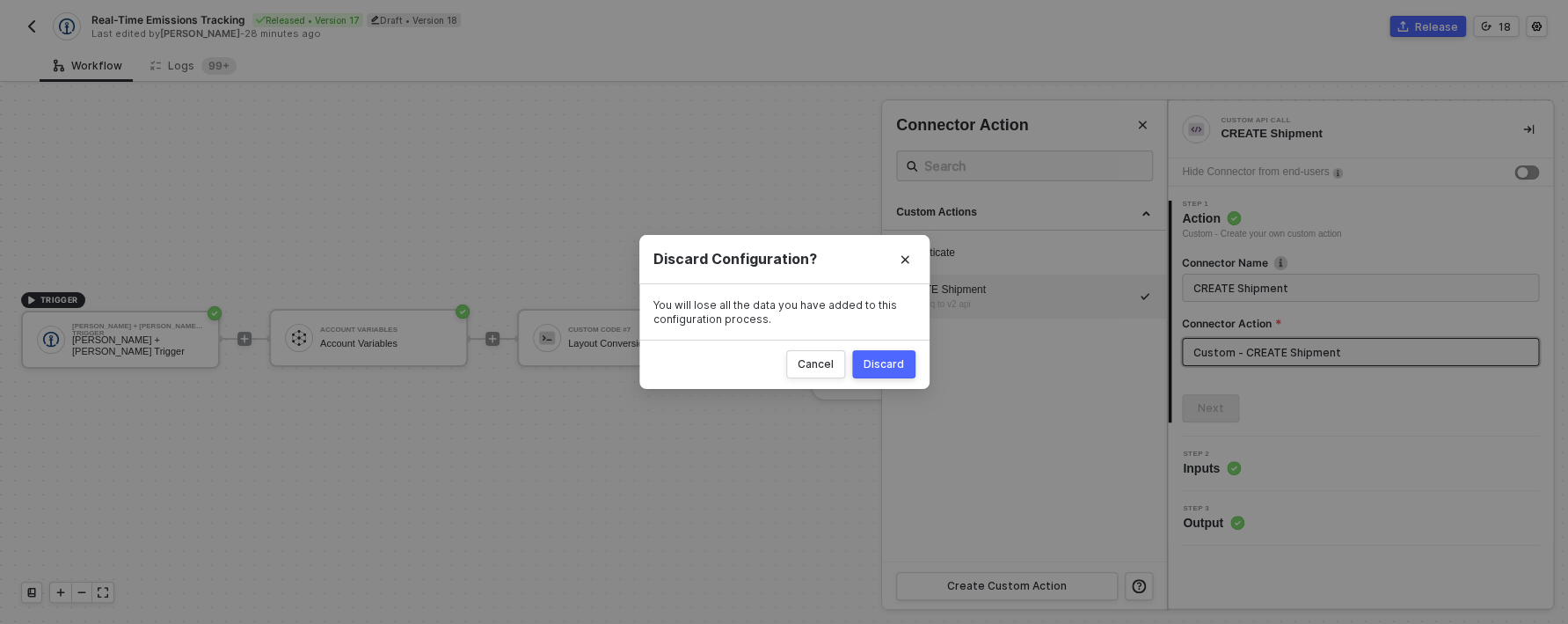
scroll to position [0, 0]
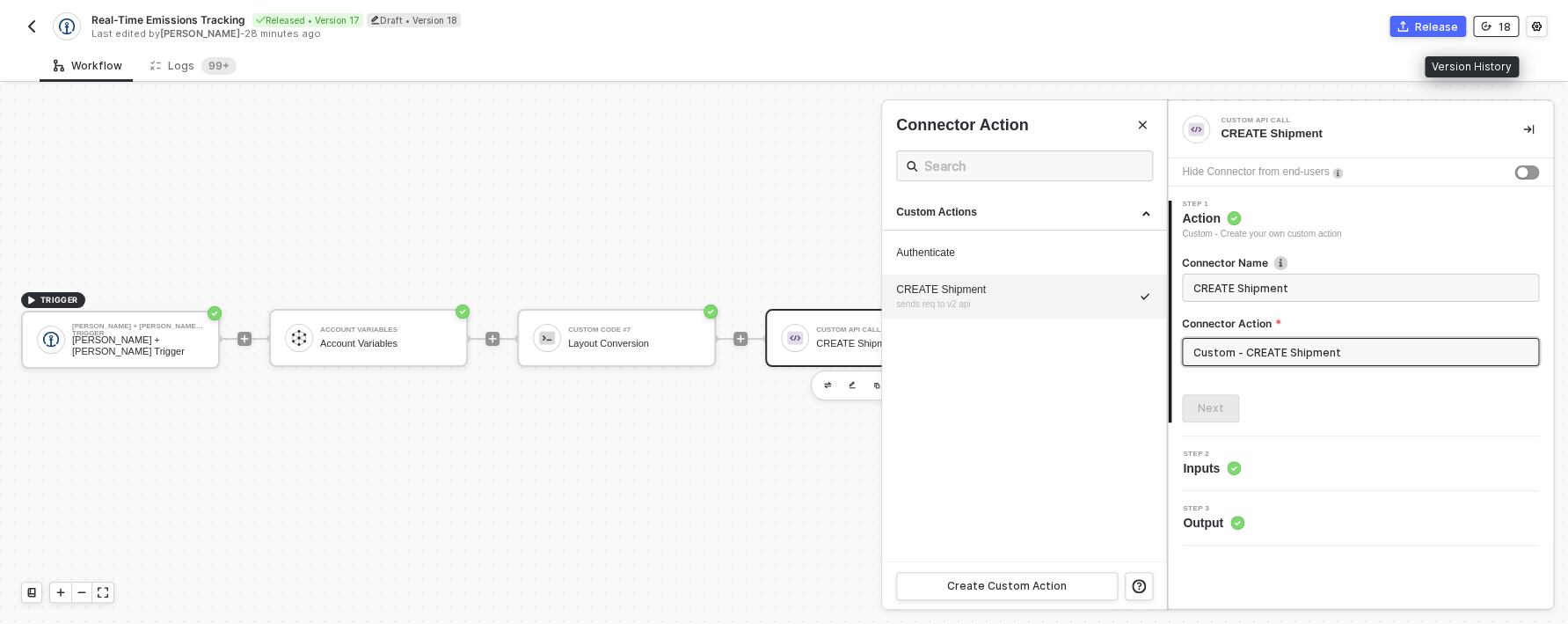
click at [1492, 26] on icon "icon-versioning" at bounding box center [1486, 26] width 10 height 10
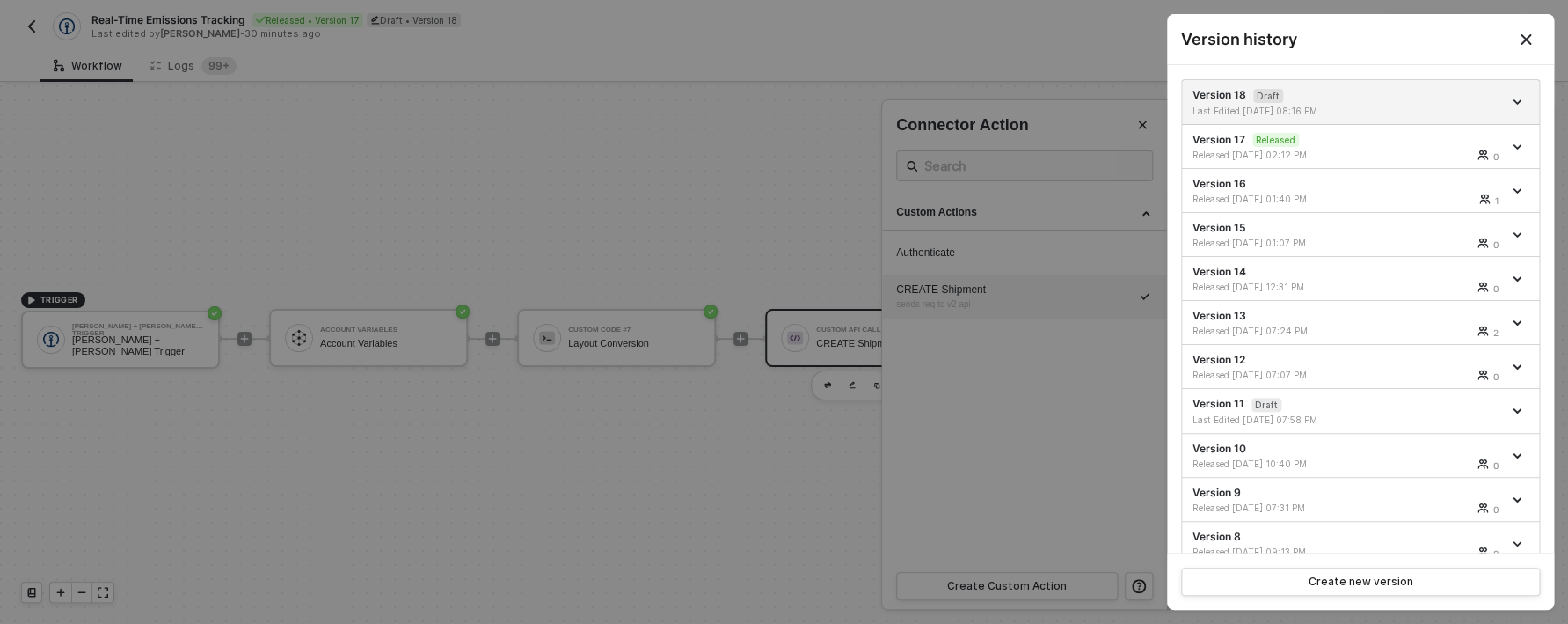
click at [72, 167] on div at bounding box center [784, 312] width 1568 height 624
